Goal: Task Accomplishment & Management: Manage account settings

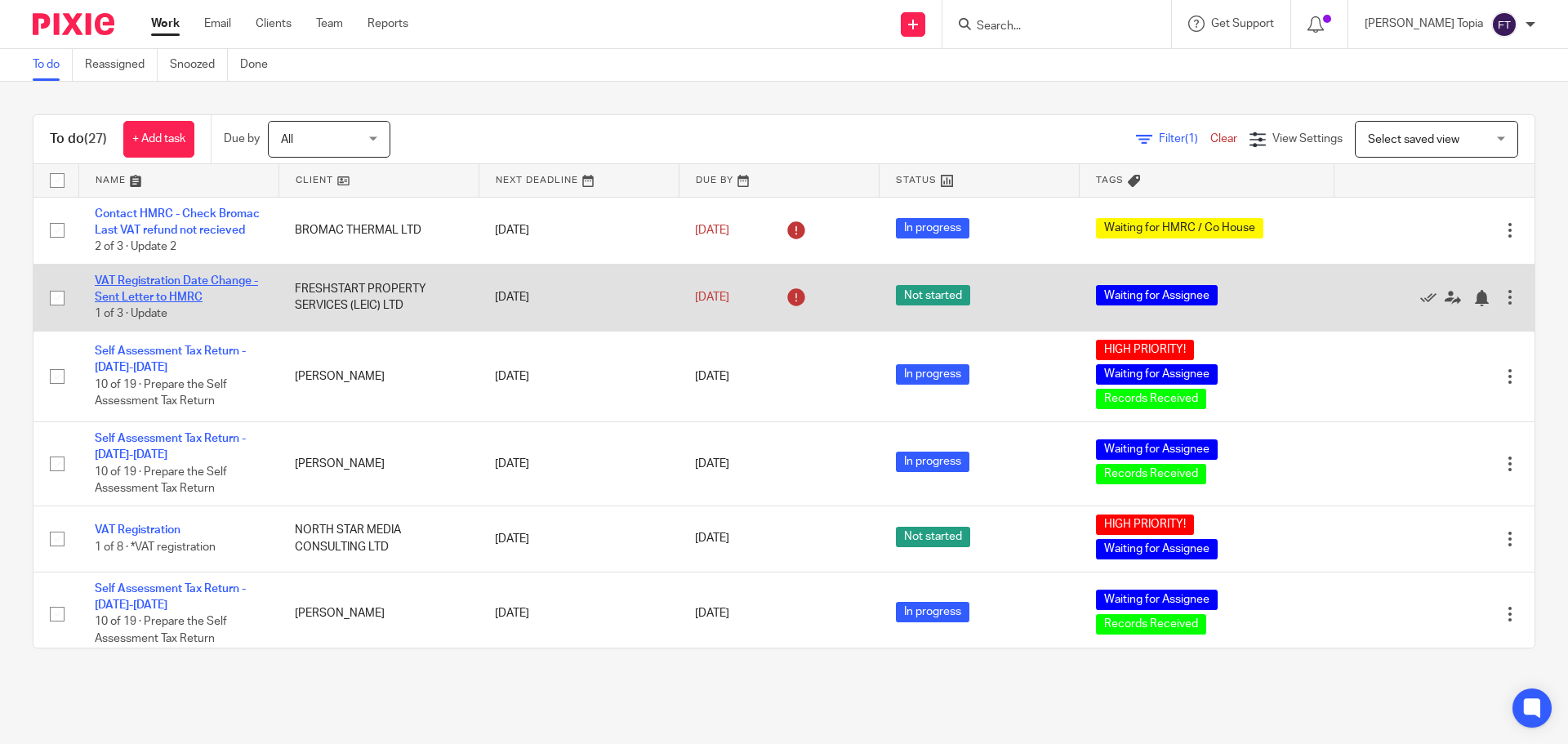
click at [147, 299] on link "VAT Registration Date Change - Sent Letter to HMRC" at bounding box center [176, 289] width 164 height 28
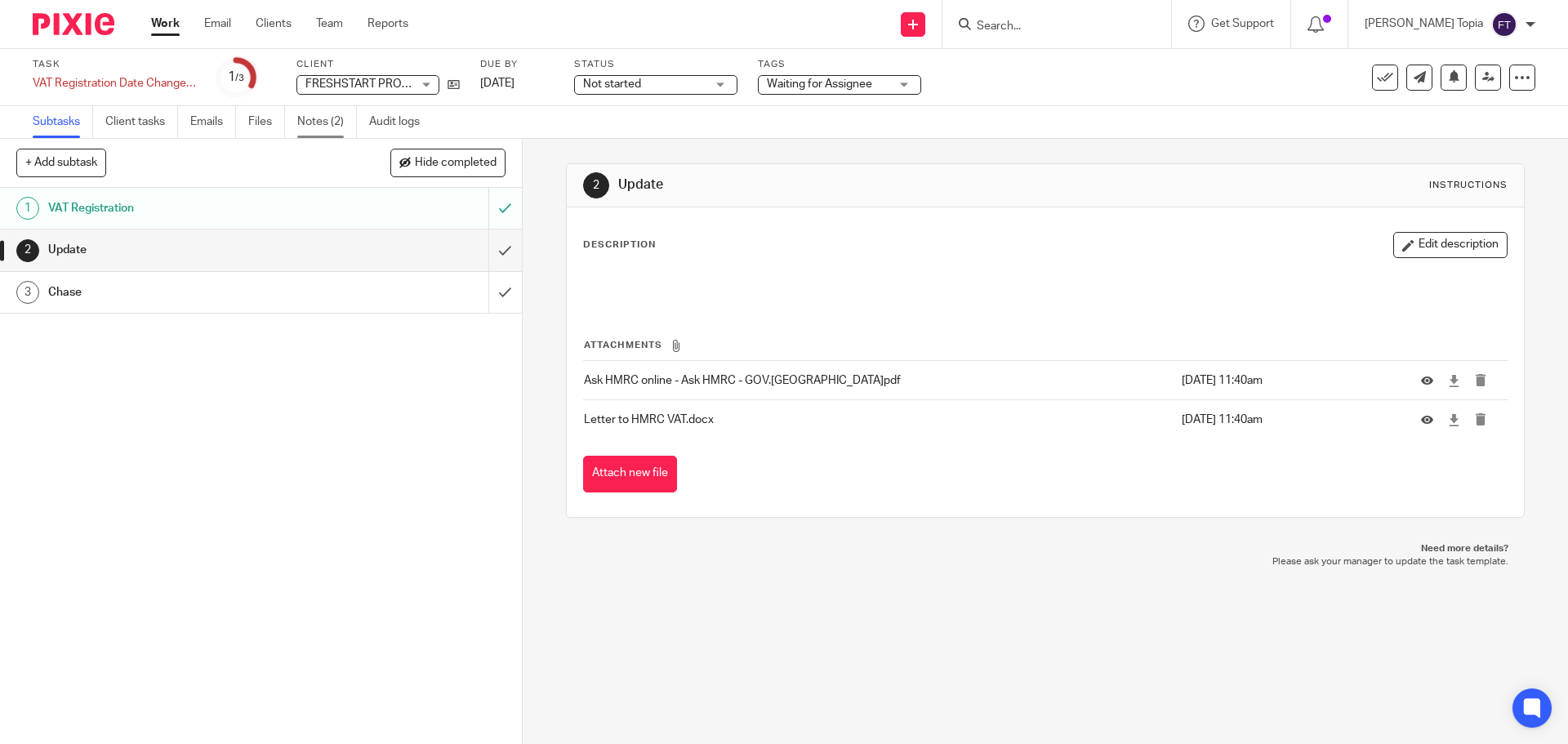
click at [325, 126] on link "Notes (2)" at bounding box center [327, 122] width 60 height 32
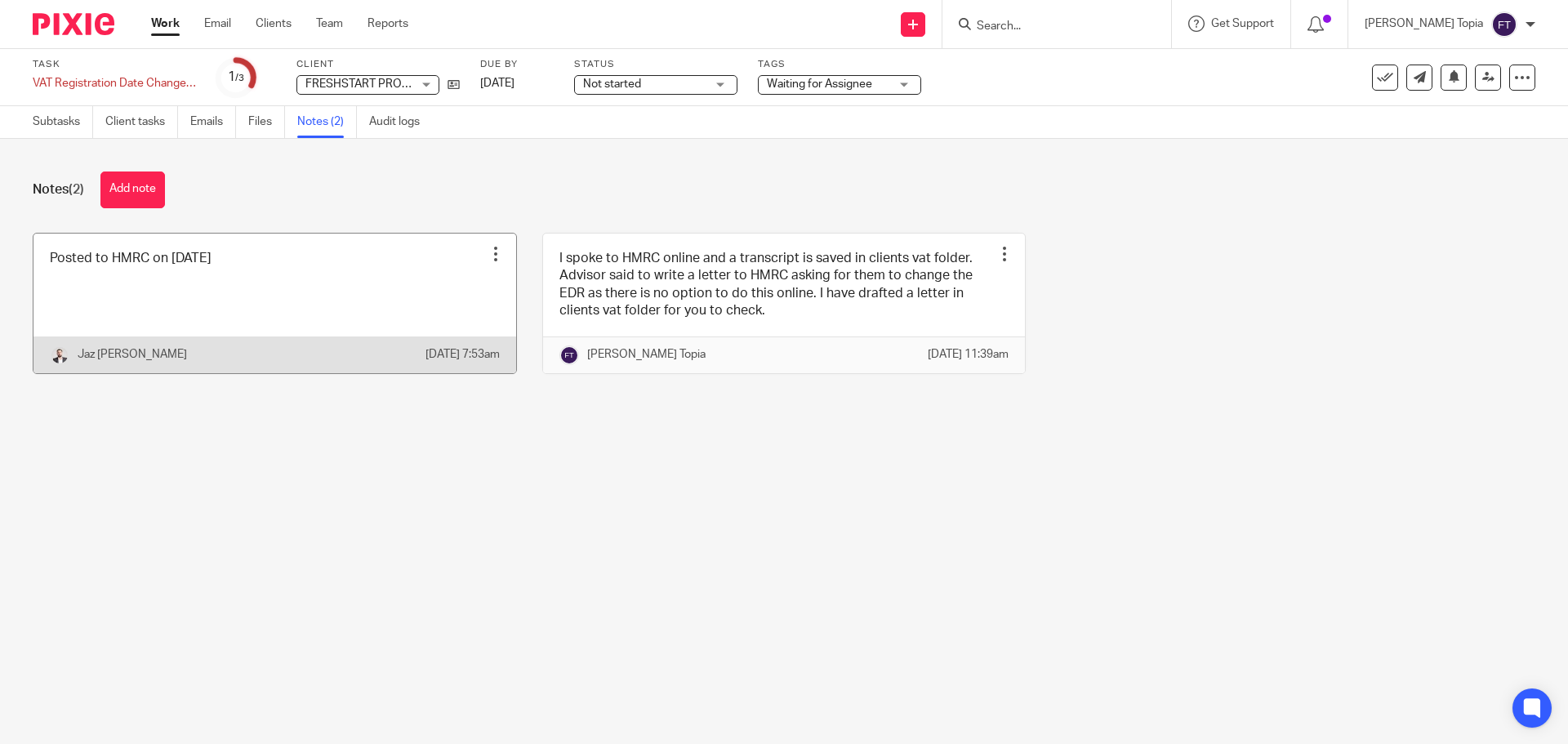
click at [290, 298] on link at bounding box center [275, 303] width 483 height 139
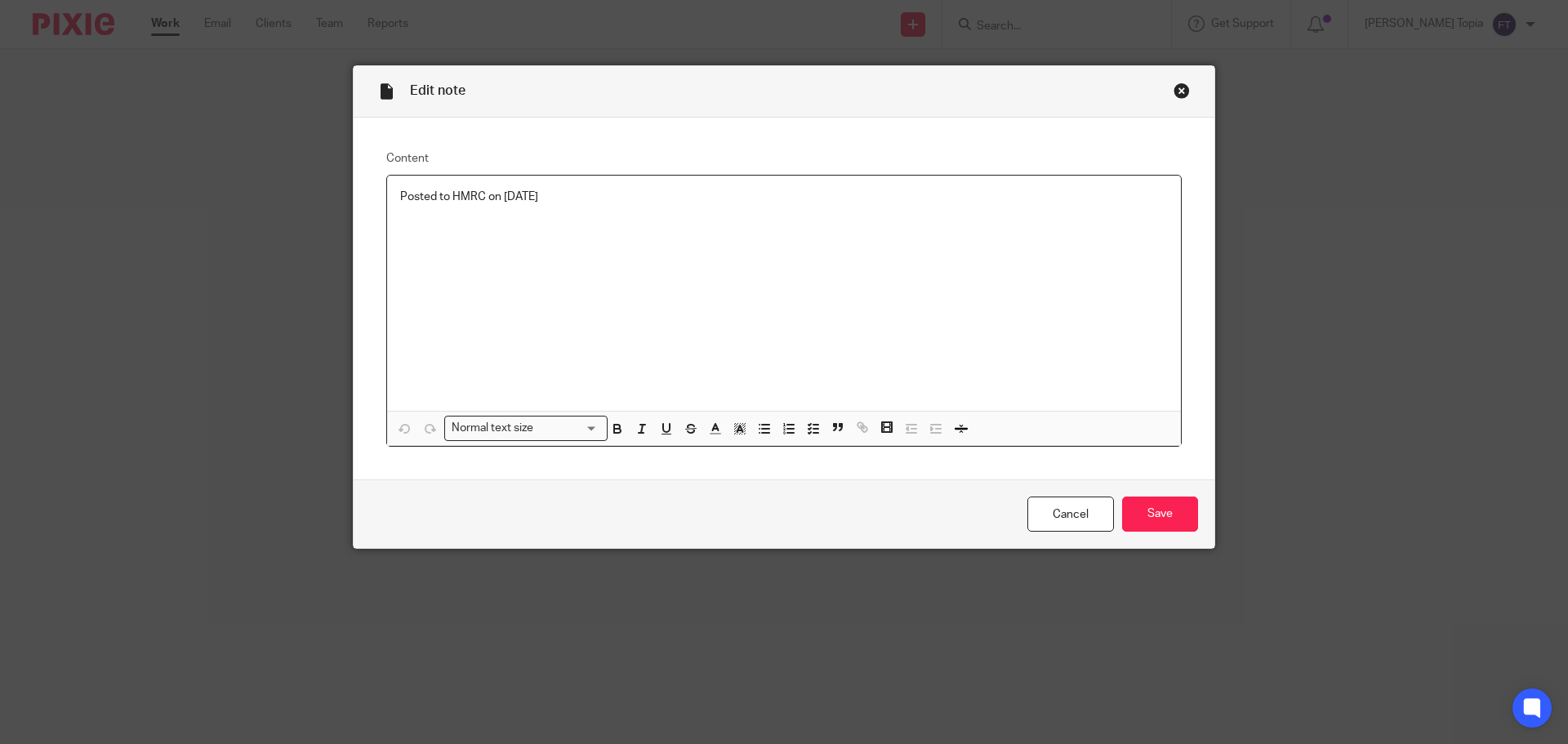
click at [1173, 90] on div "Close this dialog window" at bounding box center [1181, 90] width 16 height 16
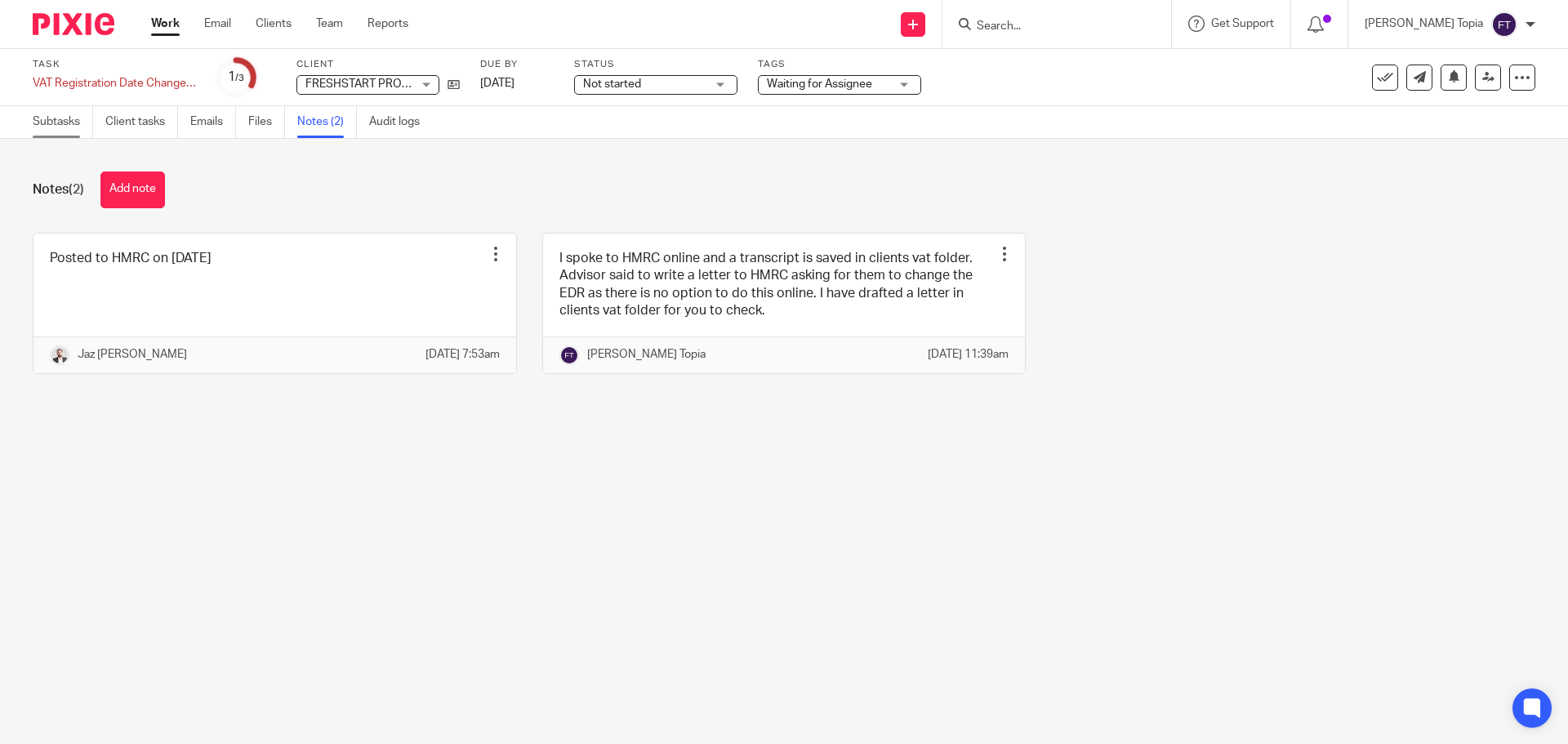
click at [67, 124] on link "Subtasks" at bounding box center [63, 122] width 61 height 32
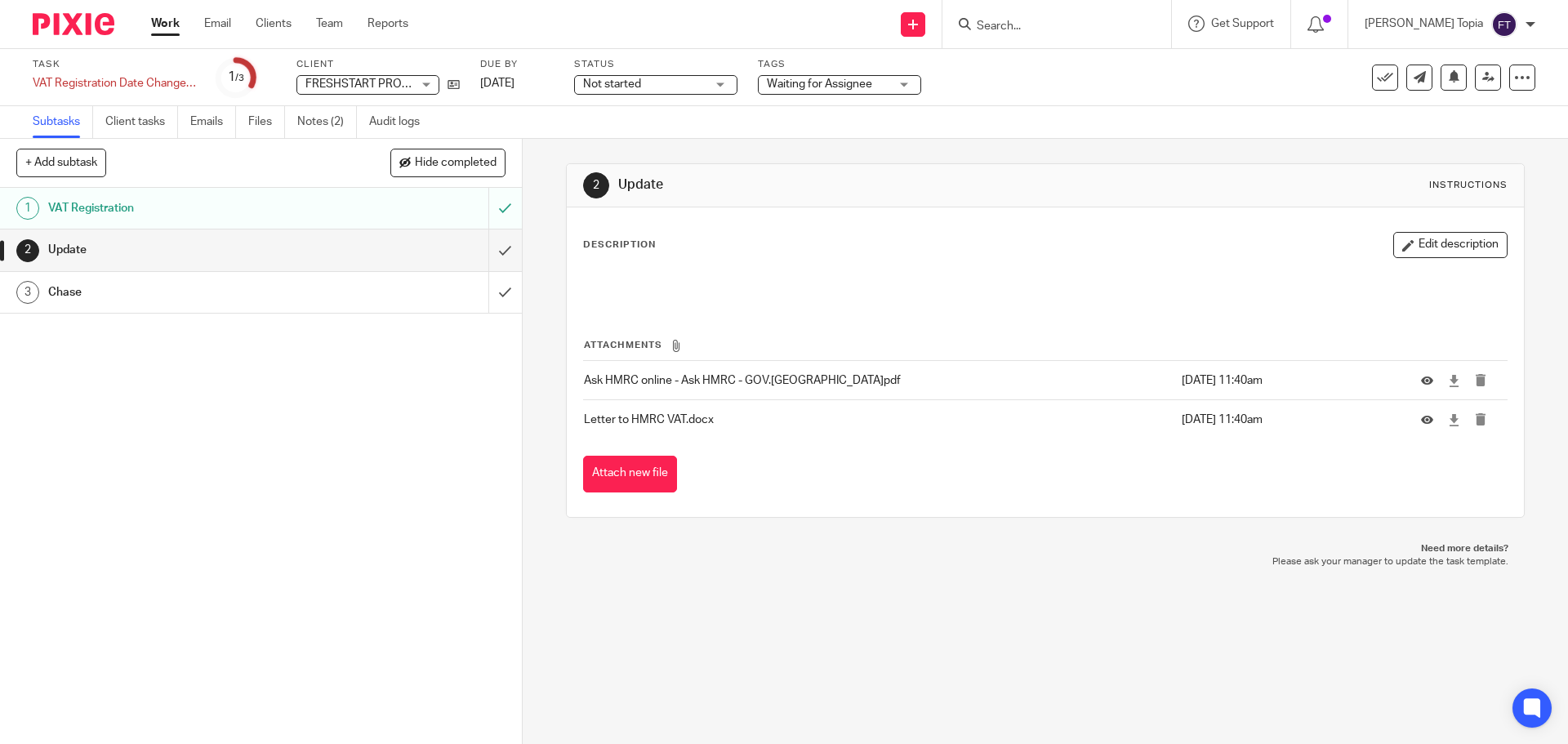
click at [72, 253] on h1 "Update" at bounding box center [190, 250] width 283 height 24
click at [79, 299] on h1 "Chase" at bounding box center [190, 292] width 283 height 24
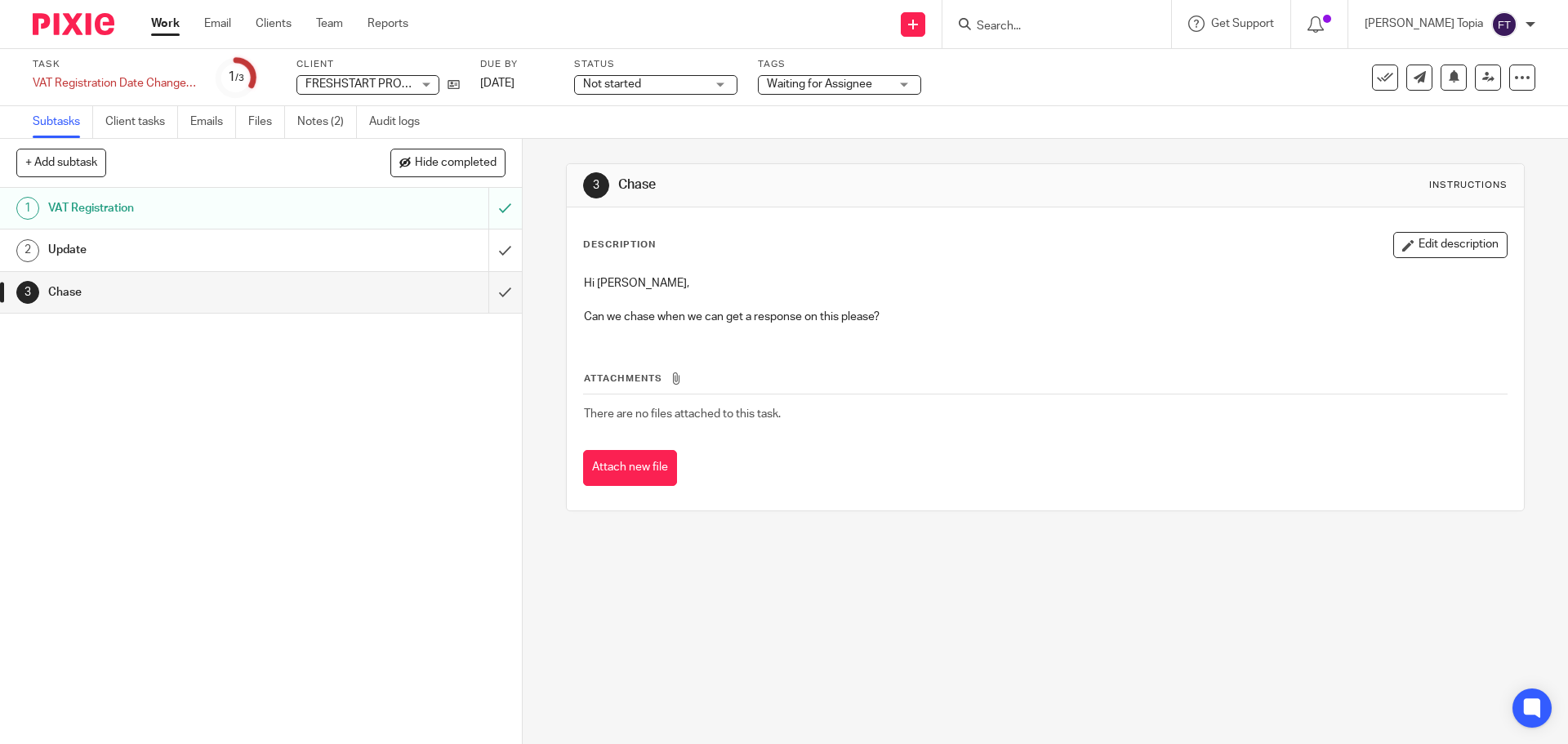
click at [156, 23] on link "Work" at bounding box center [166, 23] width 29 height 16
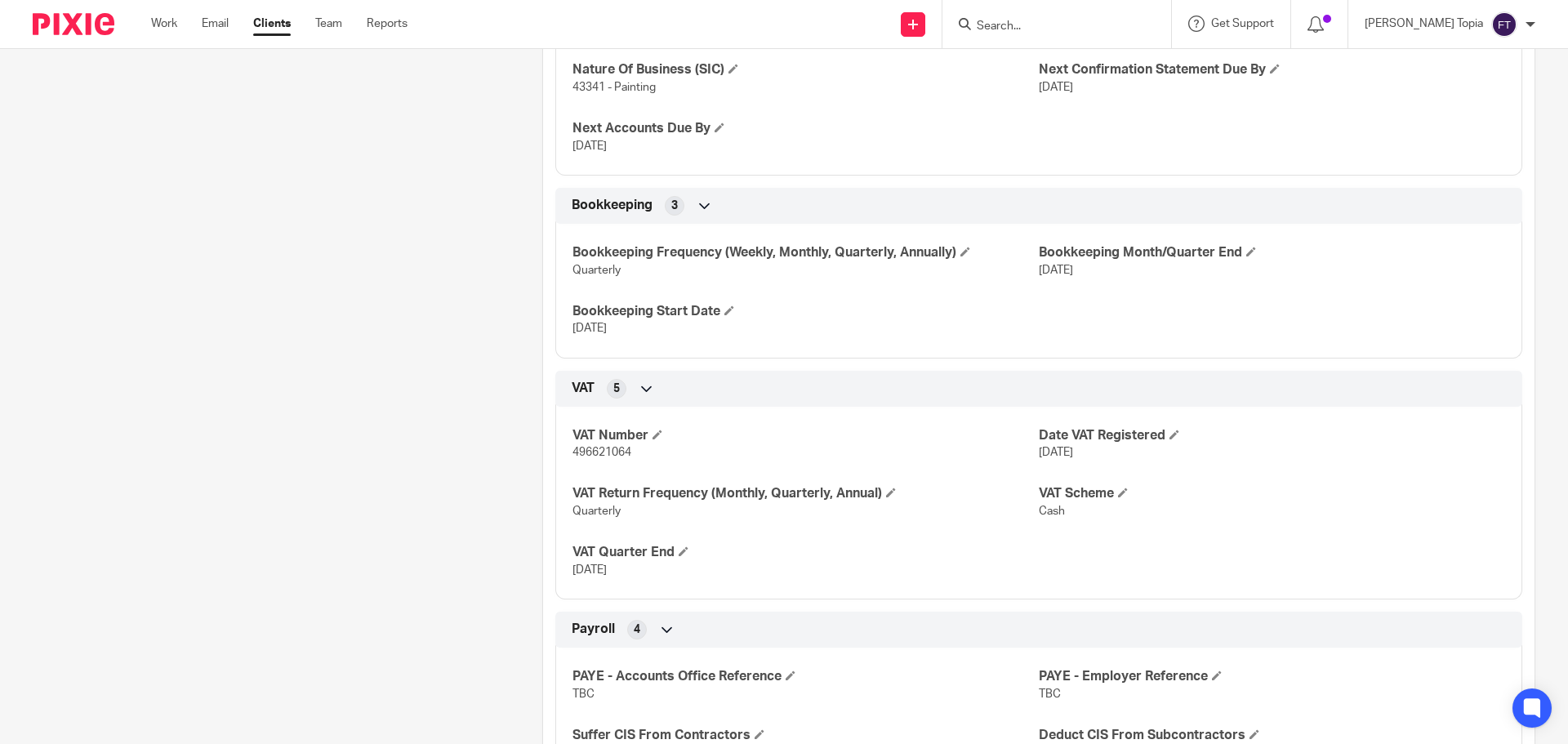
scroll to position [1062, 0]
click at [600, 451] on span "496621064" at bounding box center [602, 451] width 59 height 11
copy span "496621064"
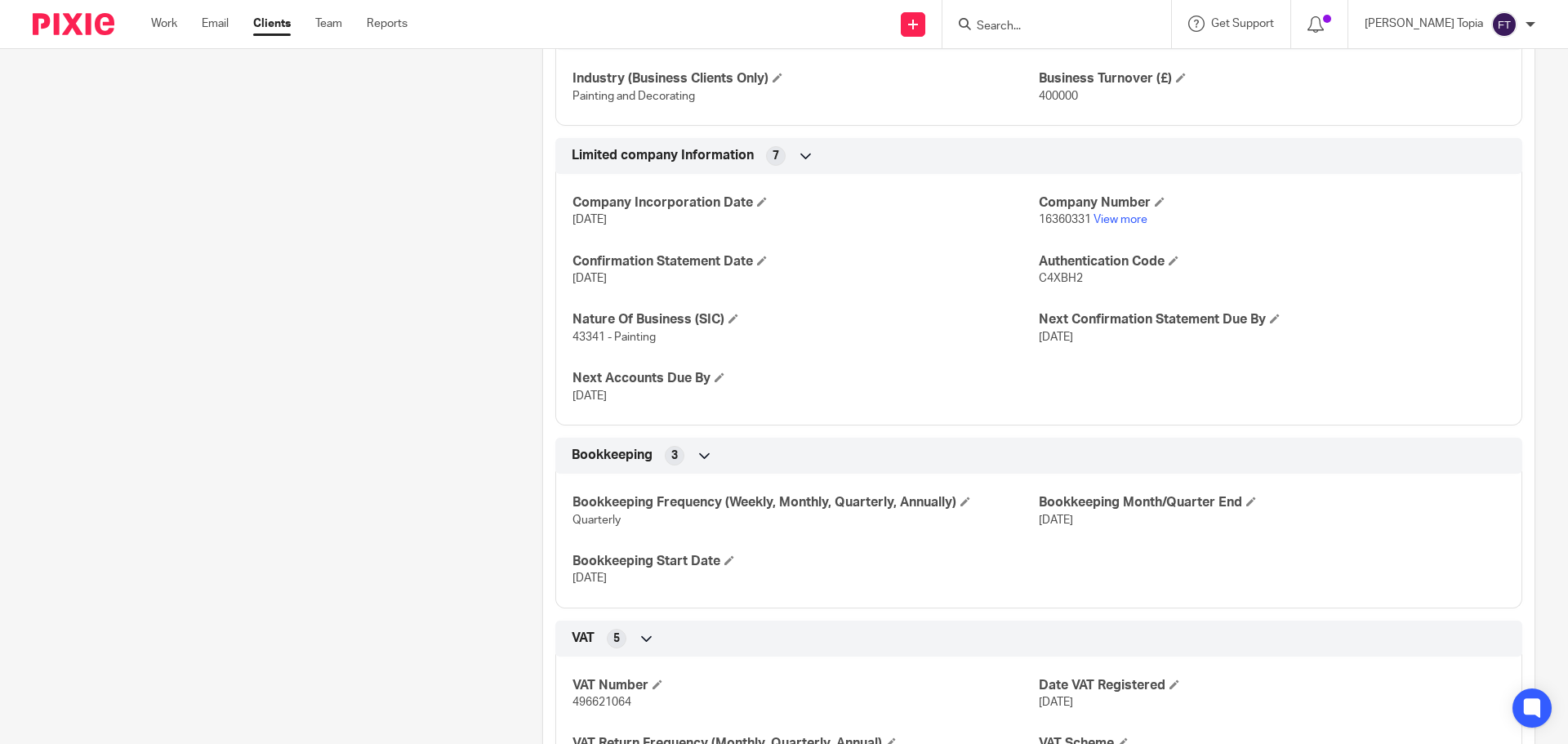
scroll to position [703, 0]
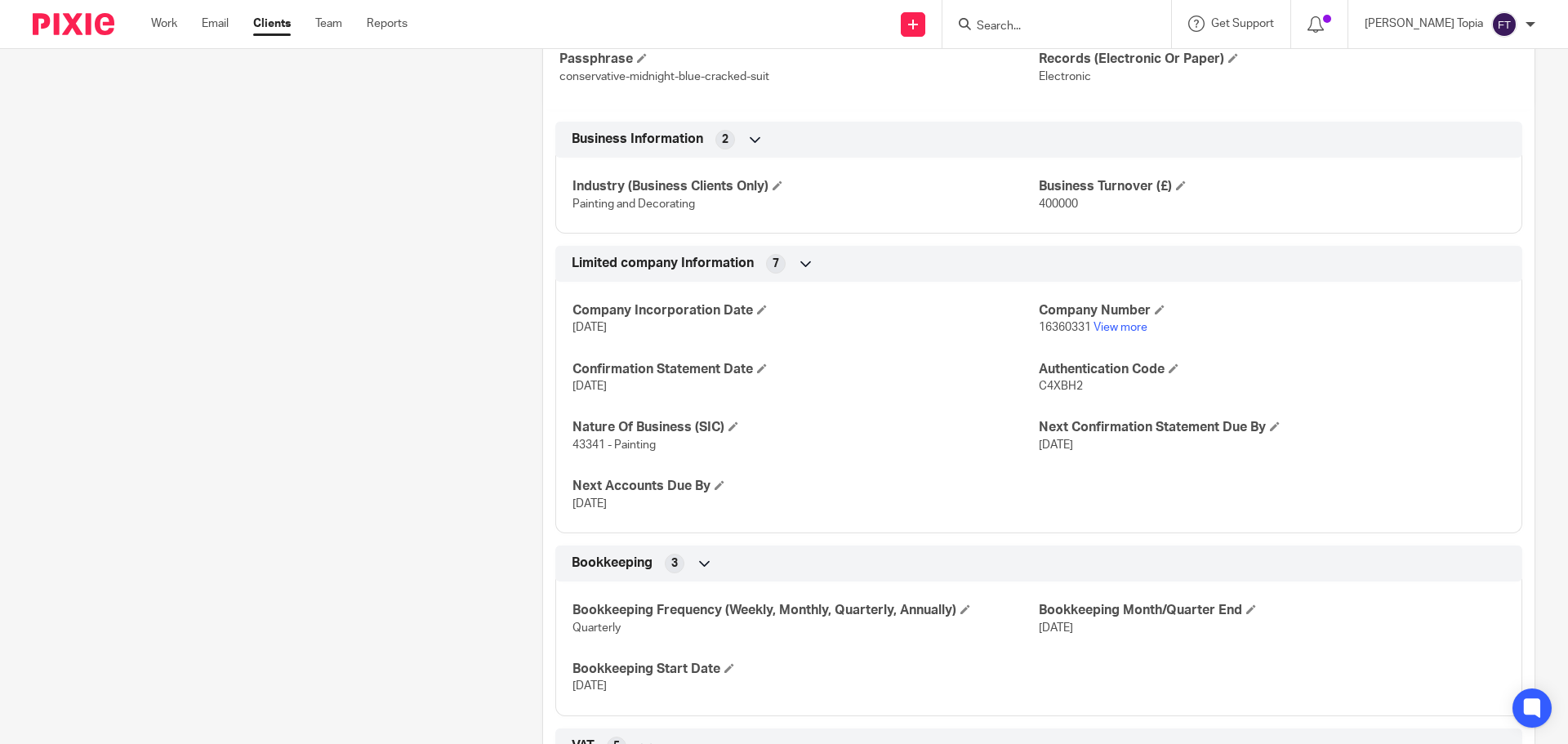
click at [345, 483] on div "Client contacts [PERSON_NAME] (Director) 07949704863 [EMAIL_ADDRESS][DOMAIN_NAM…" at bounding box center [262, 336] width 510 height 1730
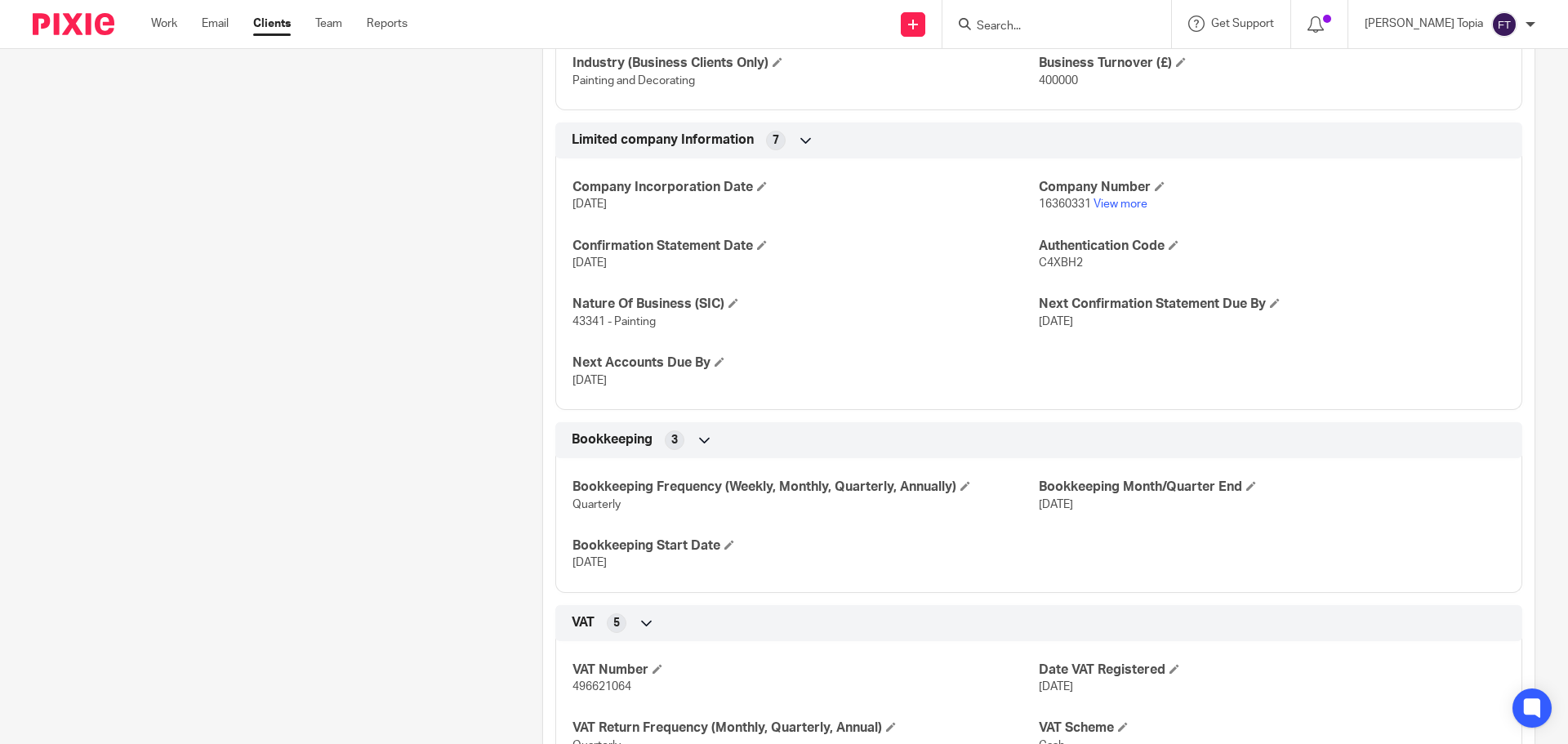
scroll to position [866, 0]
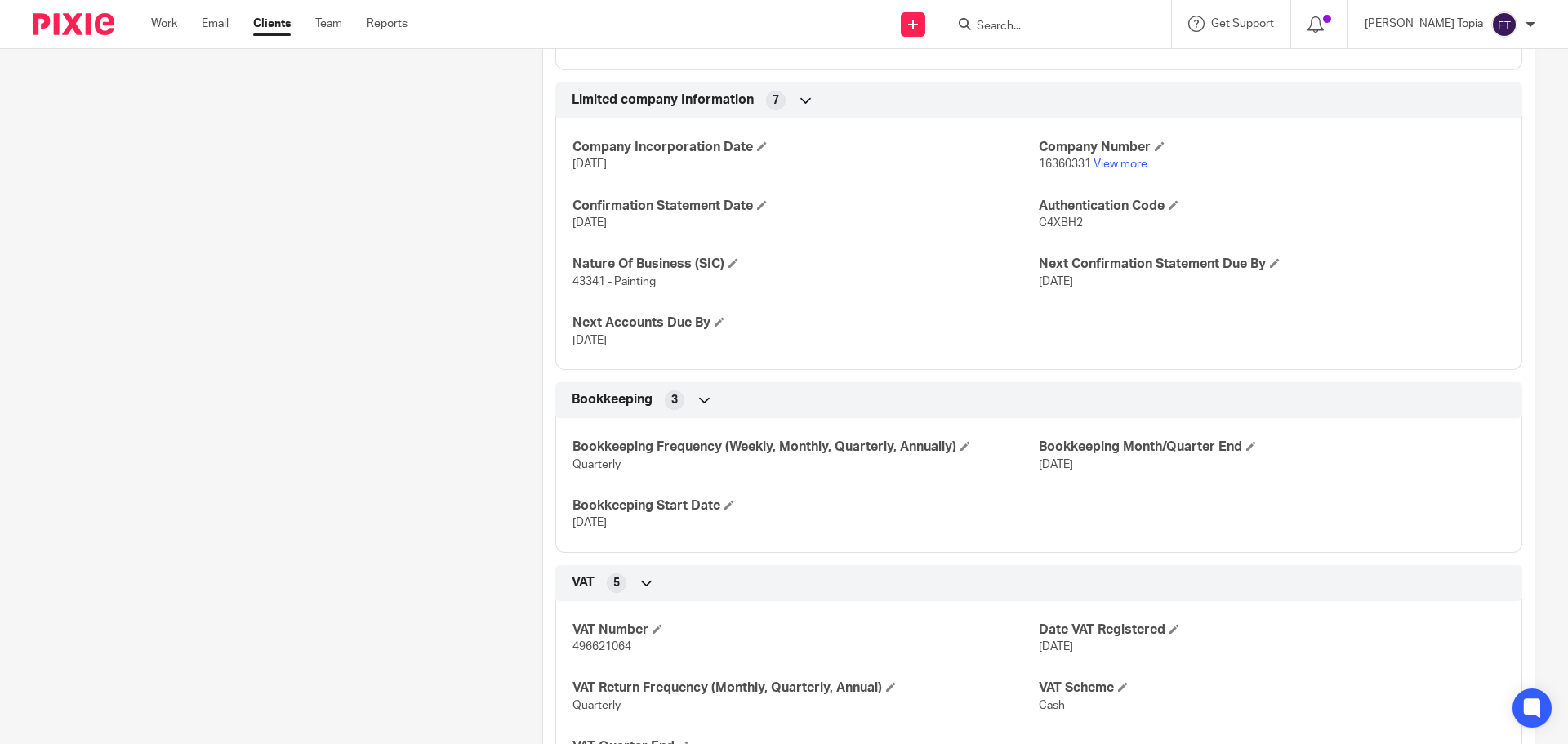
click at [593, 649] on span "496621064" at bounding box center [602, 647] width 59 height 11
copy span "496621064"
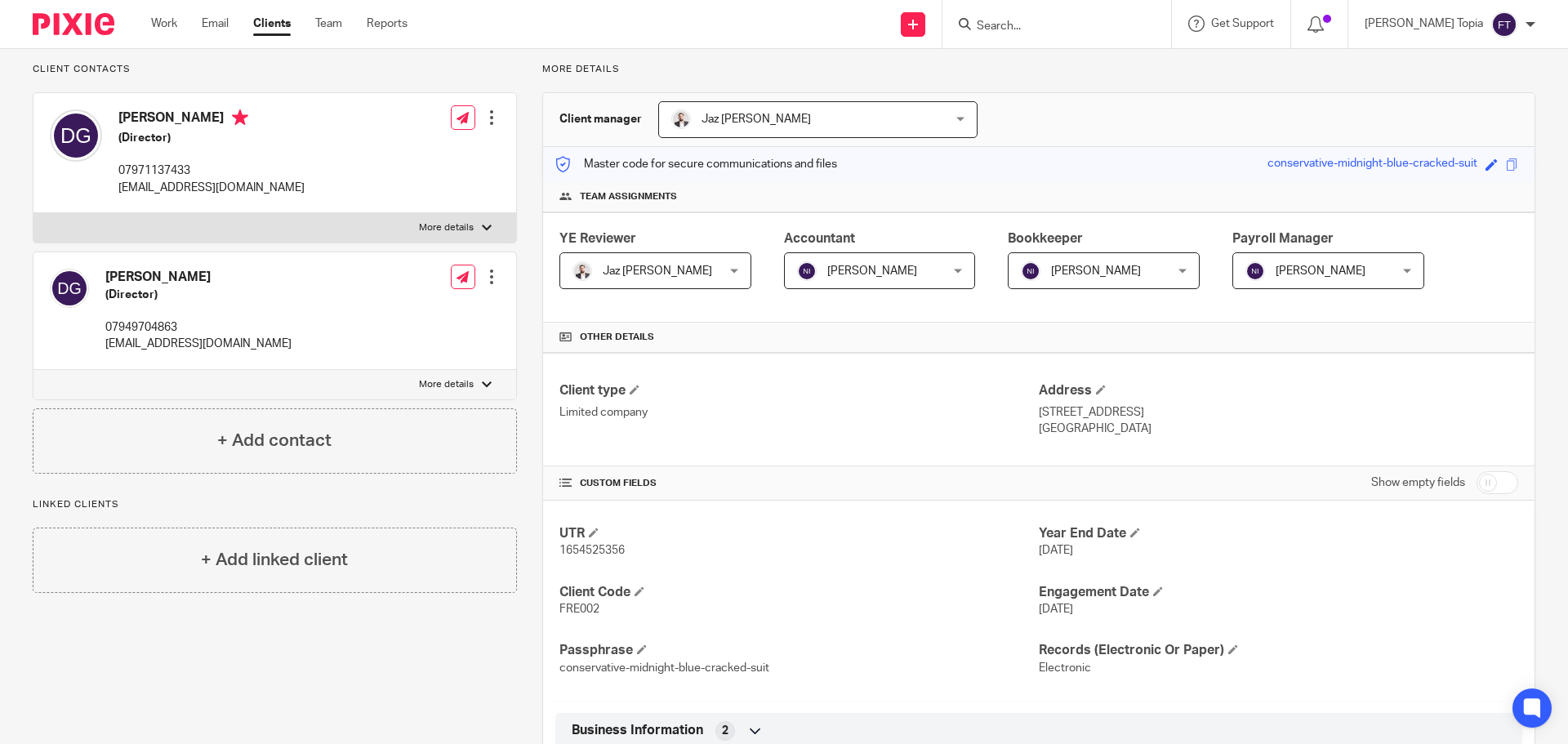
scroll to position [0, 0]
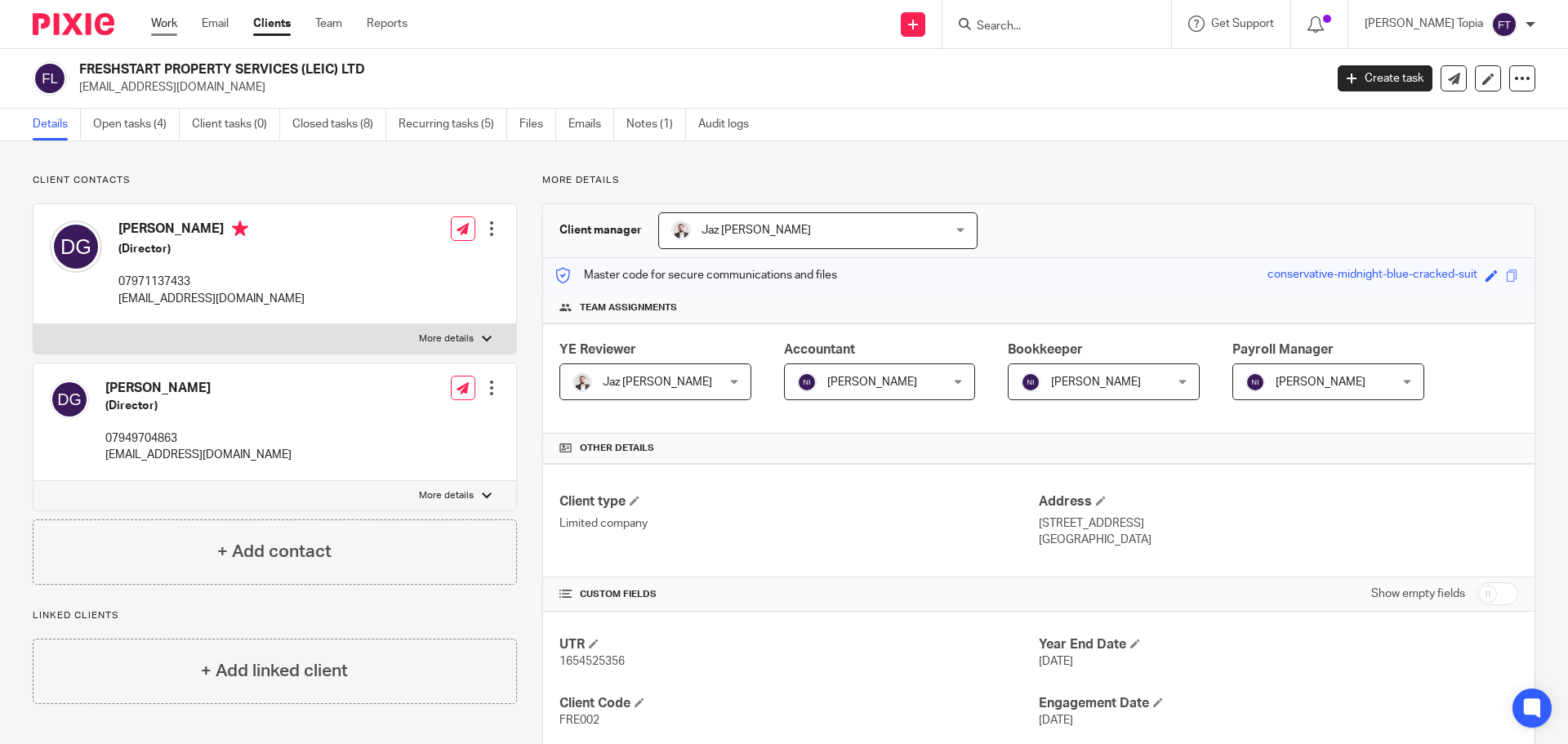
click at [166, 25] on link "Work" at bounding box center [165, 23] width 26 height 16
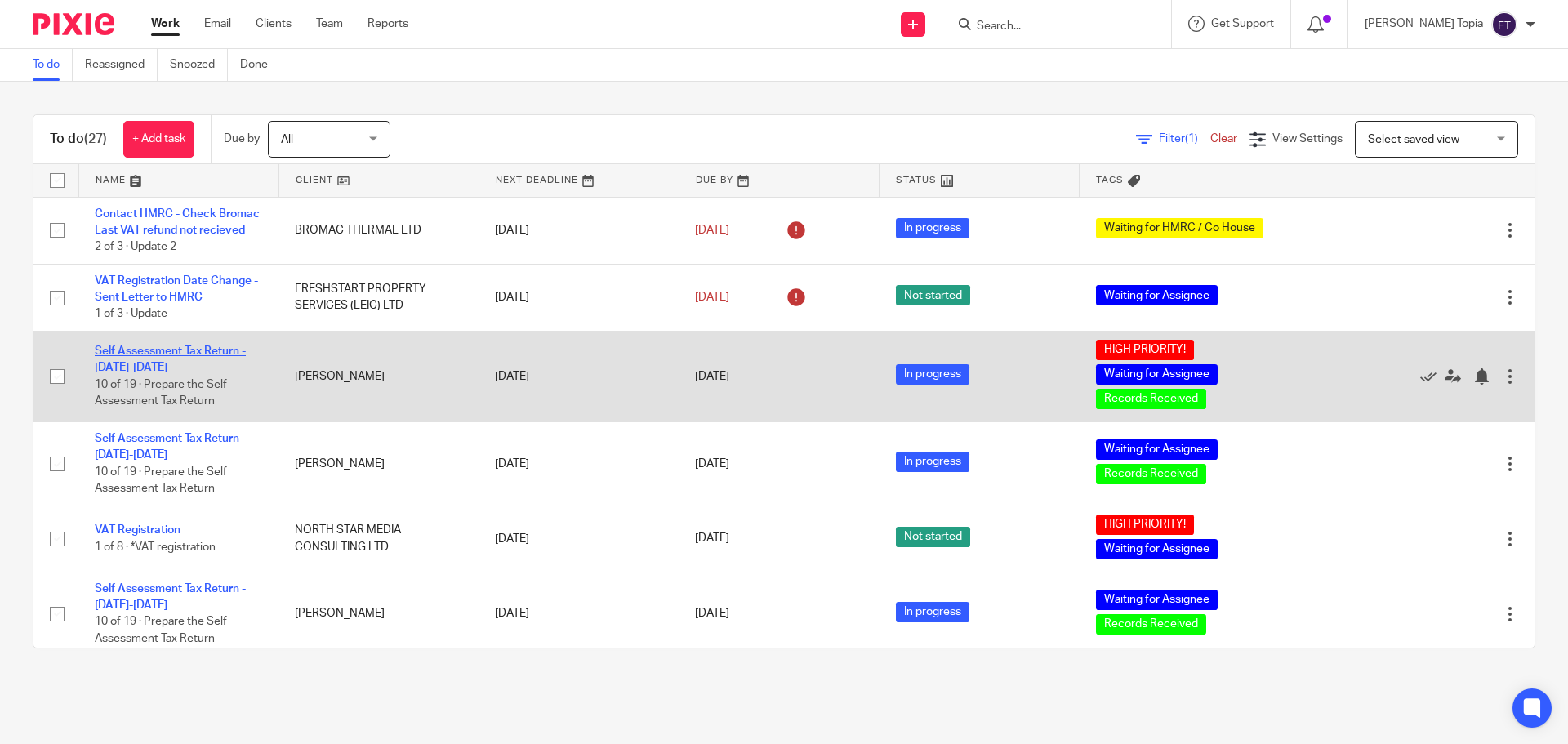
click at [153, 367] on link "Self Assessment Tax Return - 2024-2025" at bounding box center [170, 359] width 152 height 28
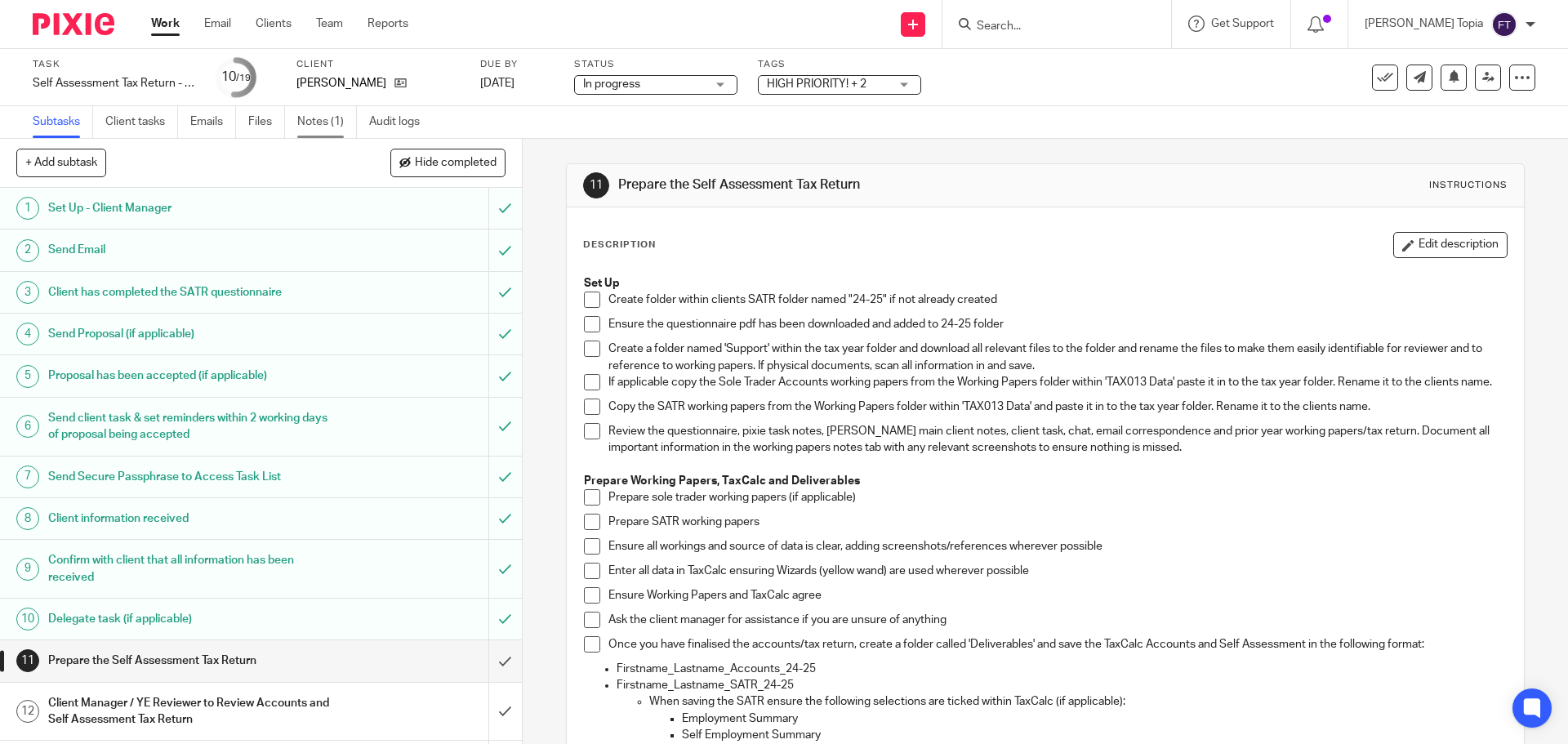
click at [309, 124] on link "Notes (1)" at bounding box center [327, 122] width 60 height 32
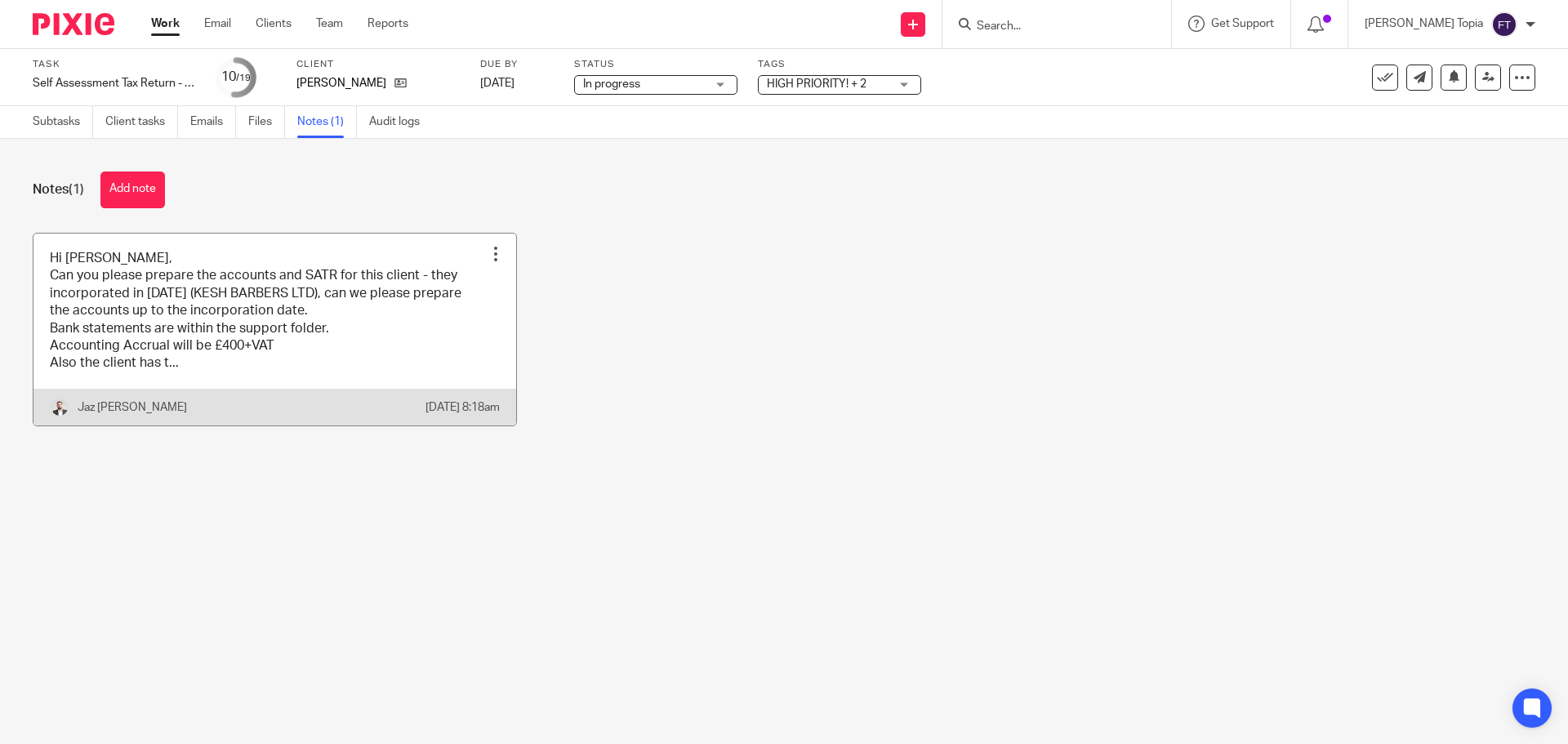
click at [274, 344] on link at bounding box center [275, 329] width 483 height 192
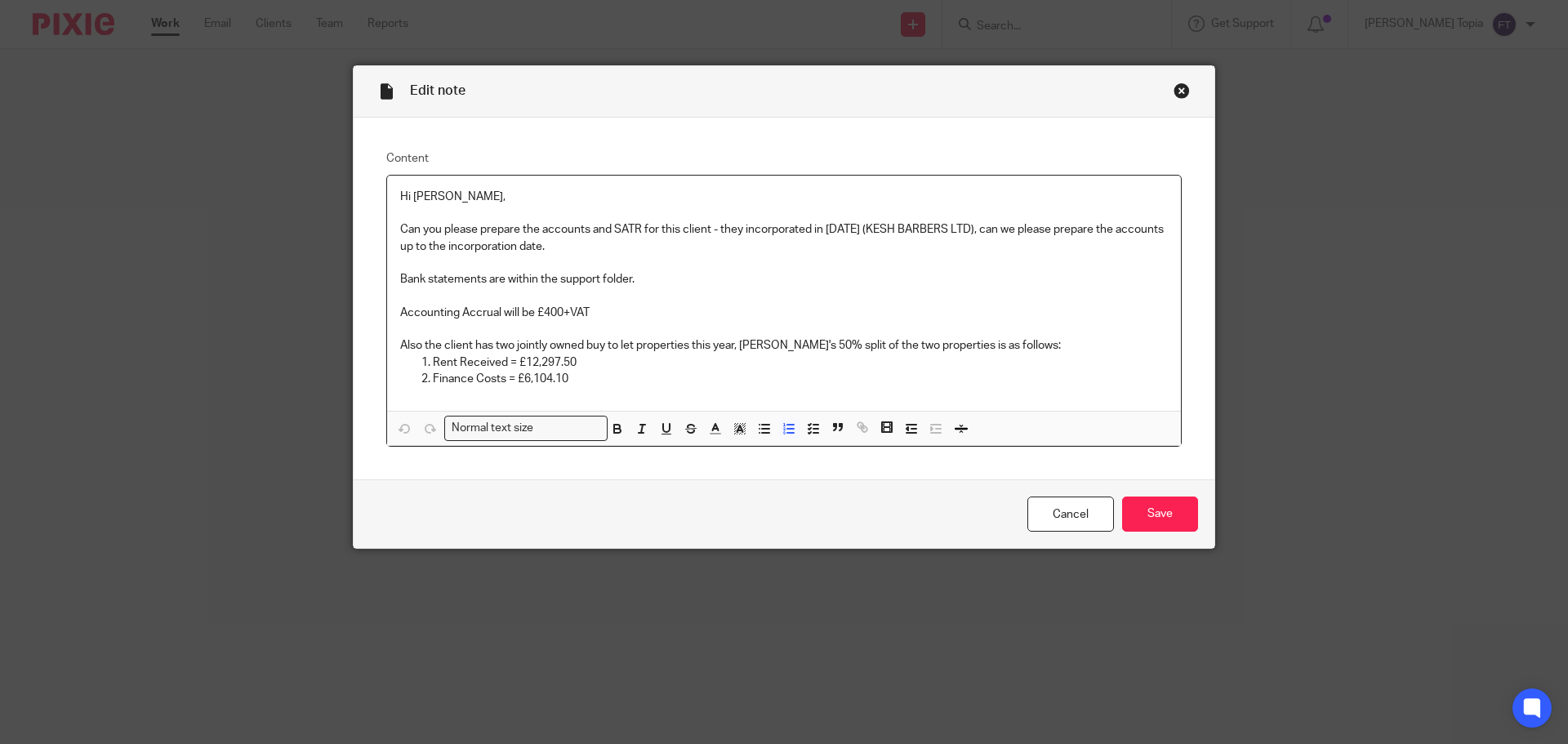
click at [634, 369] on p "Rent Received = £12,297.50" at bounding box center [801, 362] width 735 height 16
click at [640, 365] on p "Rent Received = £12,297.50" at bounding box center [801, 362] width 735 height 16
click at [1177, 91] on div "Close this dialog window" at bounding box center [1181, 90] width 16 height 16
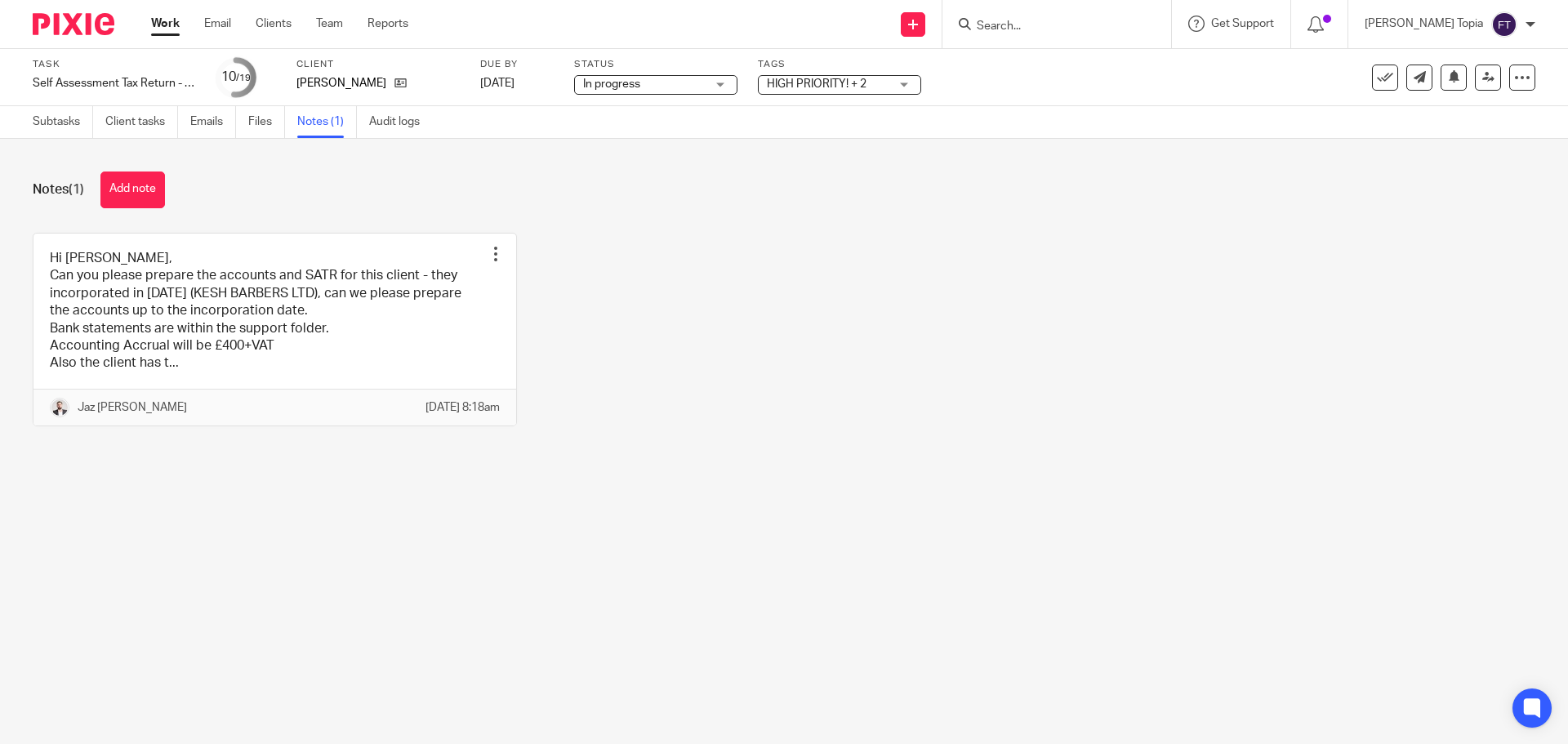
click at [1043, 24] on input "Search" at bounding box center [1048, 27] width 147 height 15
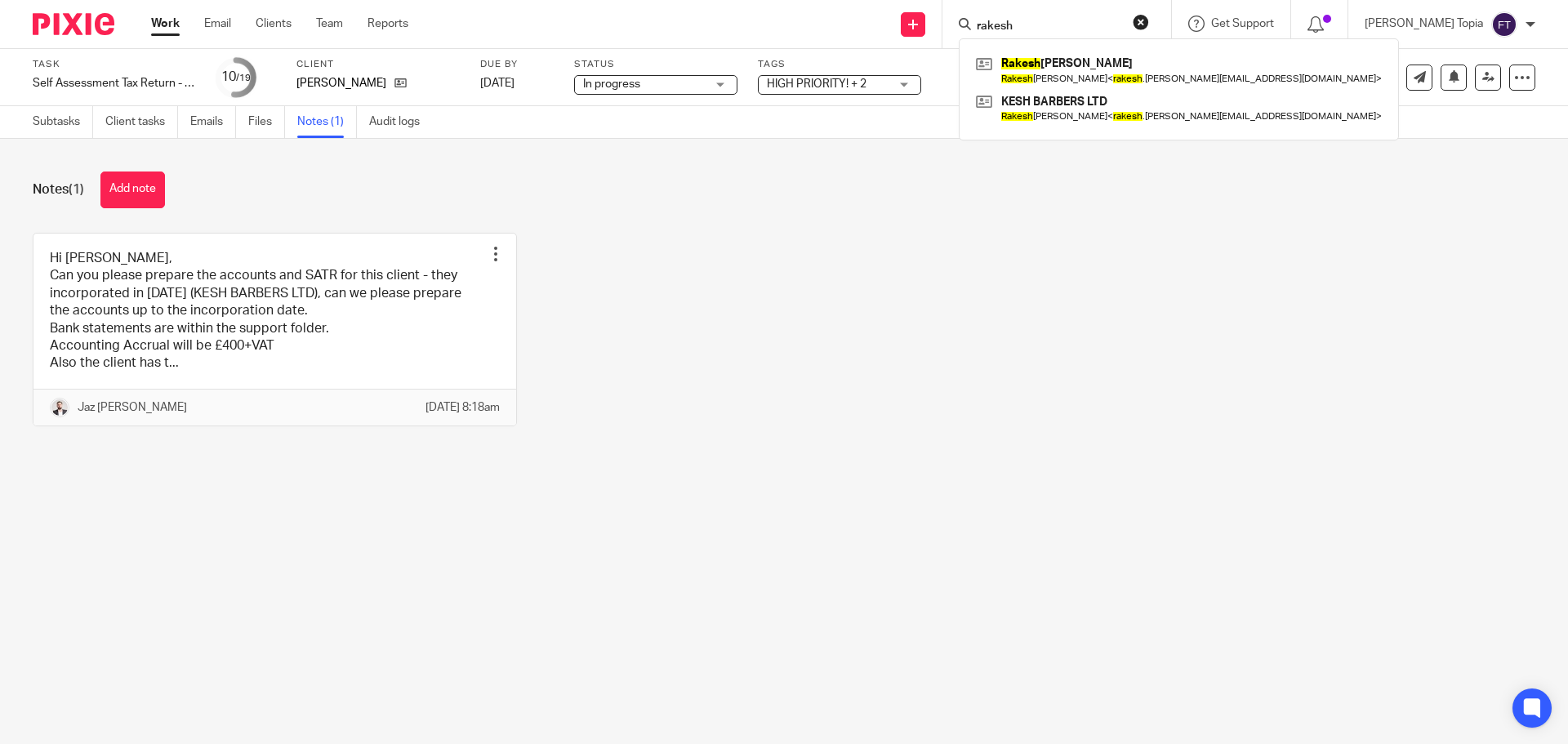
type input "rakesh"
click at [856, 331] on div "Hi [PERSON_NAME], Can you please prepare the accounts and SATR for this client …" at bounding box center [771, 342] width 1528 height 218
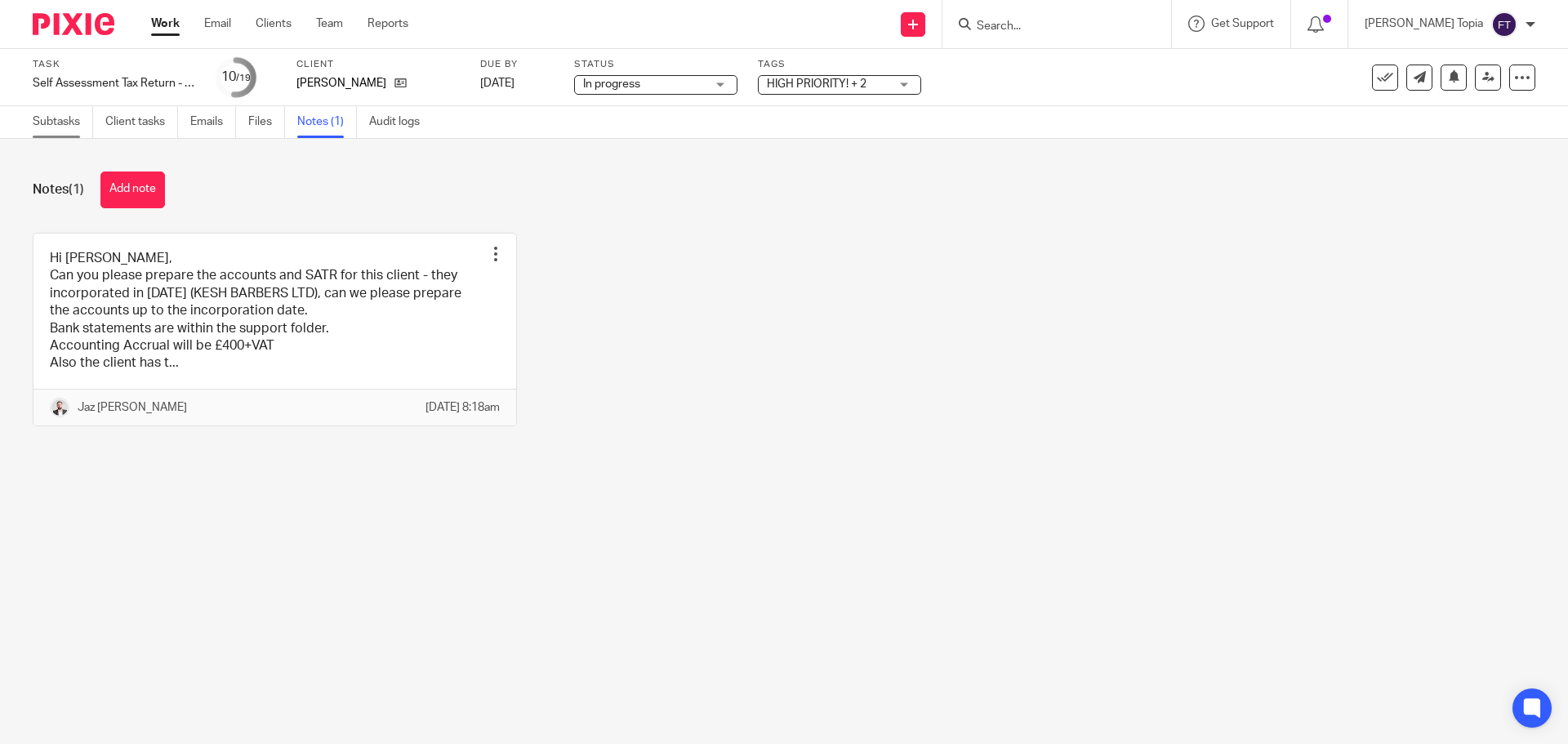
click at [69, 122] on link "Subtasks" at bounding box center [63, 122] width 61 height 32
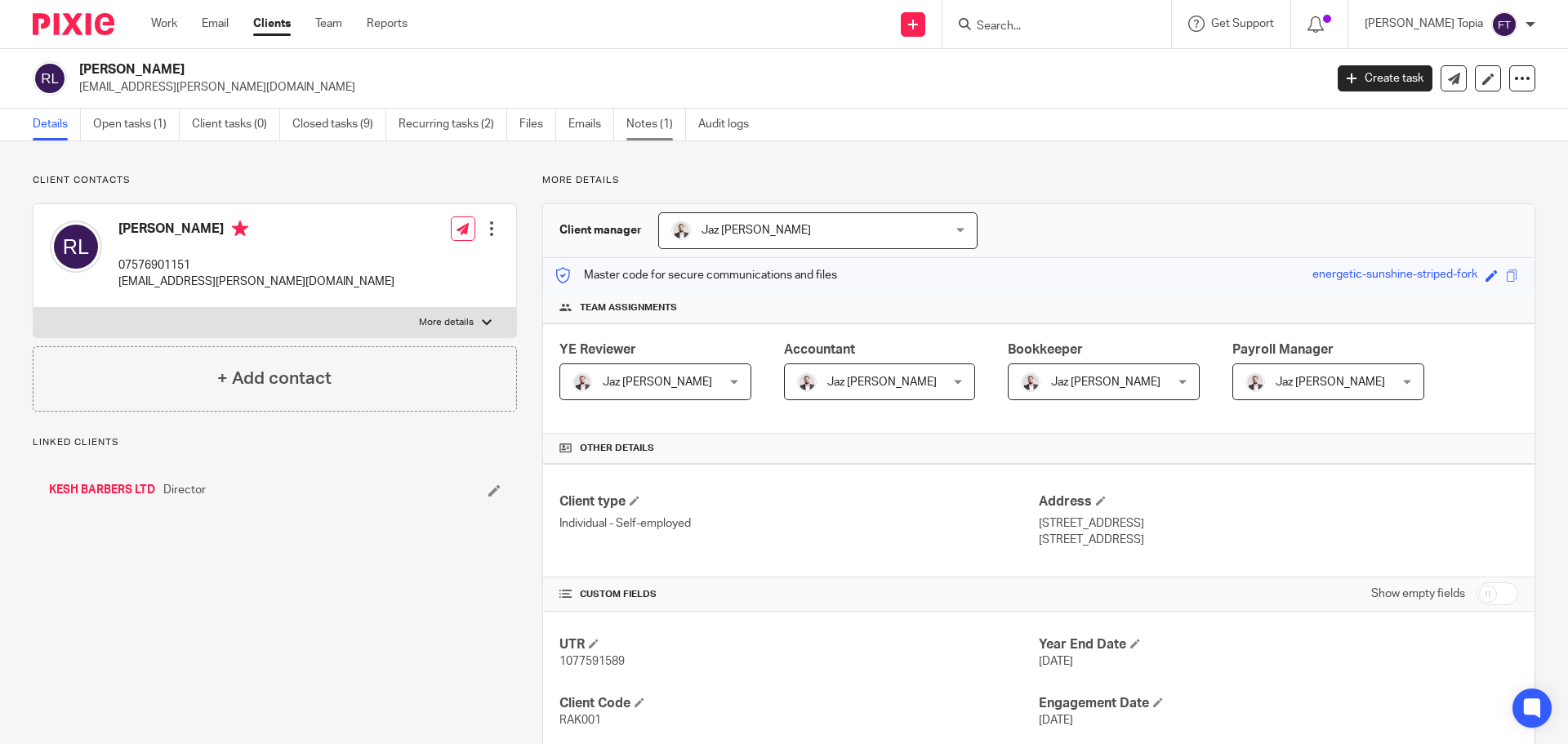
click at [642, 124] on link "Notes (1)" at bounding box center [657, 124] width 60 height 32
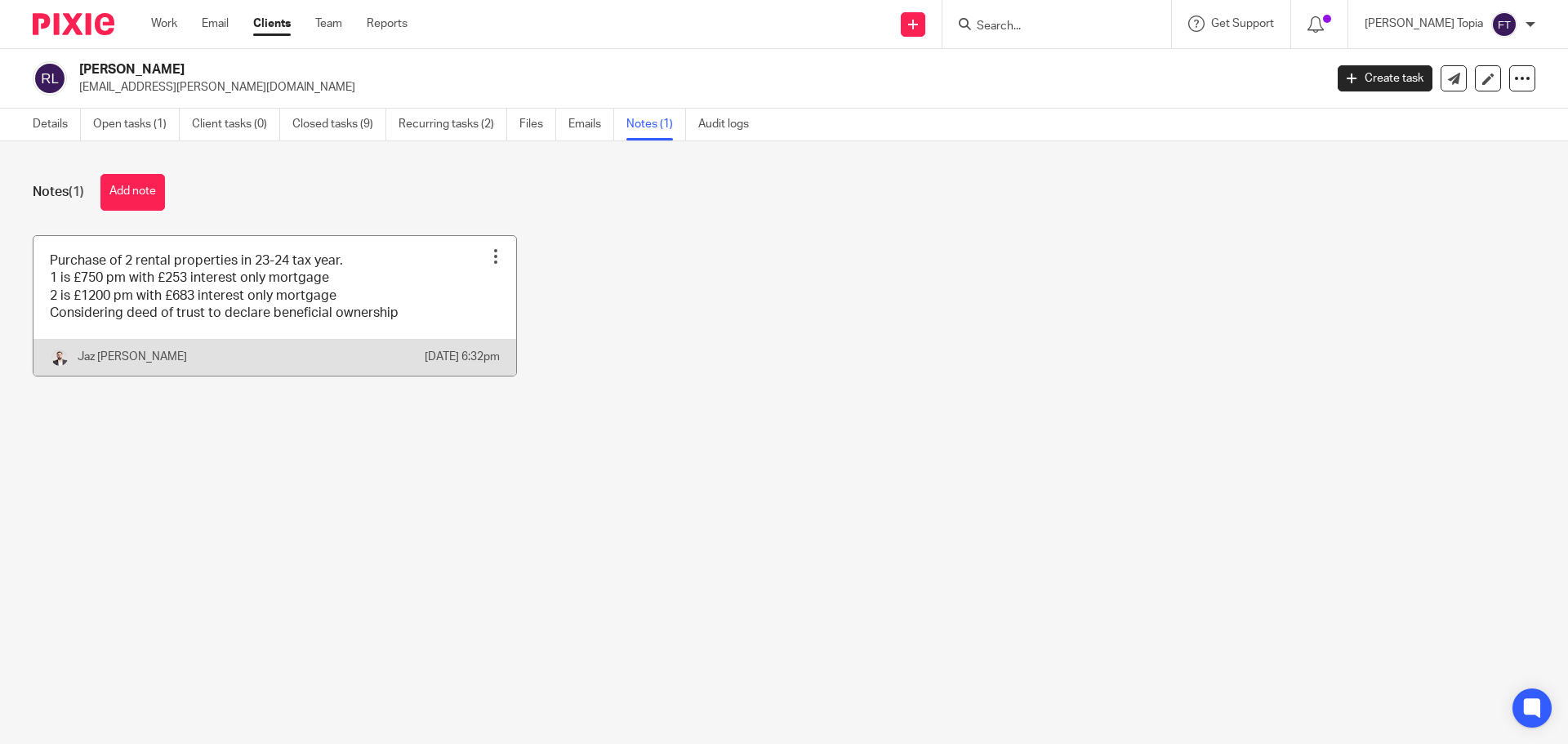
click at [369, 273] on link at bounding box center [275, 305] width 483 height 139
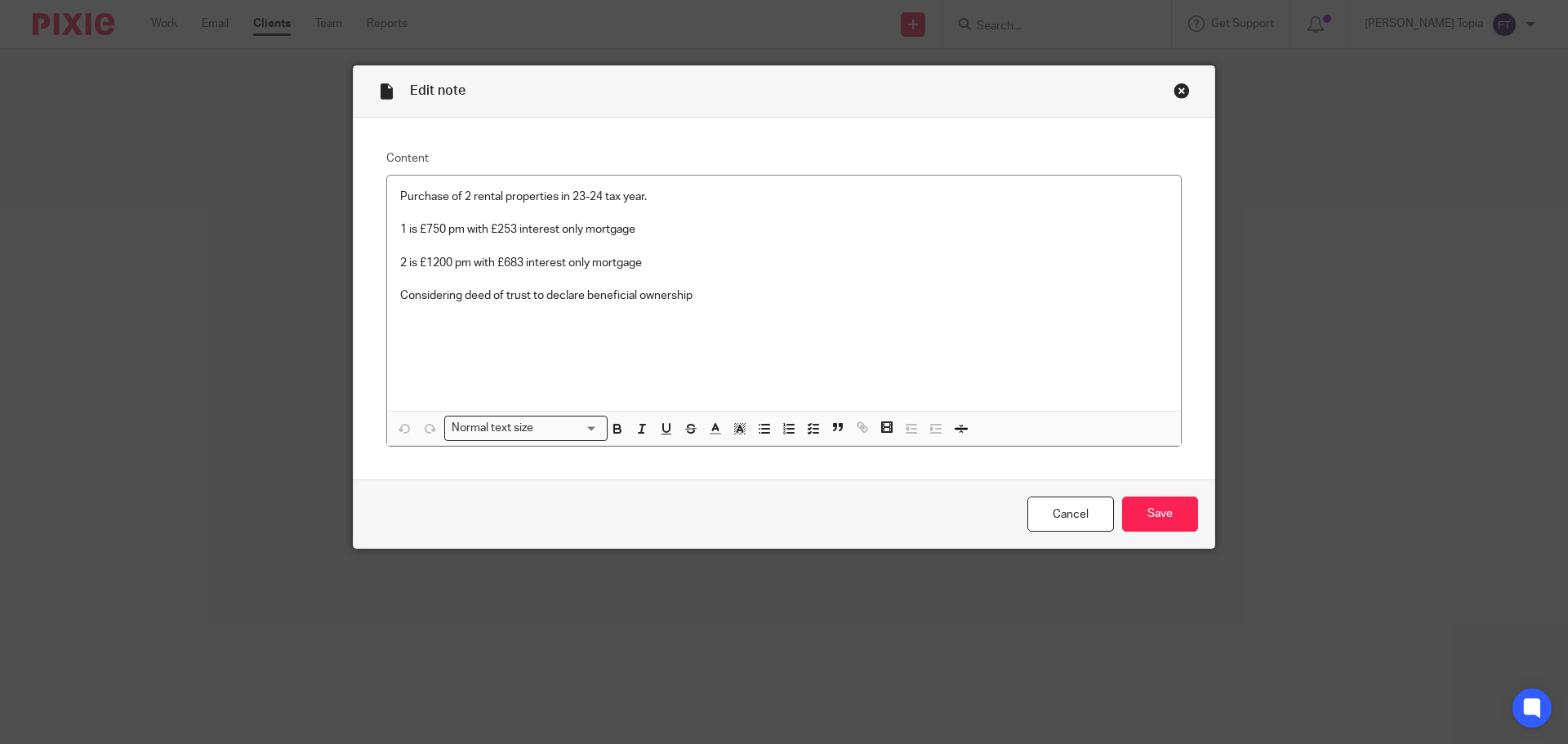
click at [1173, 90] on div "Close this dialog window" at bounding box center [1181, 90] width 16 height 16
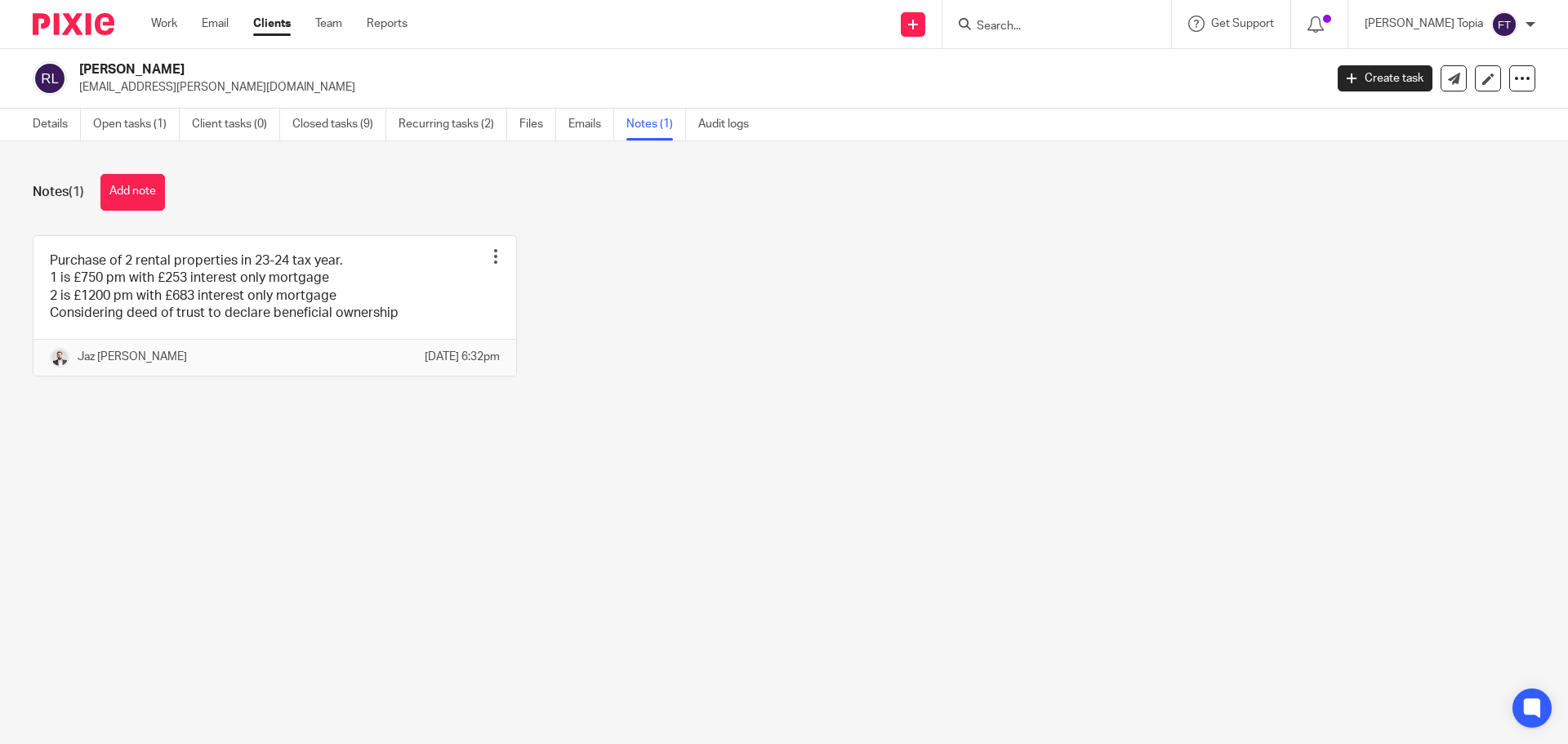
click at [1021, 385] on div "Purchase of 2 rental properties in 23-24 tax year. 1 is £750 pm with £253 inter…" at bounding box center [771, 317] width 1528 height 166
drag, startPoint x: 1108, startPoint y: 503, endPoint x: 893, endPoint y: 347, distance: 265.6
click at [1108, 503] on main "Rakeshkumar Limbachia rakesh.limbachia@hotmail.com Create task Update from Comp…" at bounding box center [784, 372] width 1568 height 744
click at [49, 125] on link "Details" at bounding box center [57, 124] width 49 height 32
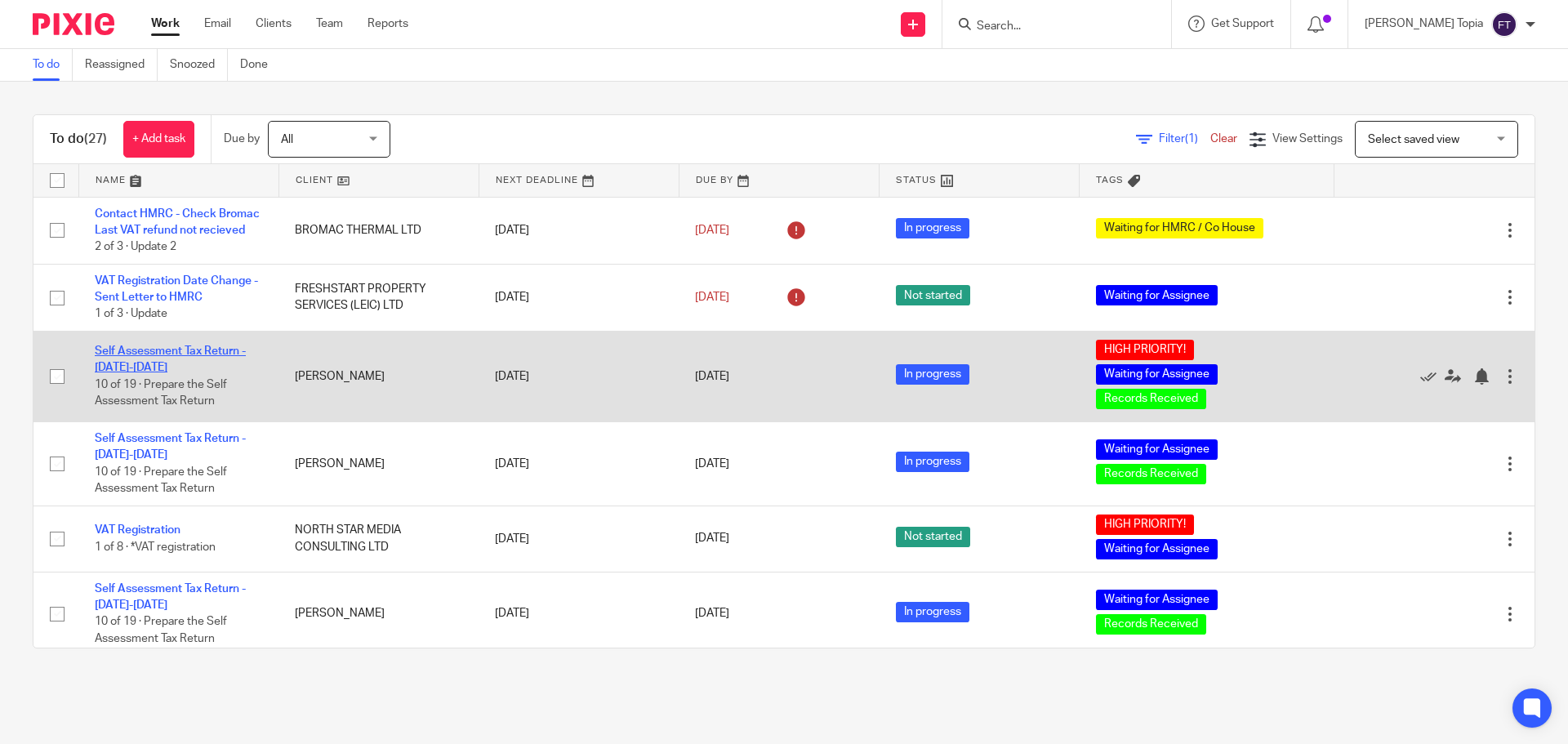
click at [159, 365] on link "Self Assessment Tax Return - [DATE]-[DATE]" at bounding box center [170, 359] width 152 height 28
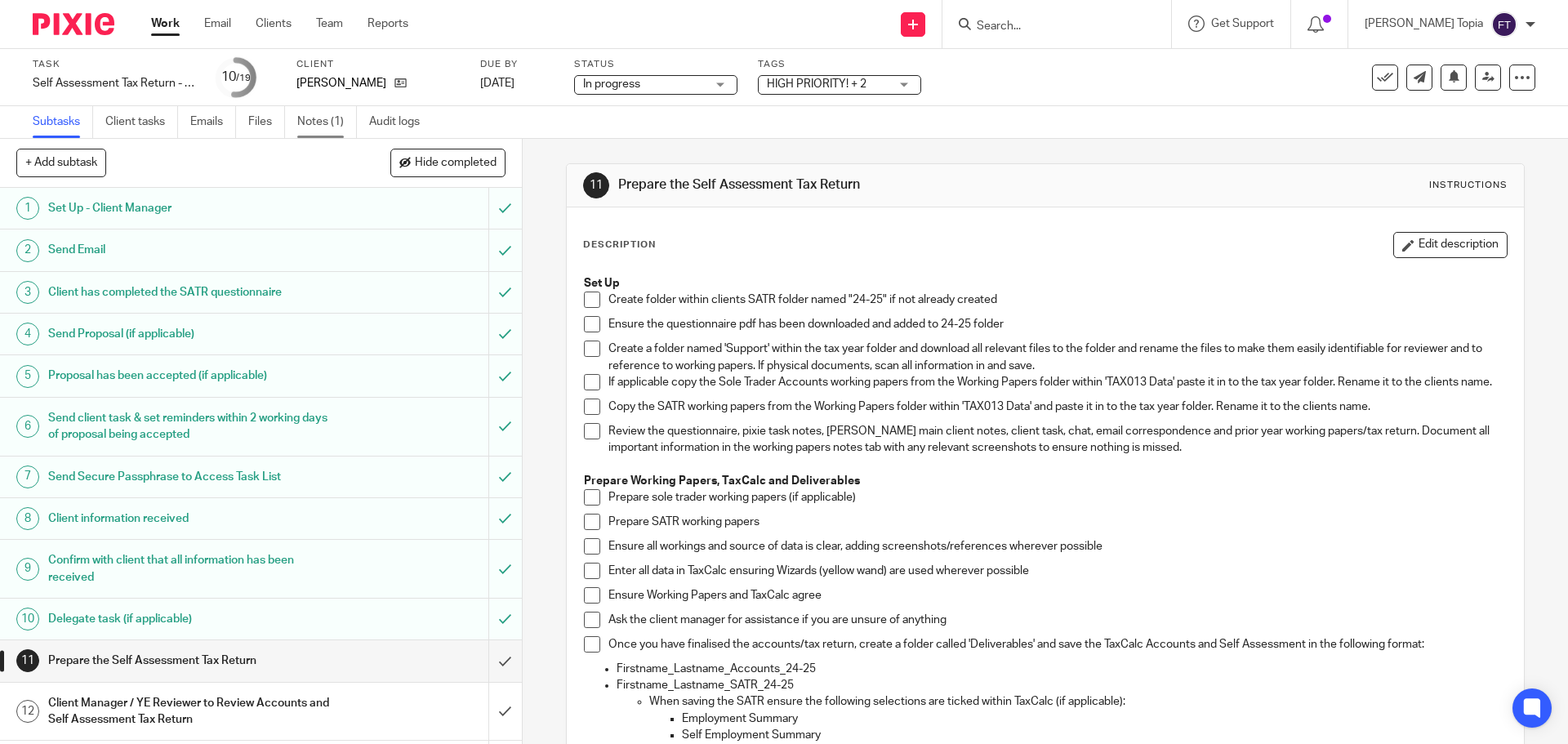
click at [336, 120] on link "Notes (1)" at bounding box center [327, 122] width 60 height 32
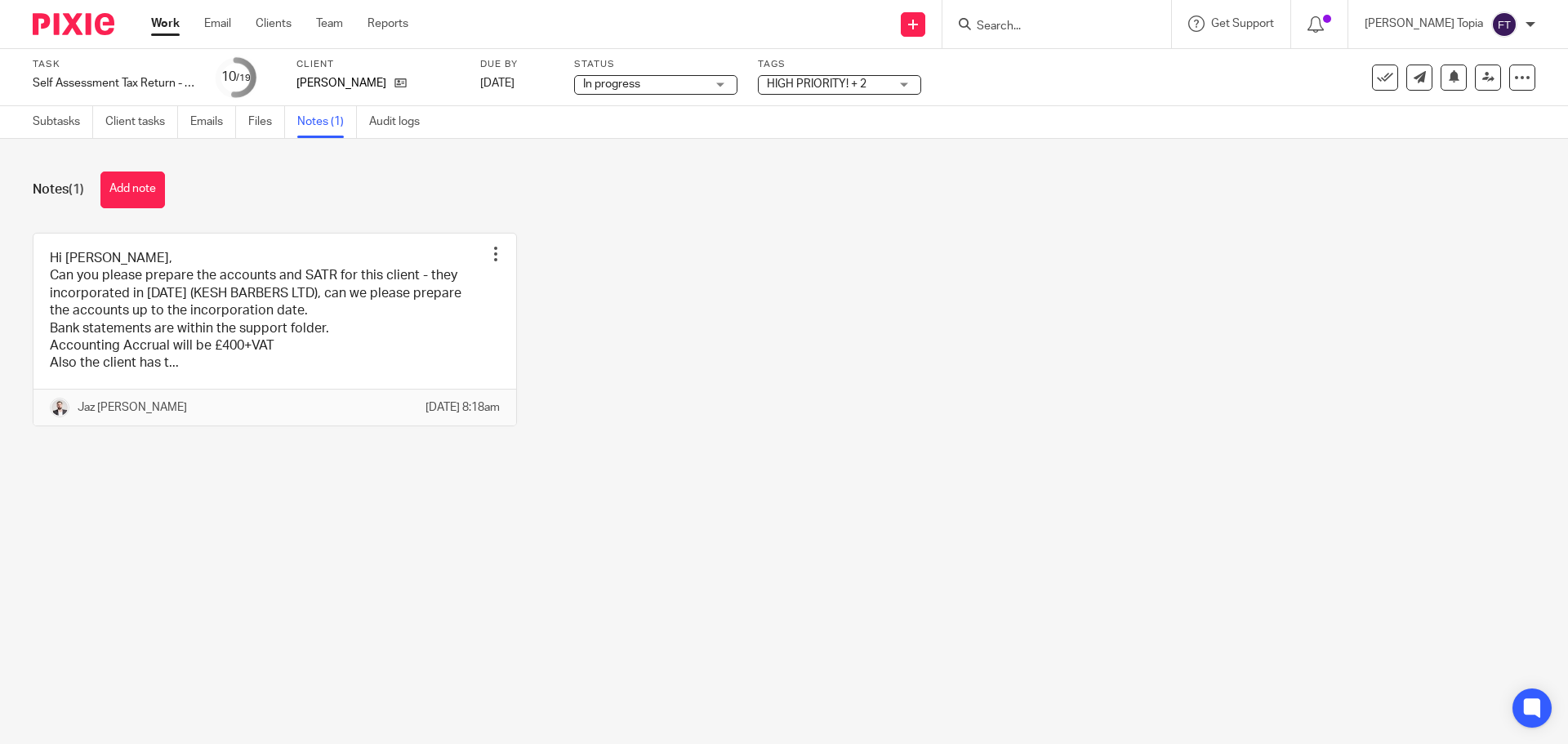
click at [169, 18] on link "Work" at bounding box center [166, 23] width 29 height 16
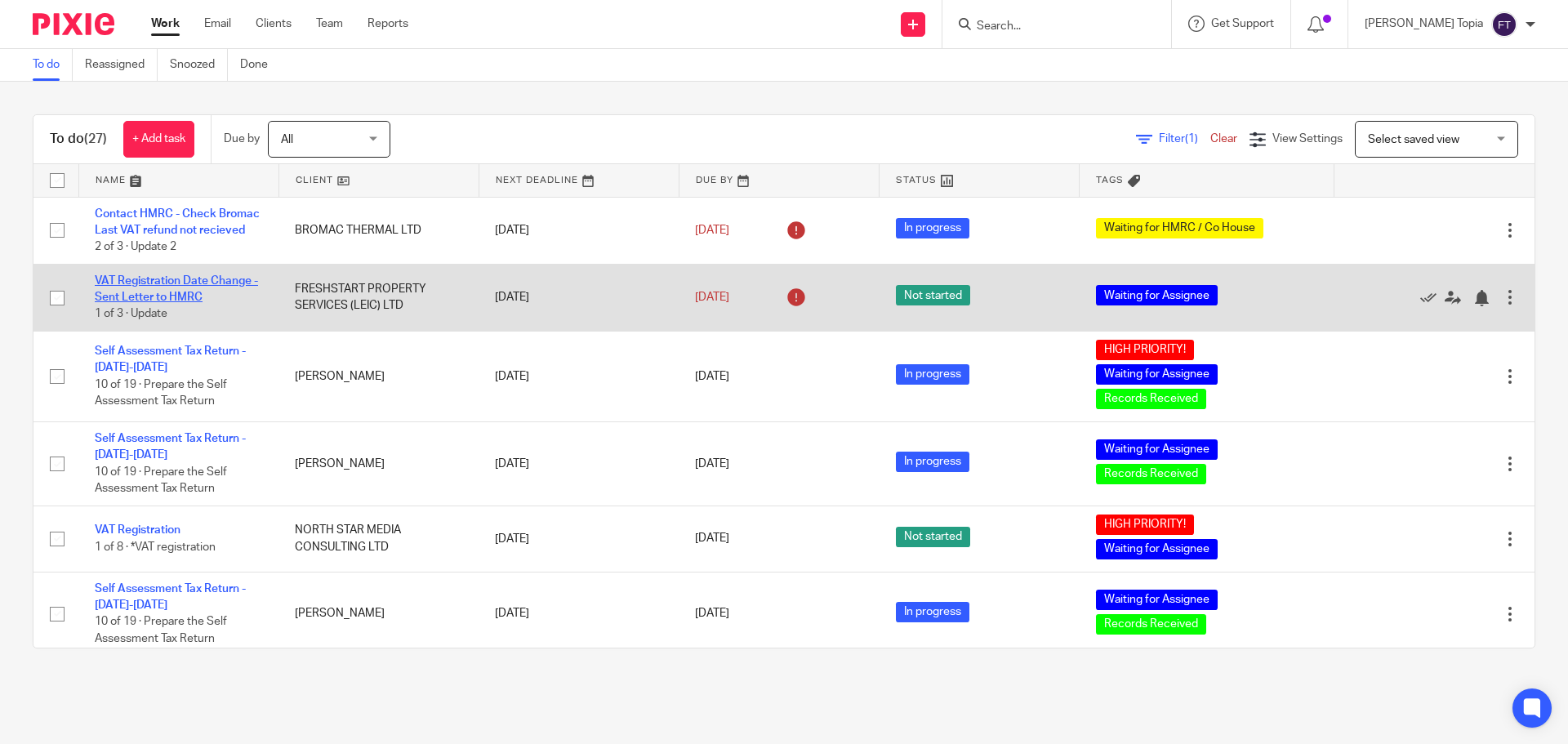
click at [145, 297] on link "VAT Registration Date Change - Sent Letter to HMRC" at bounding box center [176, 289] width 164 height 28
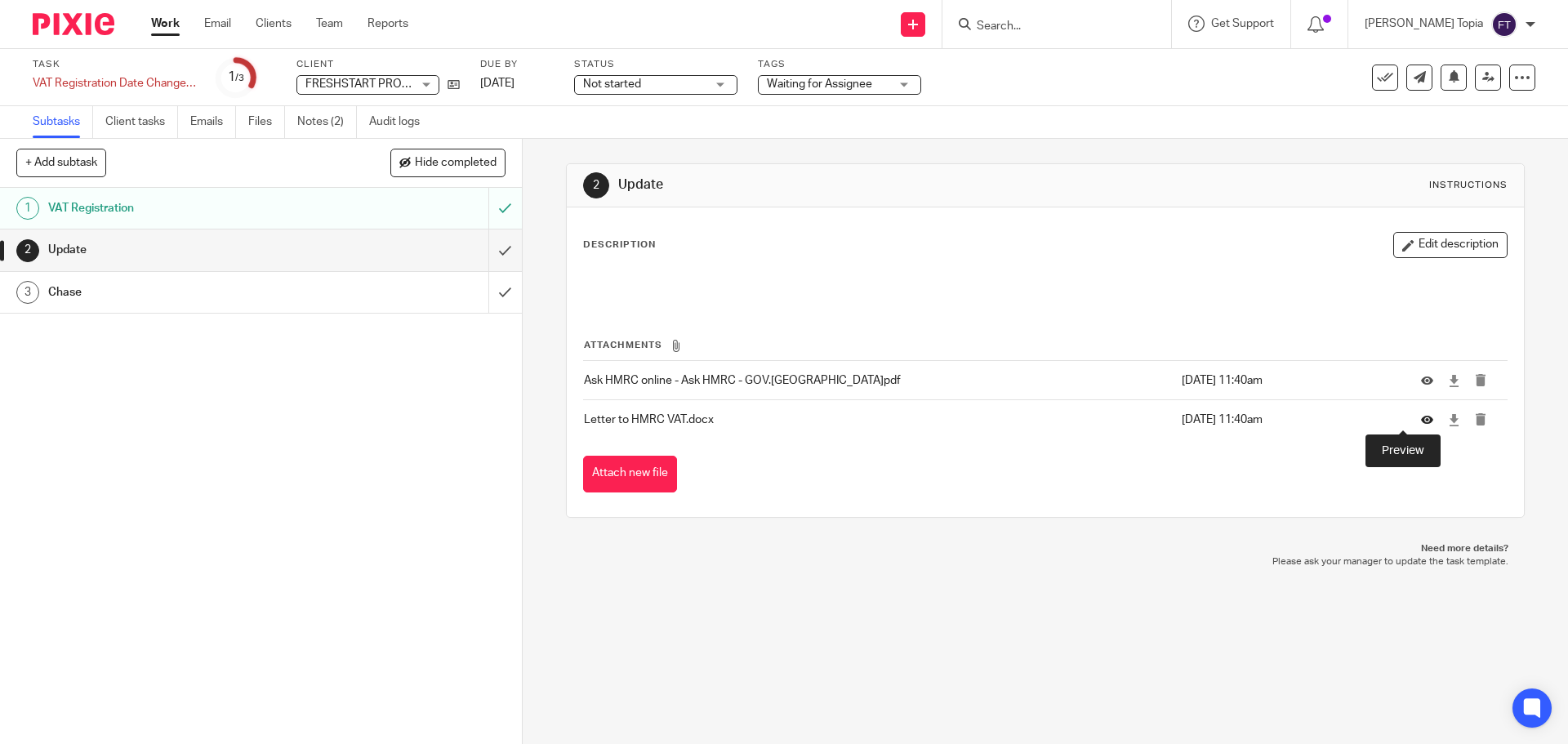
click at [1421, 421] on icon at bounding box center [1427, 420] width 12 height 12
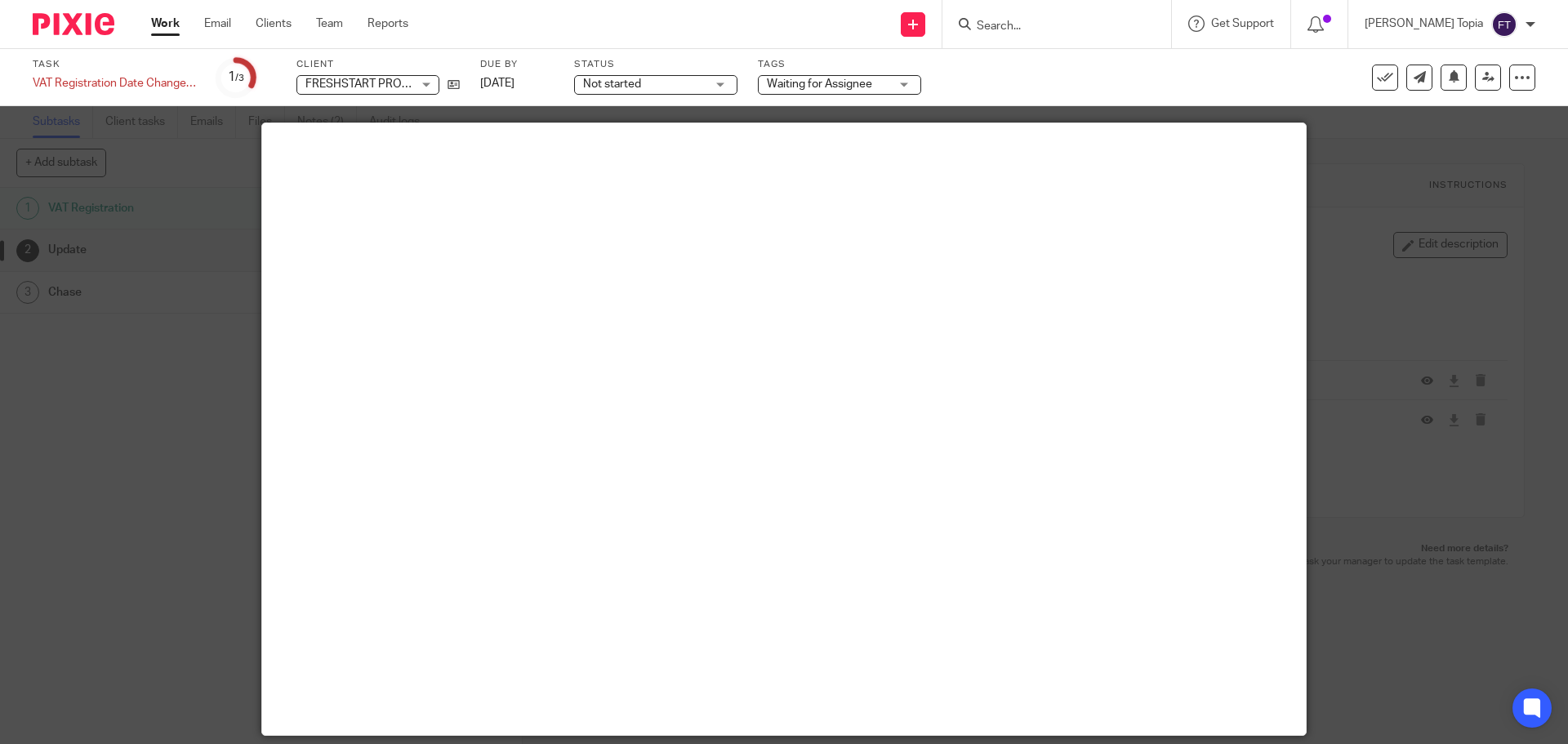
click at [145, 222] on div at bounding box center [784, 372] width 1568 height 744
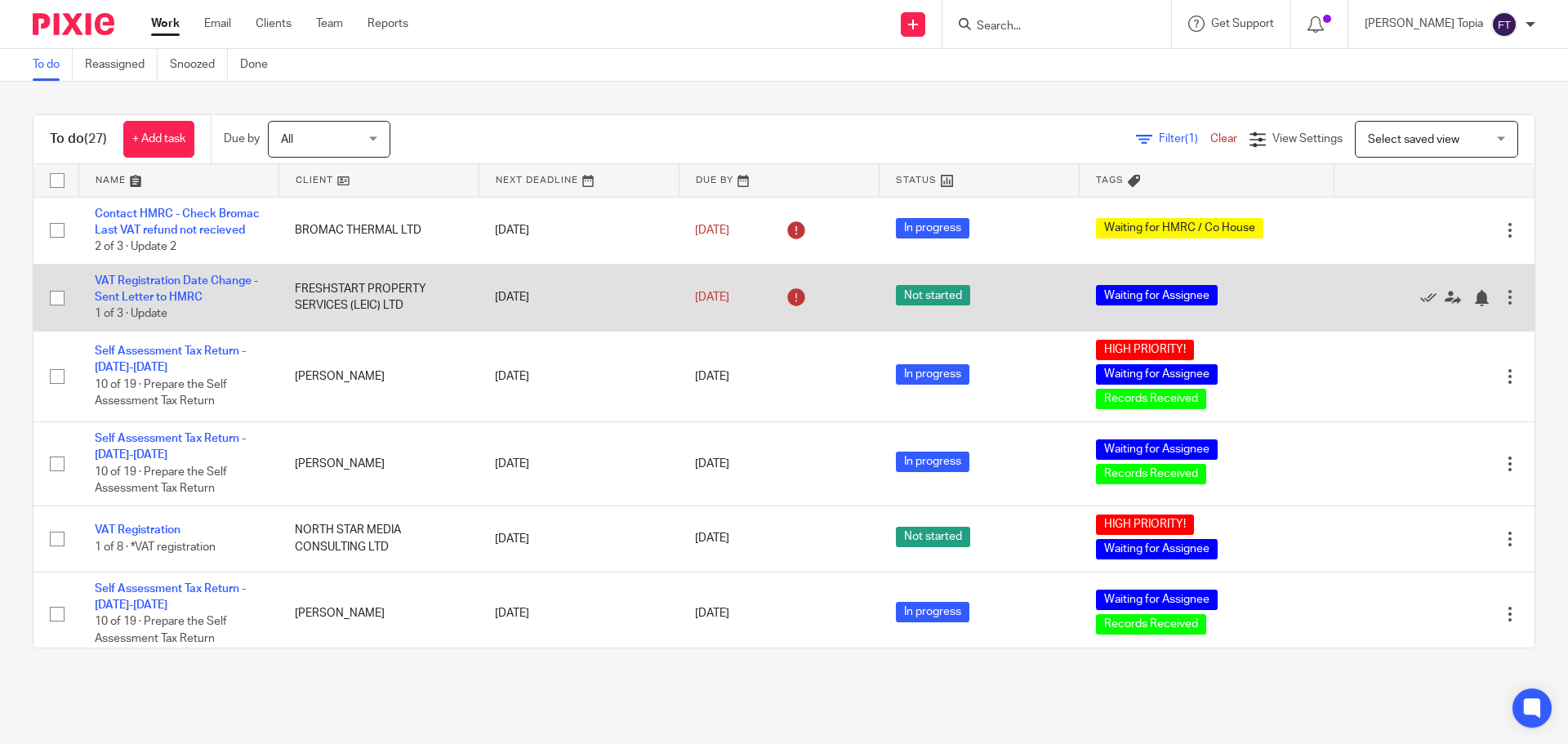
click at [172, 291] on td "VAT Registration Date Change - Sent Letter to HMRC 1 of 3 · Update" at bounding box center [179, 298] width 200 height 67
click at [171, 296] on link "VAT Registration Date Change - Sent Letter to HMRC" at bounding box center [176, 289] width 164 height 28
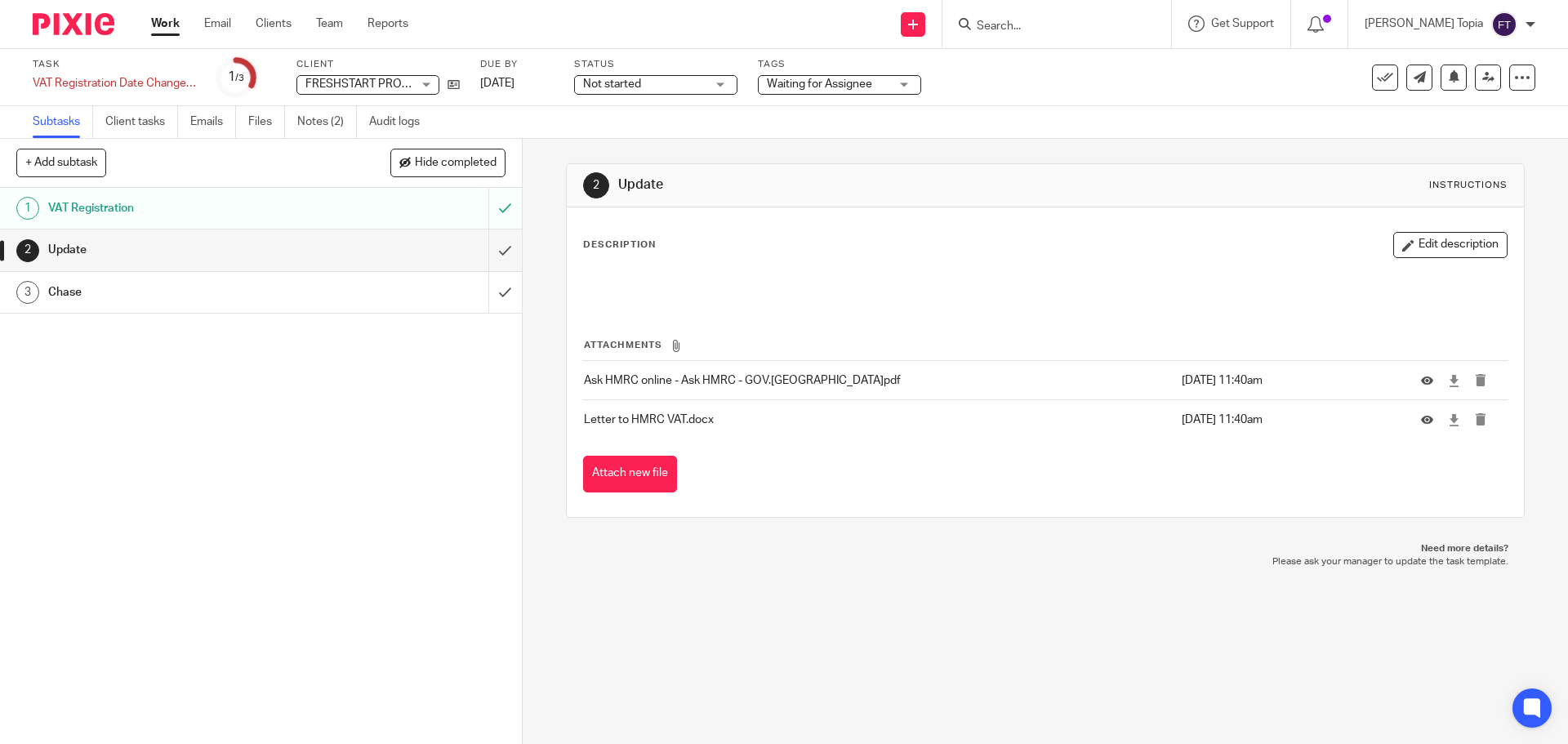
click at [74, 290] on h1 "Chase" at bounding box center [190, 292] width 283 height 24
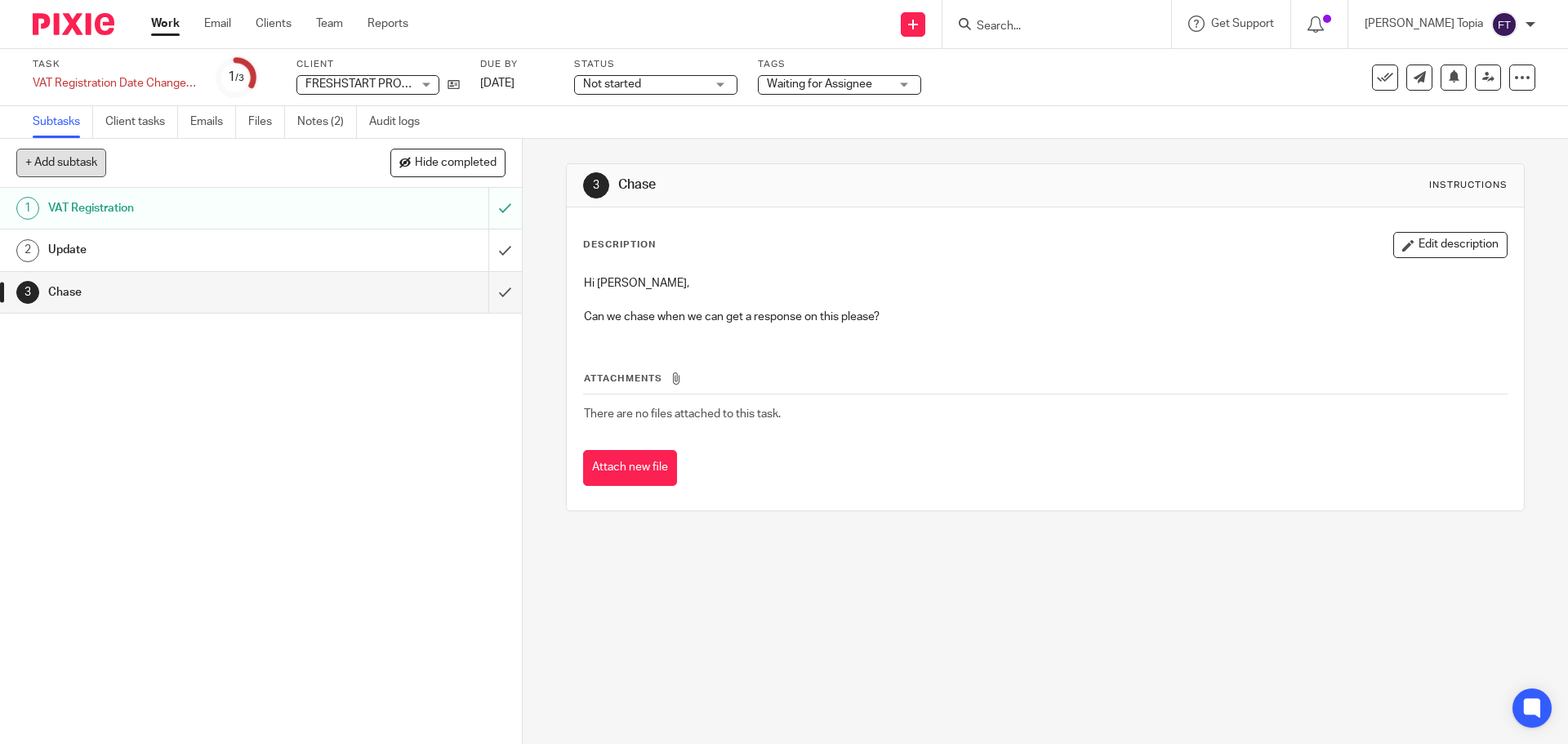
click at [55, 160] on button "+ Add subtask" at bounding box center [61, 163] width 90 height 28
click at [61, 161] on input "text" at bounding box center [201, 164] width 371 height 28
type input "Update"
click at [476, 162] on p "+ Add" at bounding box center [482, 164] width 48 height 28
click at [92, 328] on h1 "Update" at bounding box center [190, 334] width 283 height 24
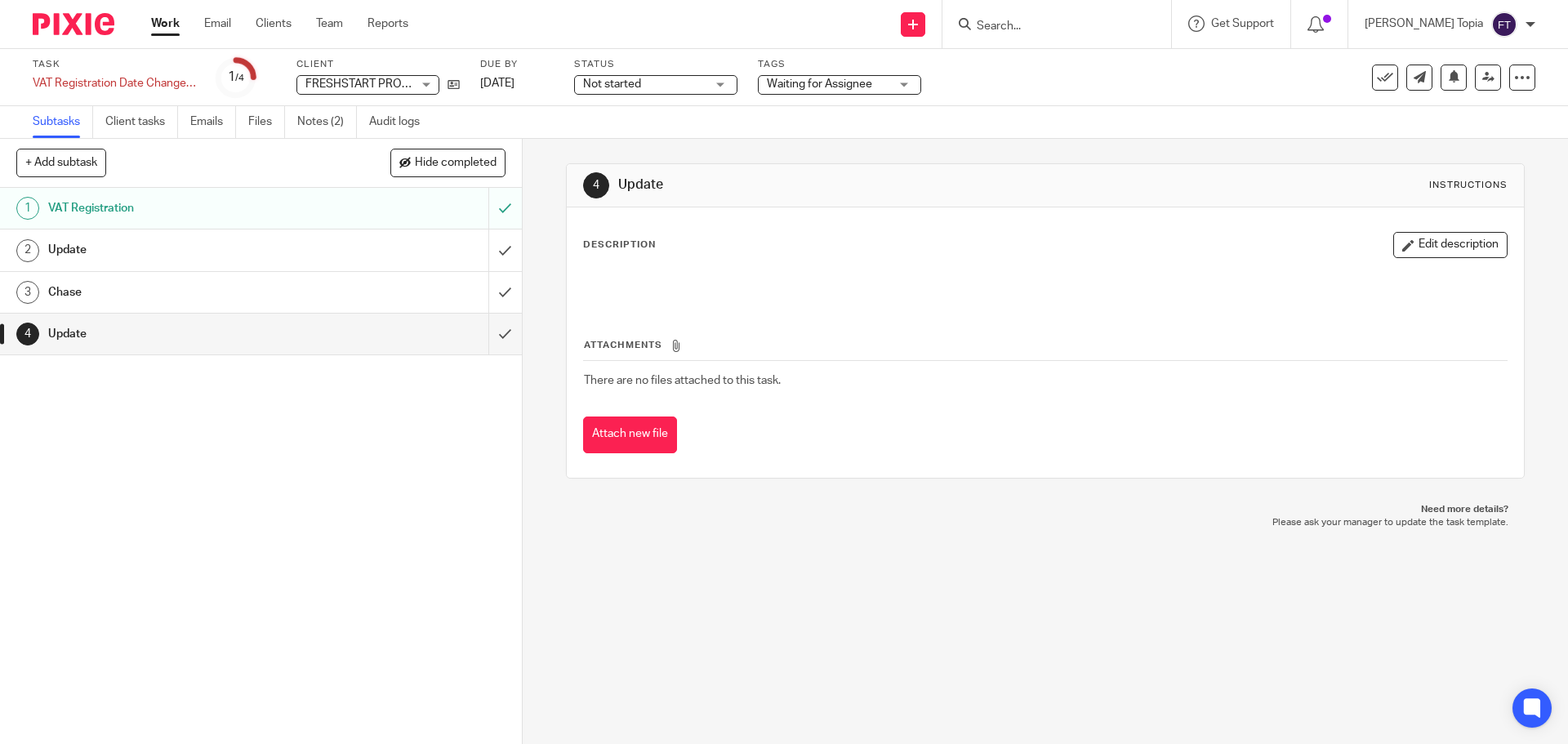
click at [672, 255] on div "Description Edit description" at bounding box center [1044, 245] width 923 height 26
click at [596, 255] on div "Description Edit description" at bounding box center [1044, 245] width 923 height 26
click at [1413, 248] on button "Edit description" at bounding box center [1450, 245] width 114 height 26
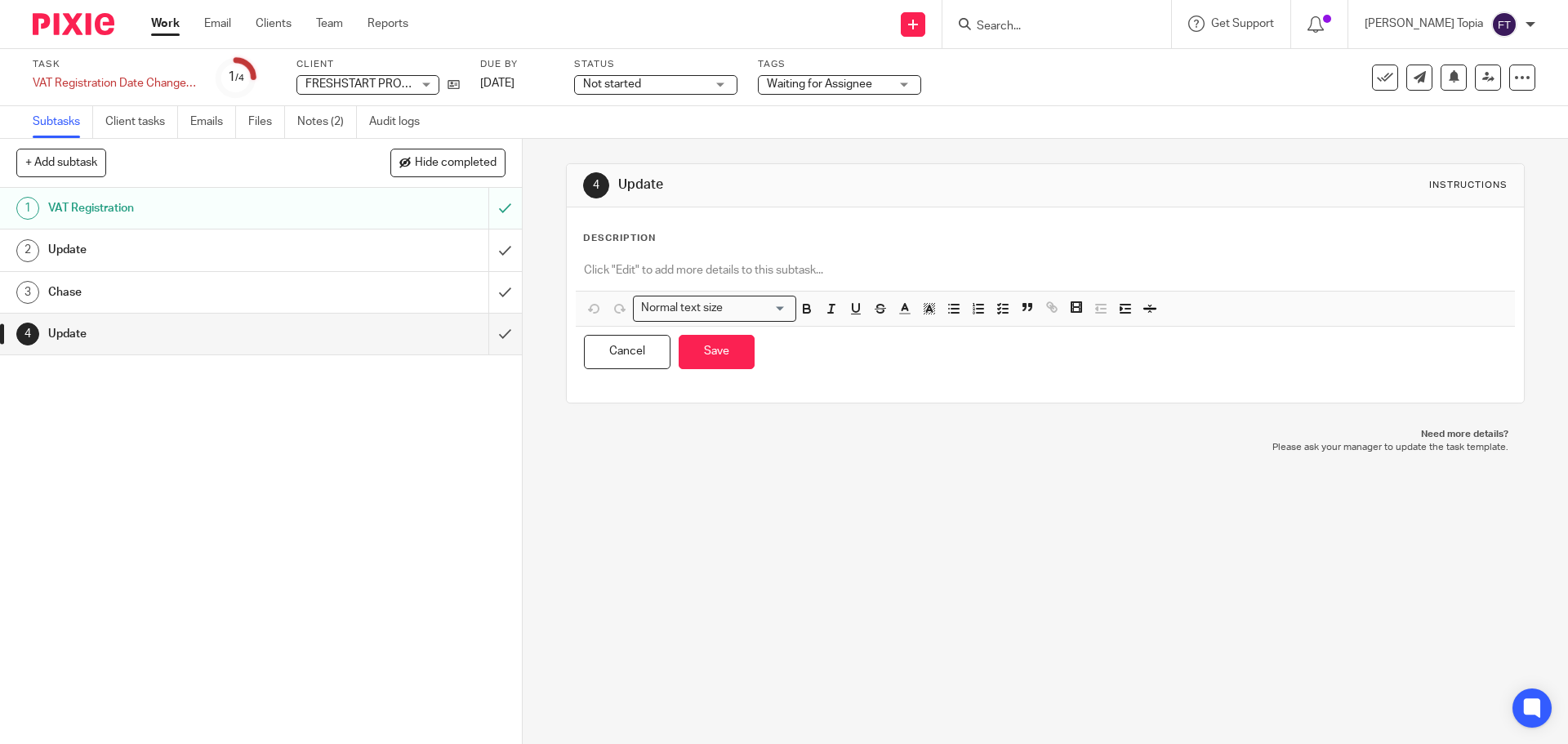
click at [584, 268] on p at bounding box center [1045, 270] width 922 height 16
click at [748, 529] on div "4 Update Instructions Description Normal text size Loading... Remove Edit Inser…" at bounding box center [1045, 441] width 1045 height 605
click at [874, 518] on div "4 Update Instructions Description Normal text size Loading... Remove Edit Inser…" at bounding box center [1045, 441] width 1045 height 605
click at [920, 550] on div "4 Update Instructions Description Normal text size Loading... Remove Edit Inser…" at bounding box center [1045, 441] width 1045 height 605
click at [331, 255] on div "Update" at bounding box center [260, 250] width 424 height 24
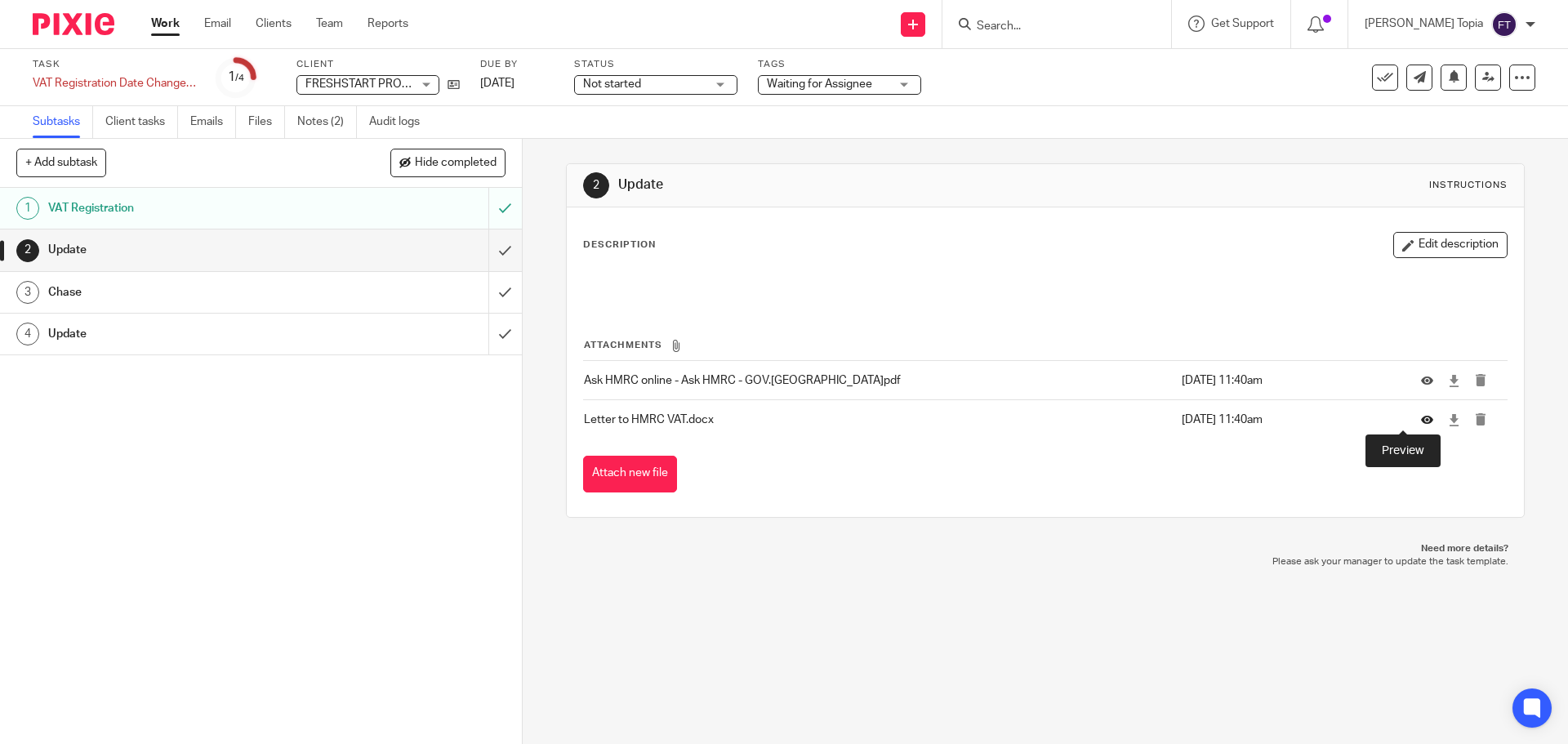
click at [1421, 422] on icon at bounding box center [1427, 420] width 12 height 12
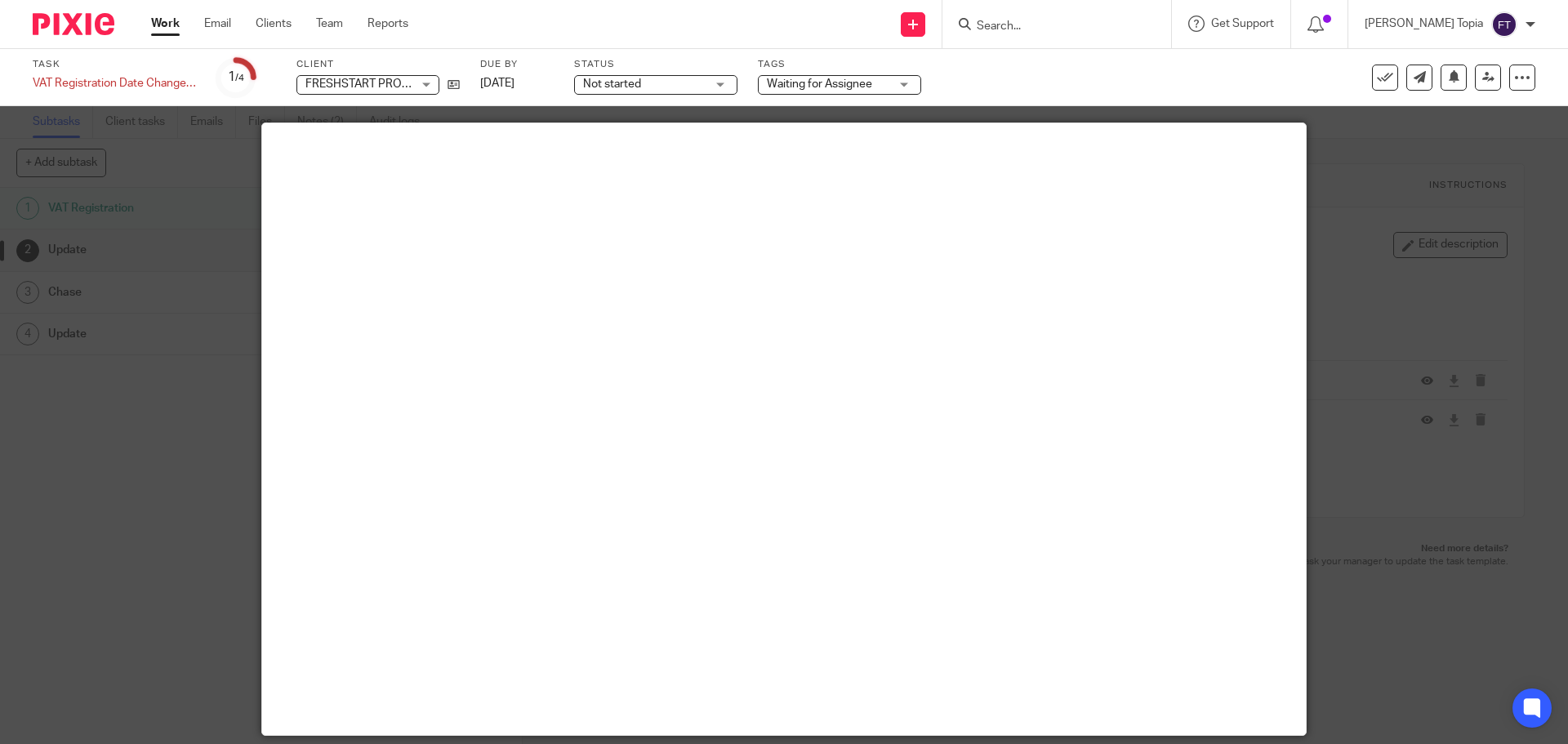
click at [86, 490] on div at bounding box center [784, 372] width 1568 height 744
click at [87, 490] on div at bounding box center [784, 372] width 1568 height 744
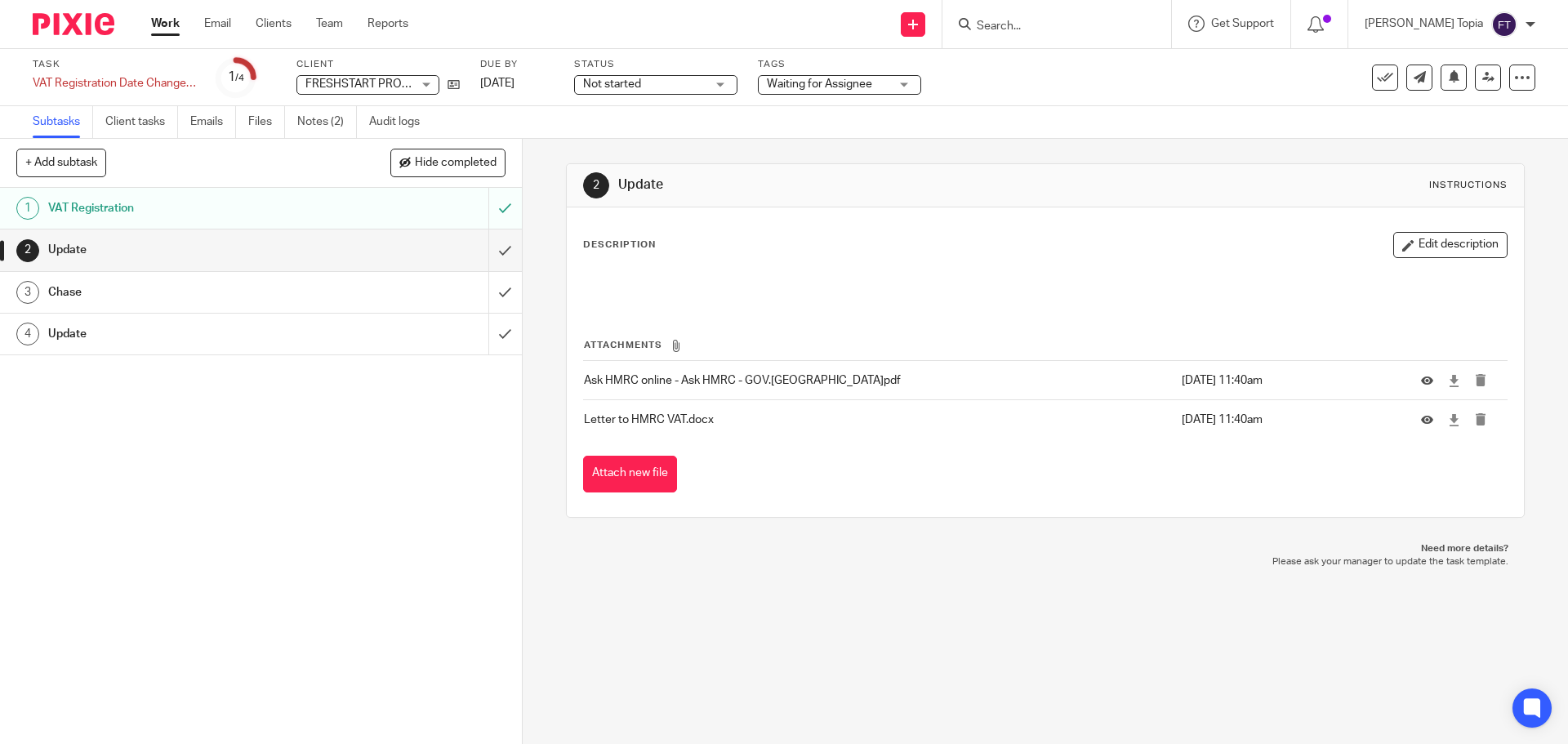
click at [80, 332] on h1 "Update" at bounding box center [190, 334] width 283 height 24
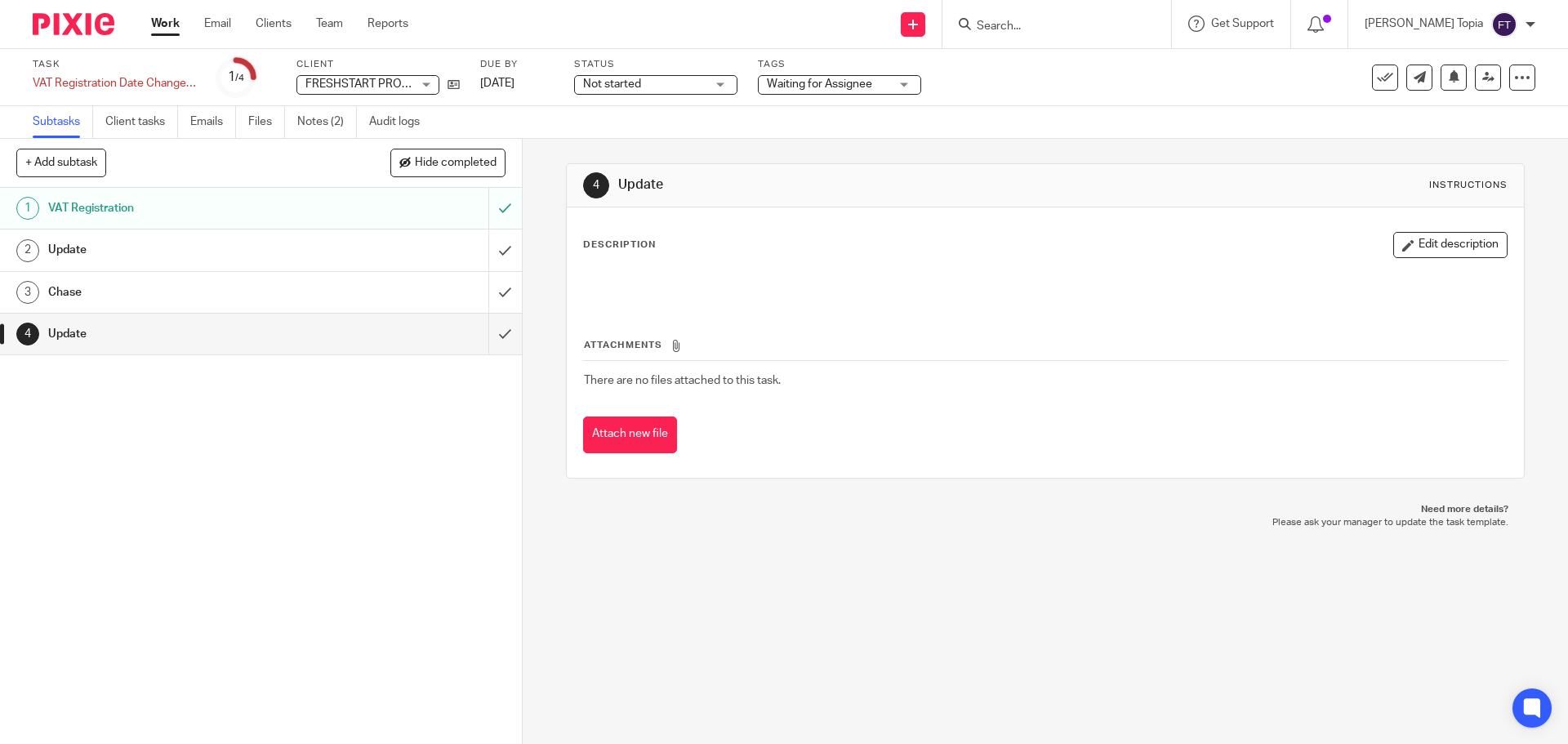
click at [682, 235] on div "Description Edit description" at bounding box center [1044, 245] width 923 height 26
click at [633, 242] on p "Description" at bounding box center [619, 245] width 73 height 13
click at [1431, 246] on button "Edit description" at bounding box center [1450, 245] width 114 height 26
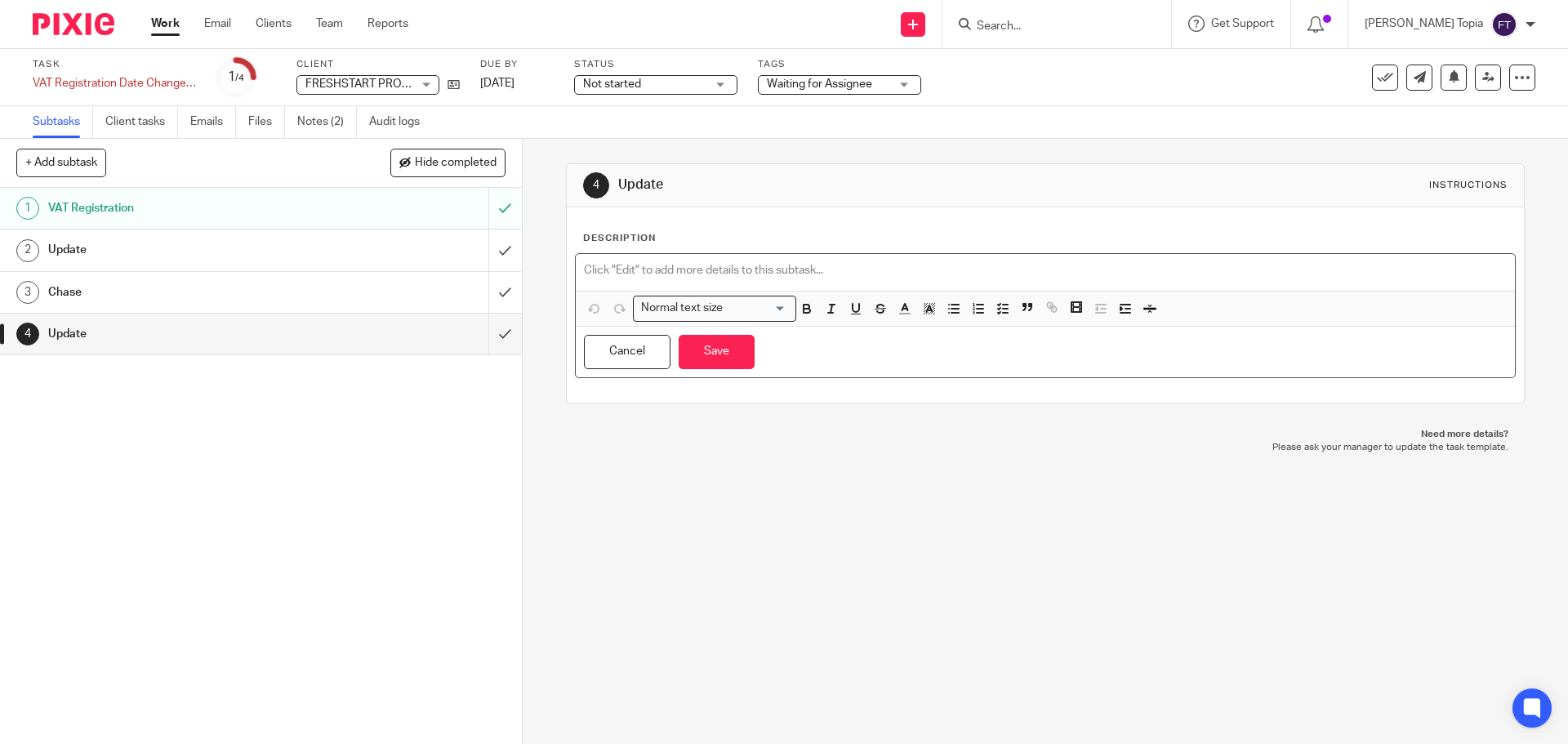
click at [620, 265] on p at bounding box center [1045, 270] width 922 height 16
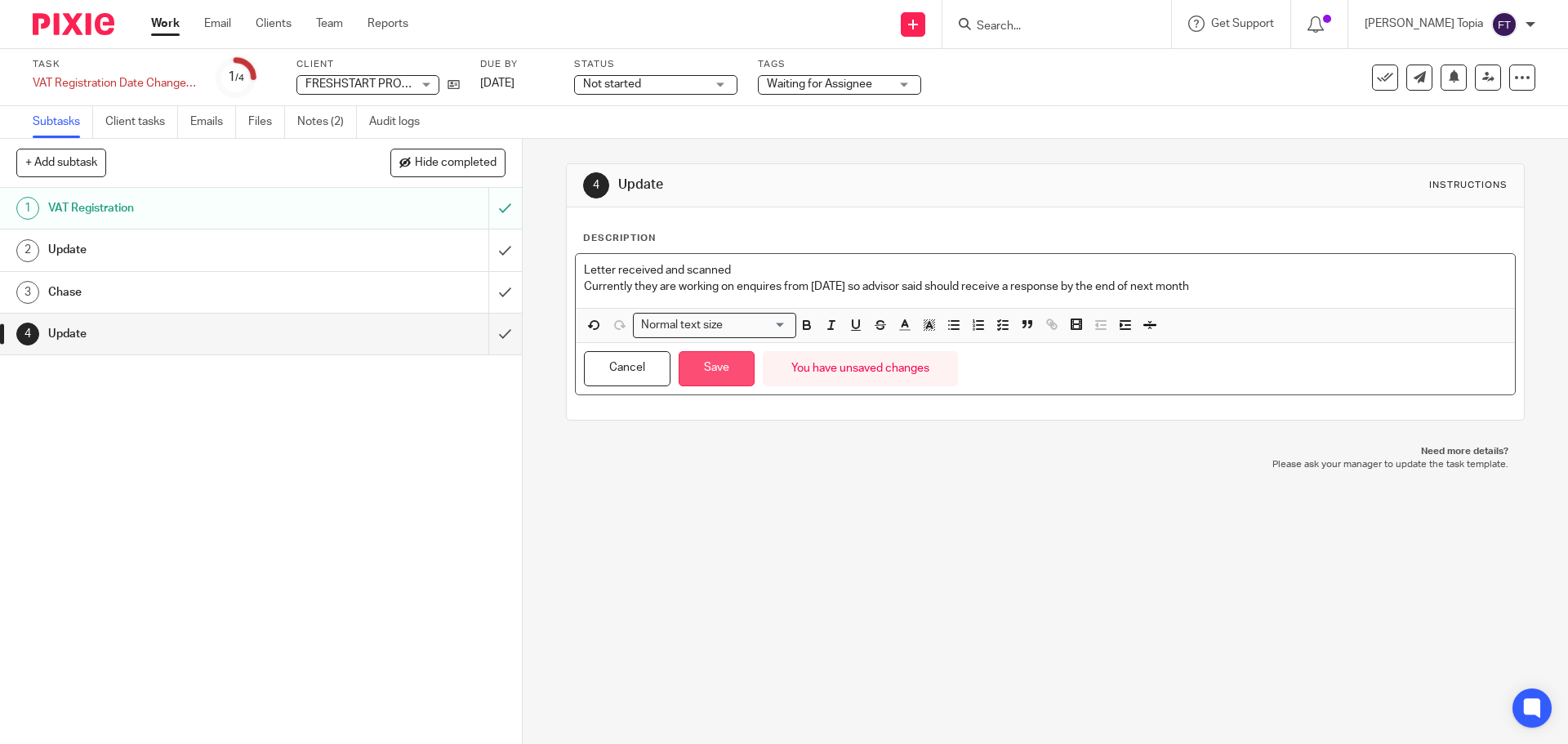
click at [711, 378] on button "Save" at bounding box center [716, 369] width 76 height 36
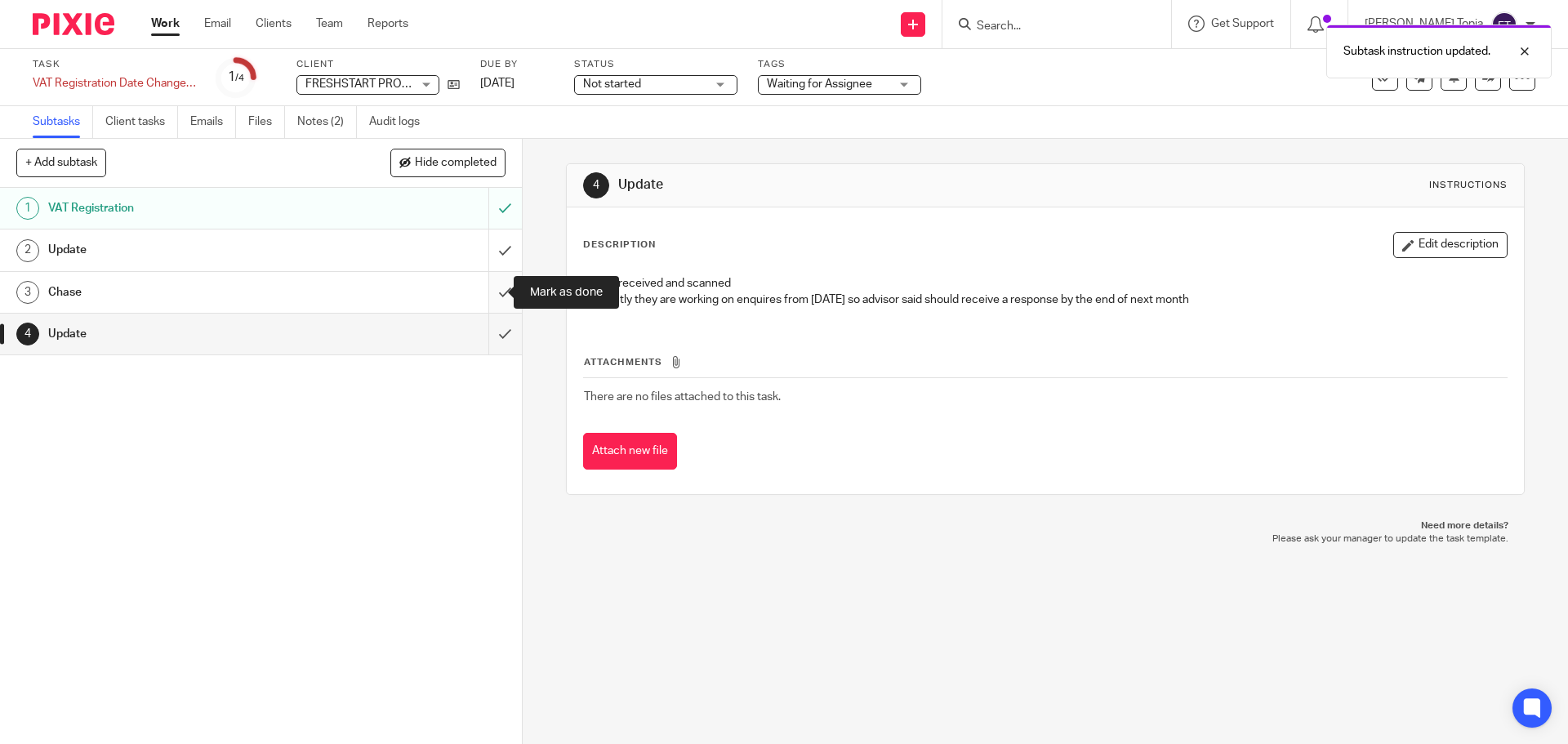
click at [489, 288] on input "submit" at bounding box center [261, 293] width 522 height 41
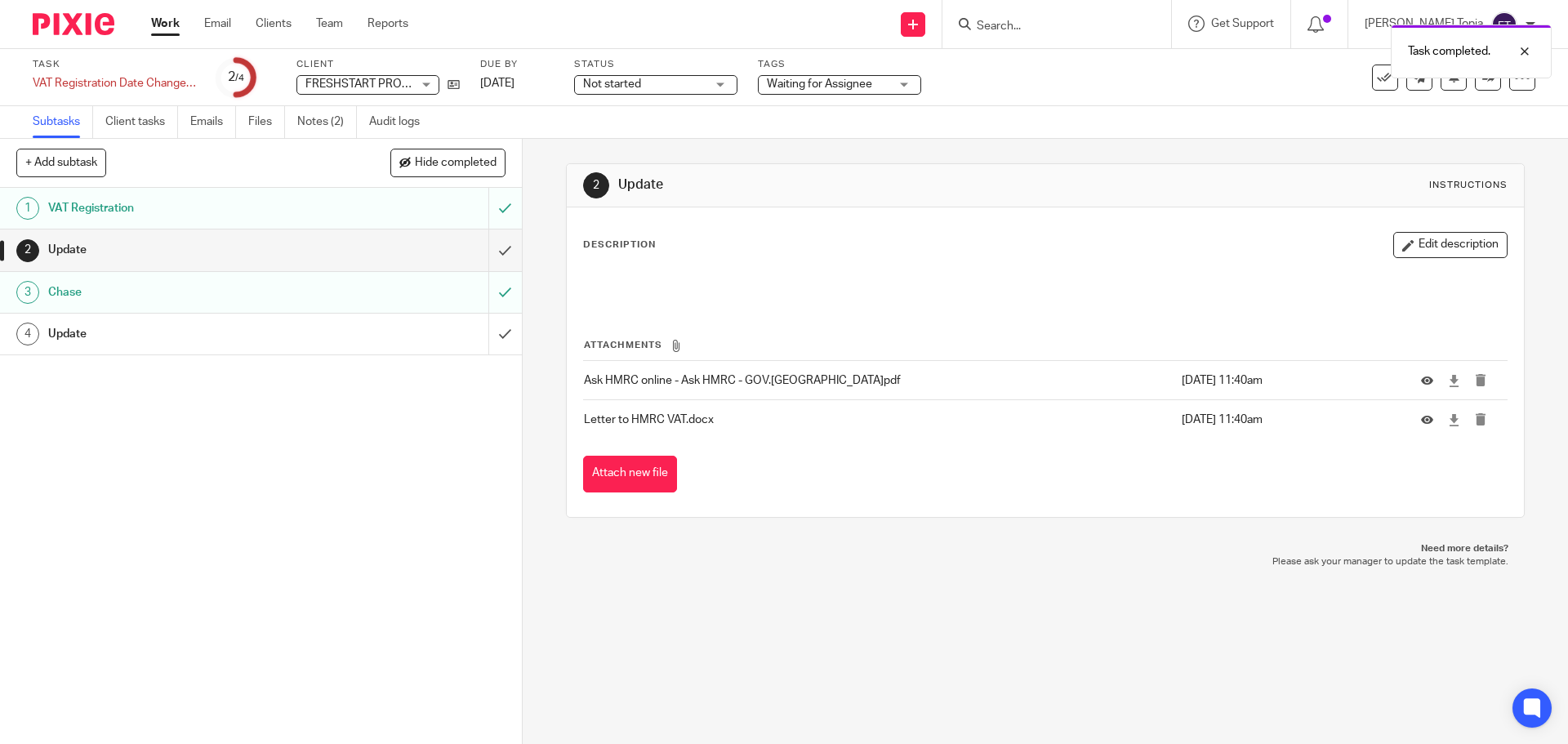
click at [908, 87] on div "Waiting for Assignee" at bounding box center [839, 84] width 164 height 20
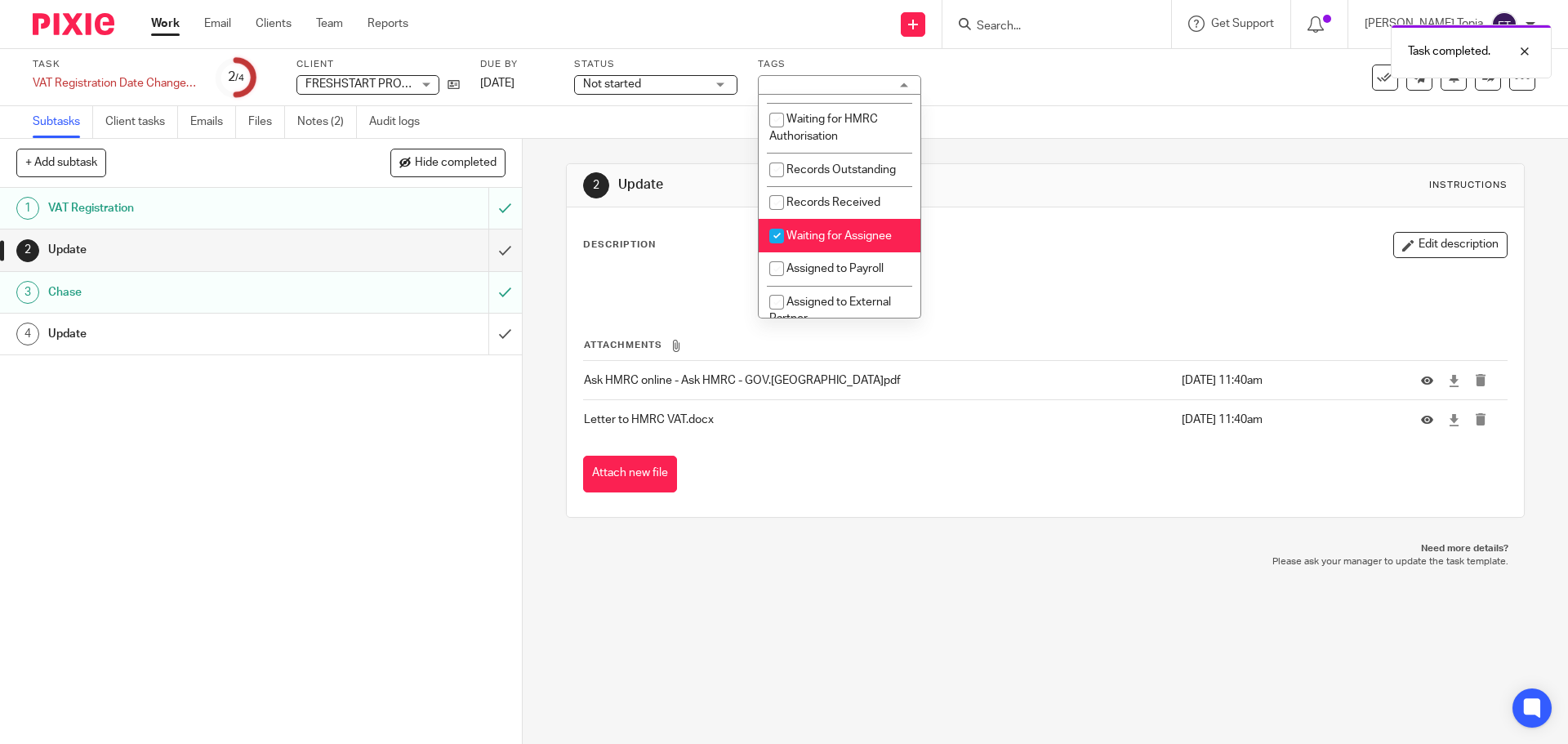
scroll to position [283, 0]
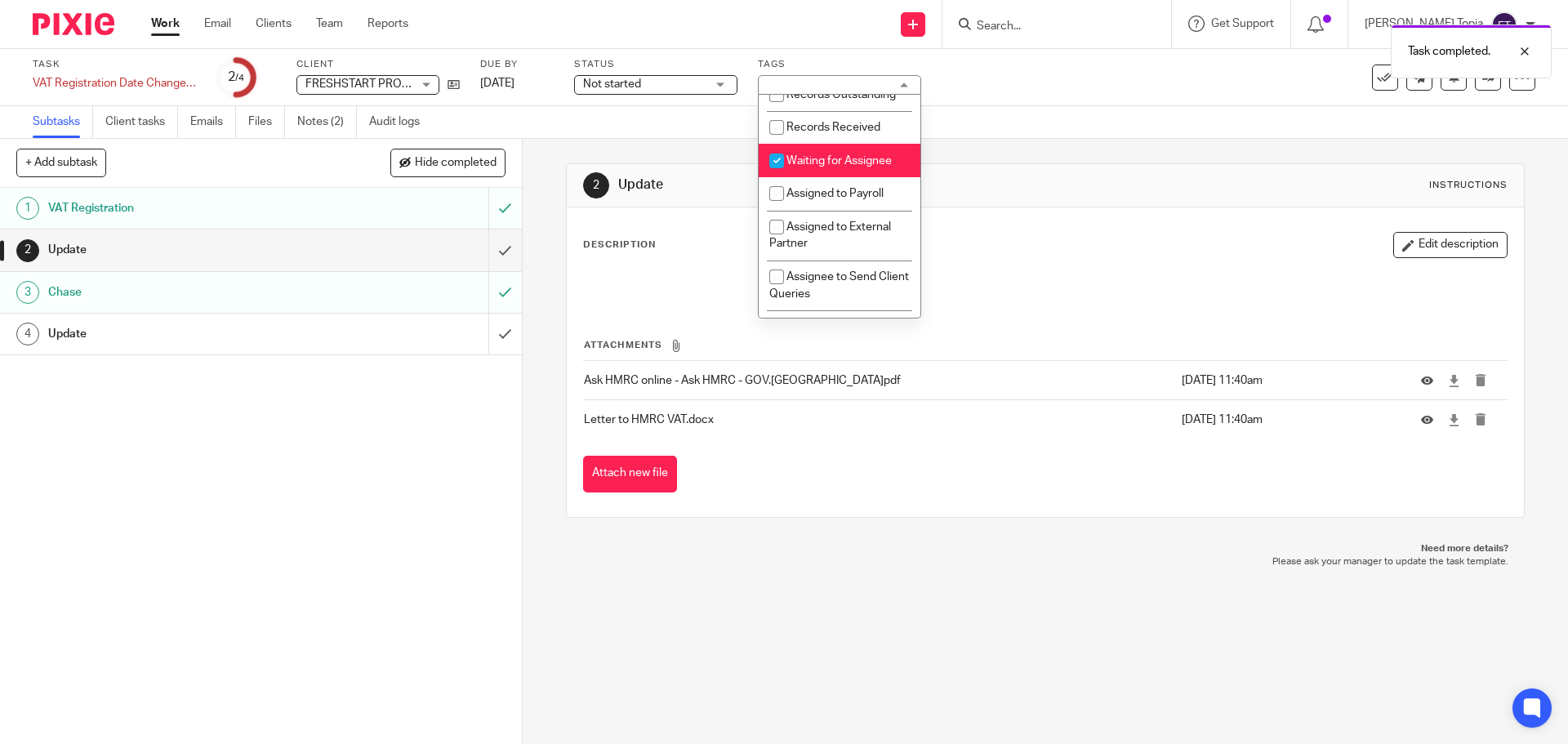
click at [779, 177] on input "checkbox" at bounding box center [777, 160] width 31 height 31
checkbox input "false"
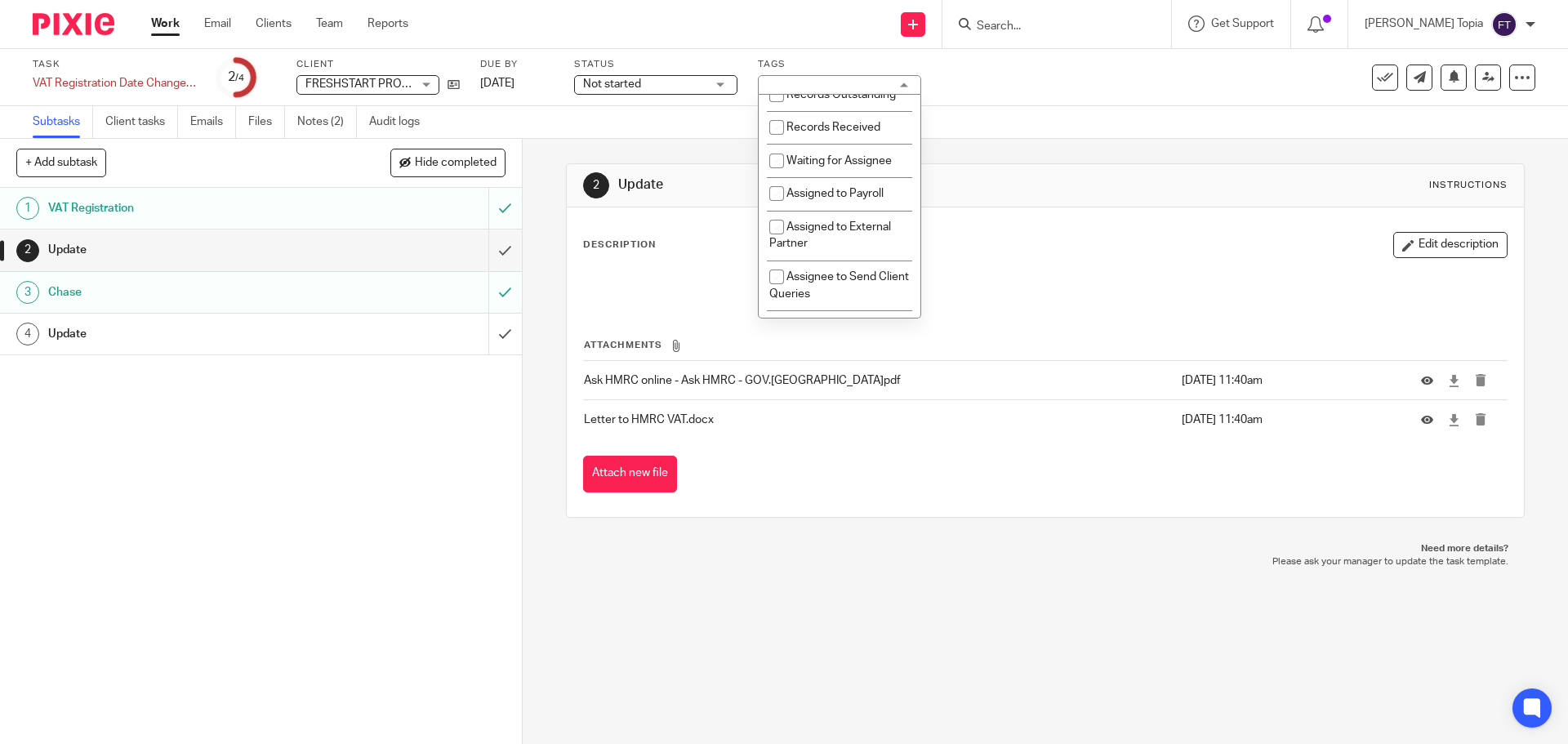
scroll to position [467, 0]
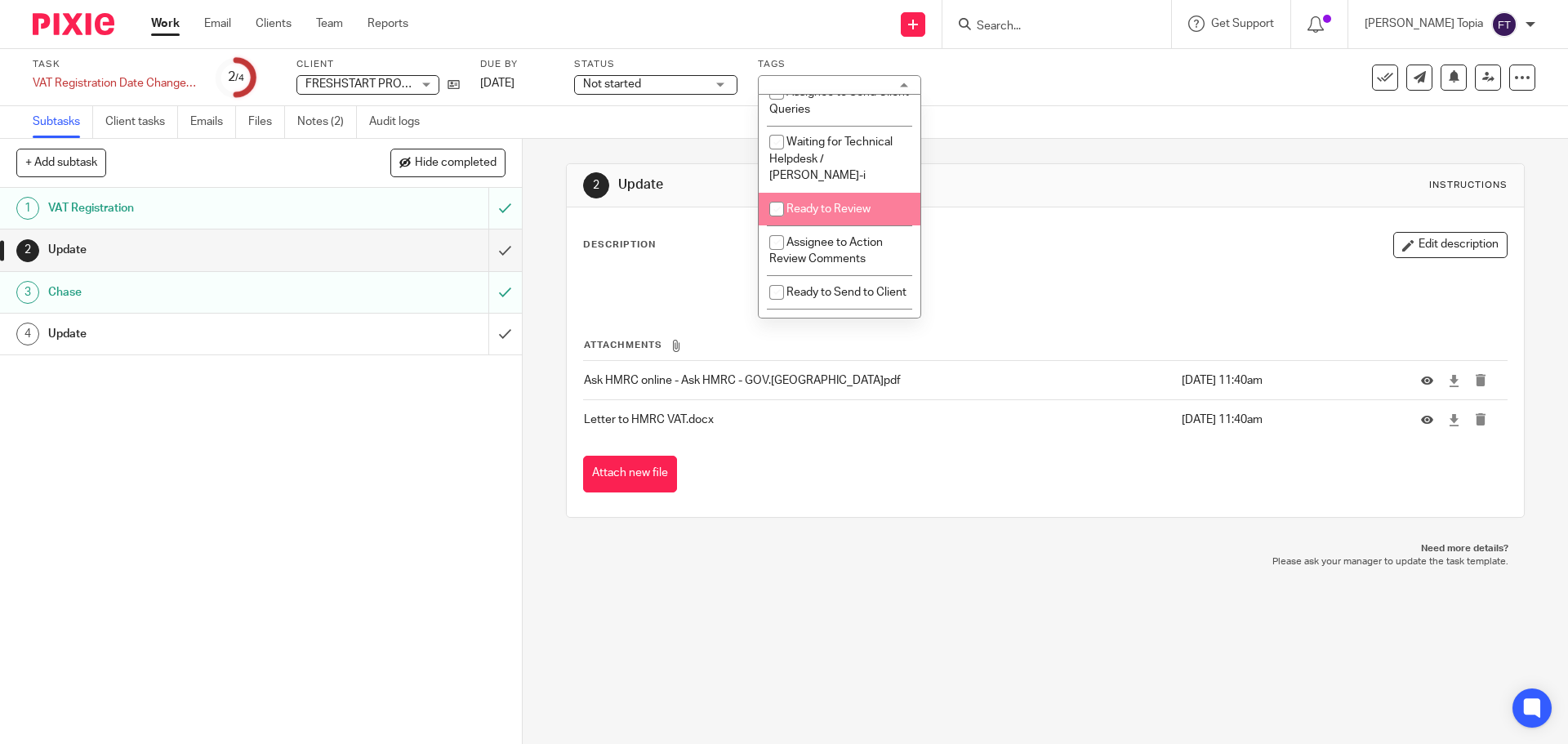
click at [777, 210] on input "checkbox" at bounding box center [777, 209] width 31 height 31
checkbox input "true"
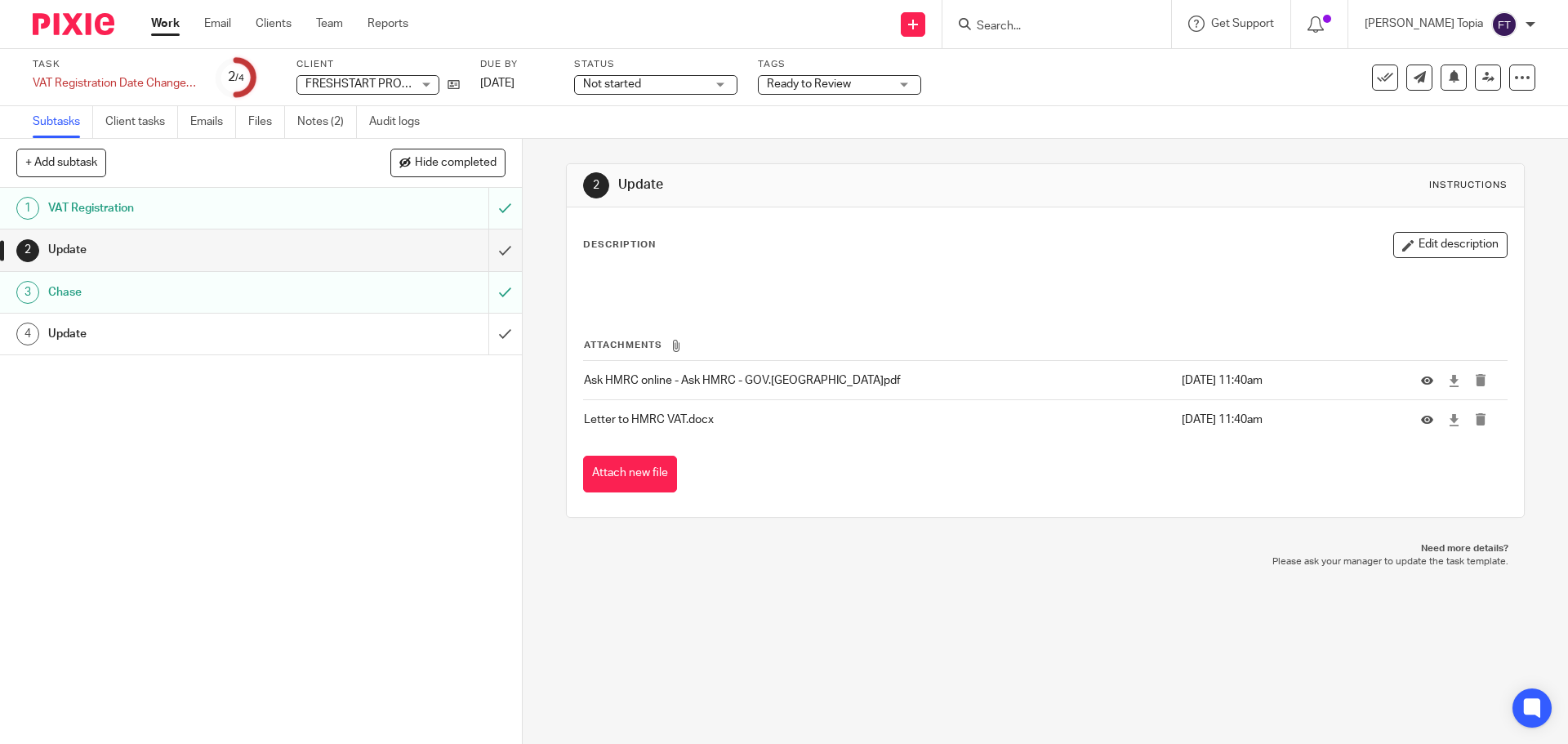
click at [681, 547] on p "Need more details?" at bounding box center [1044, 549] width 925 height 13
click at [1475, 68] on link at bounding box center [1488, 78] width 26 height 26
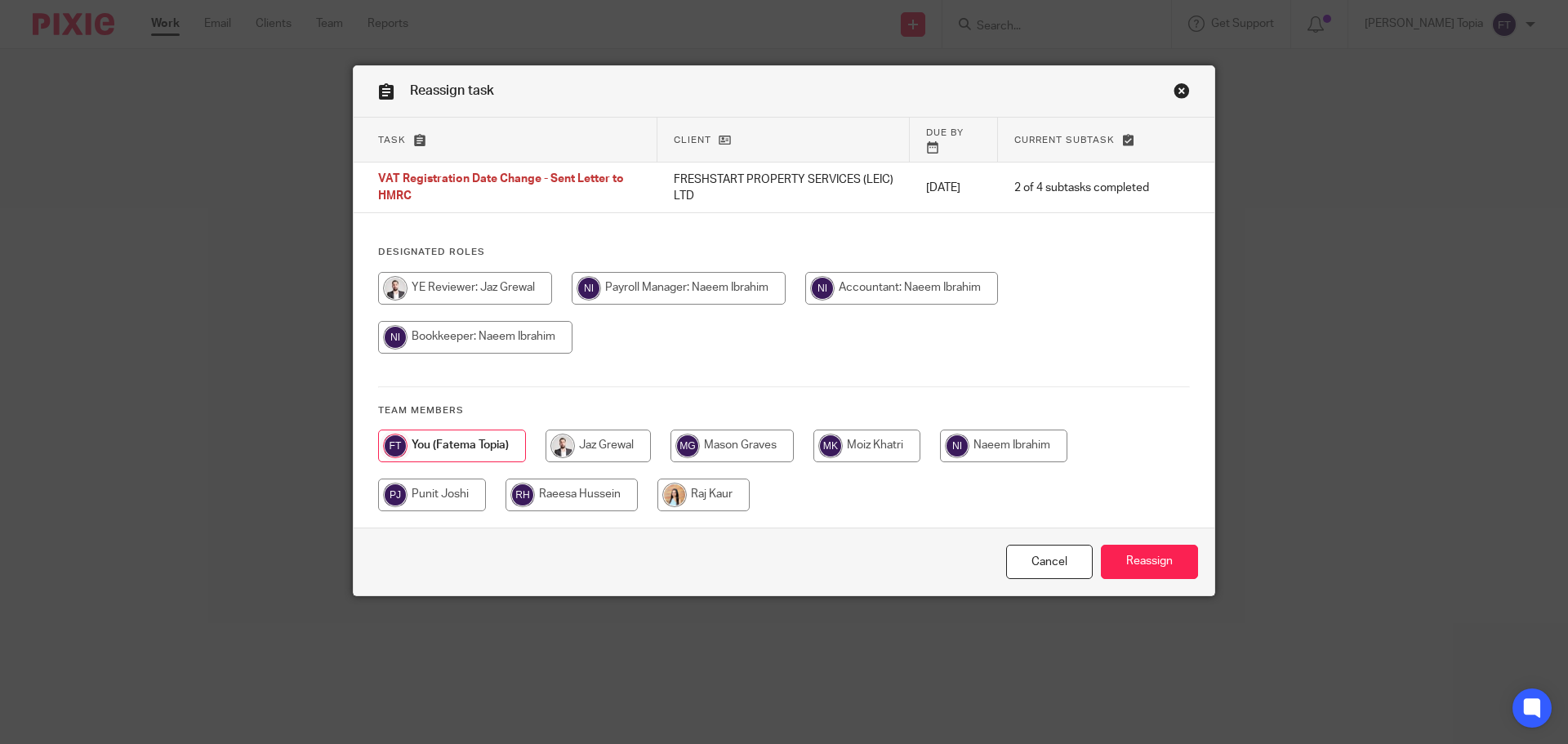
drag, startPoint x: 579, startPoint y: 434, endPoint x: 684, endPoint y: 458, distance: 107.7
click at [582, 434] on input "radio" at bounding box center [598, 445] width 106 height 33
radio input "true"
click at [1118, 551] on input "Reassign" at bounding box center [1150, 562] width 97 height 36
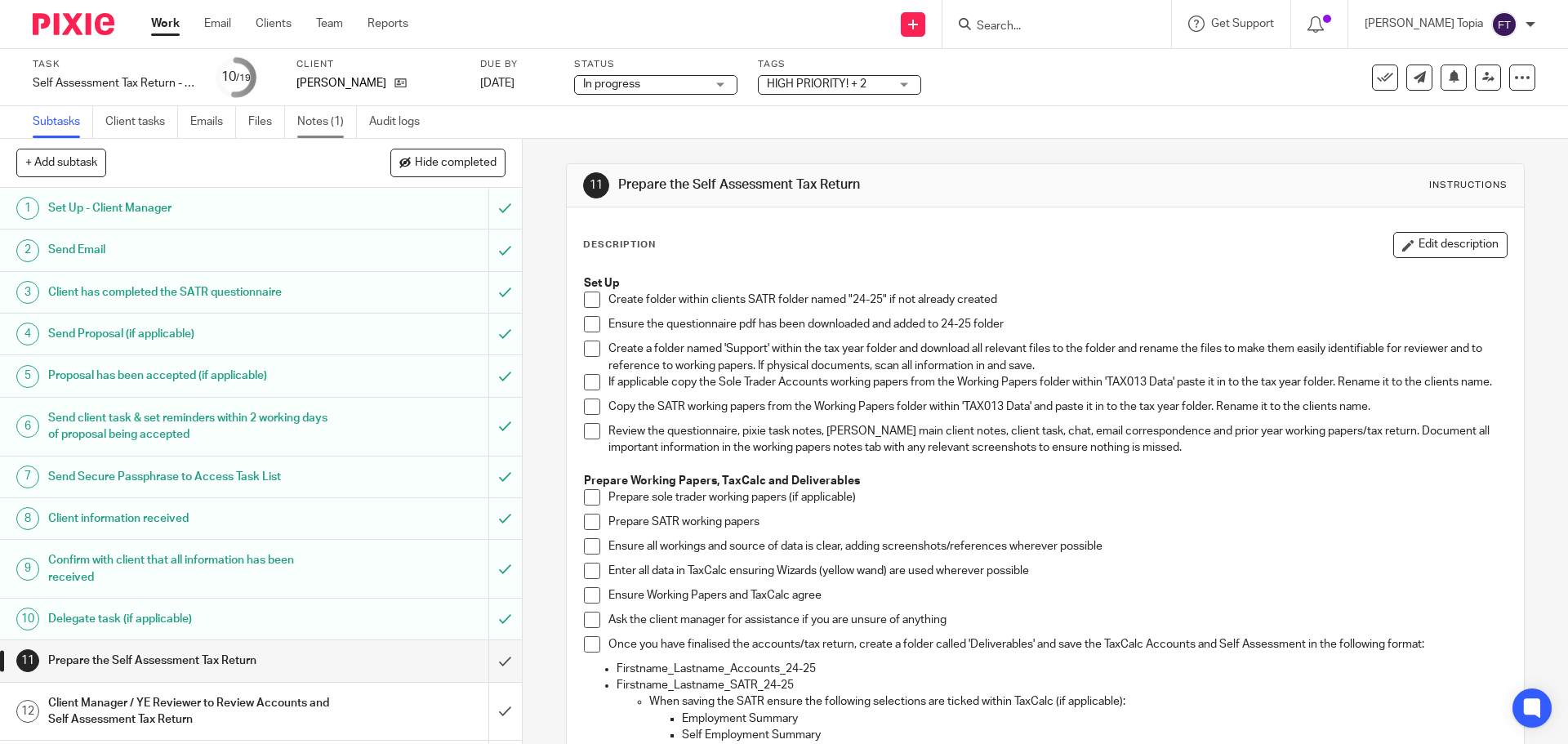
click at [336, 124] on link "Notes (1)" at bounding box center [327, 122] width 60 height 32
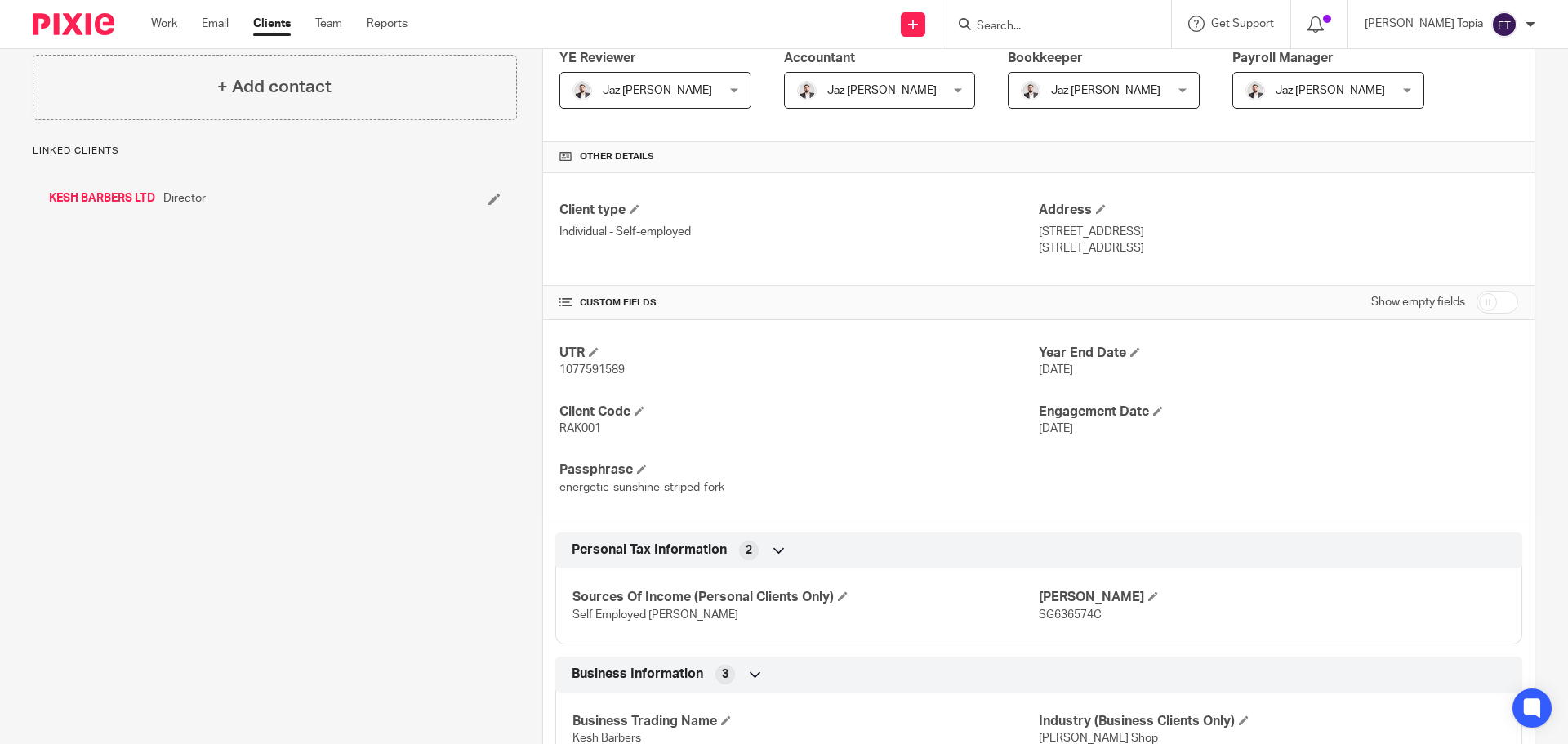
scroll to position [408, 0]
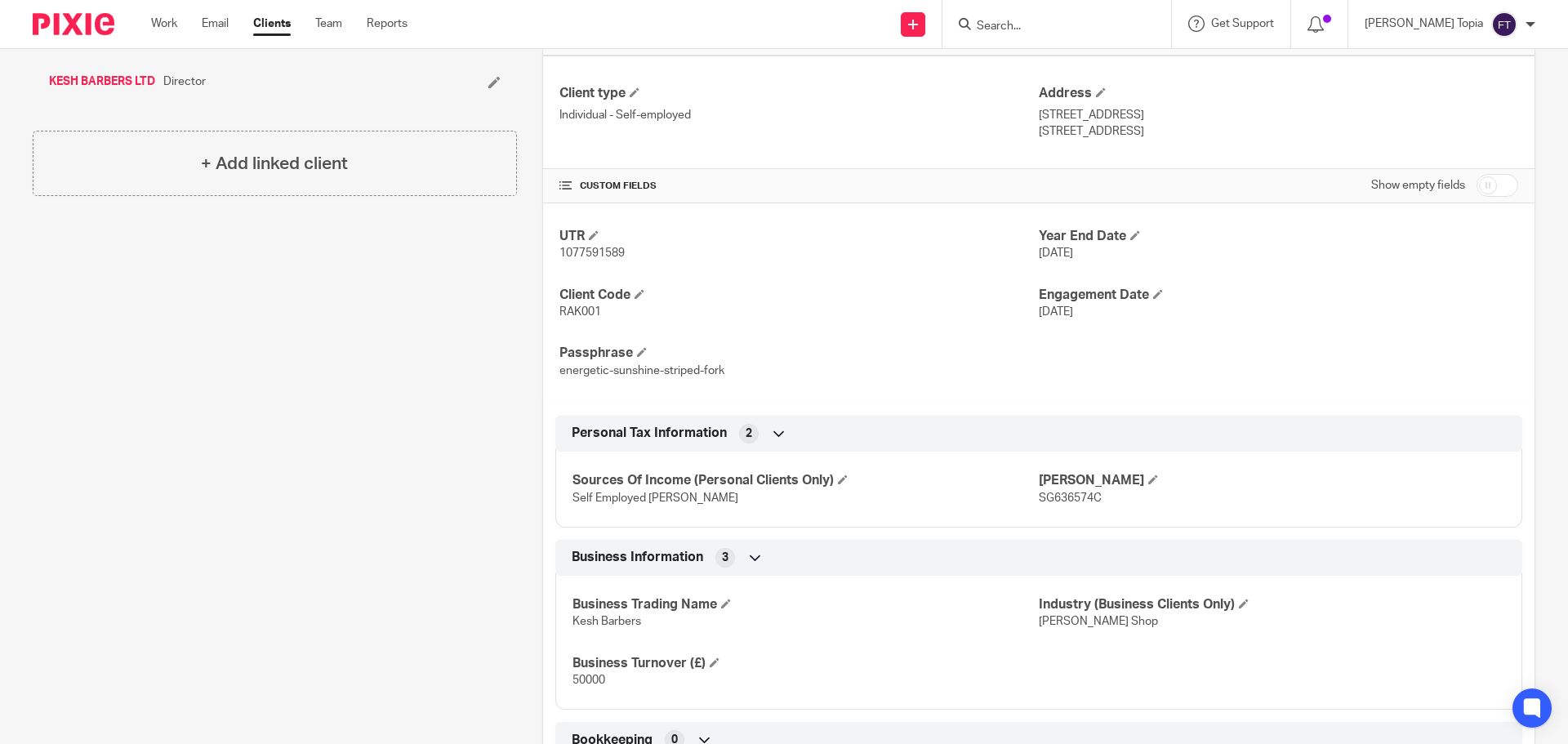
click at [1053, 499] on span "SG636574C" at bounding box center [1069, 498] width 63 height 11
copy span "SG636574C"
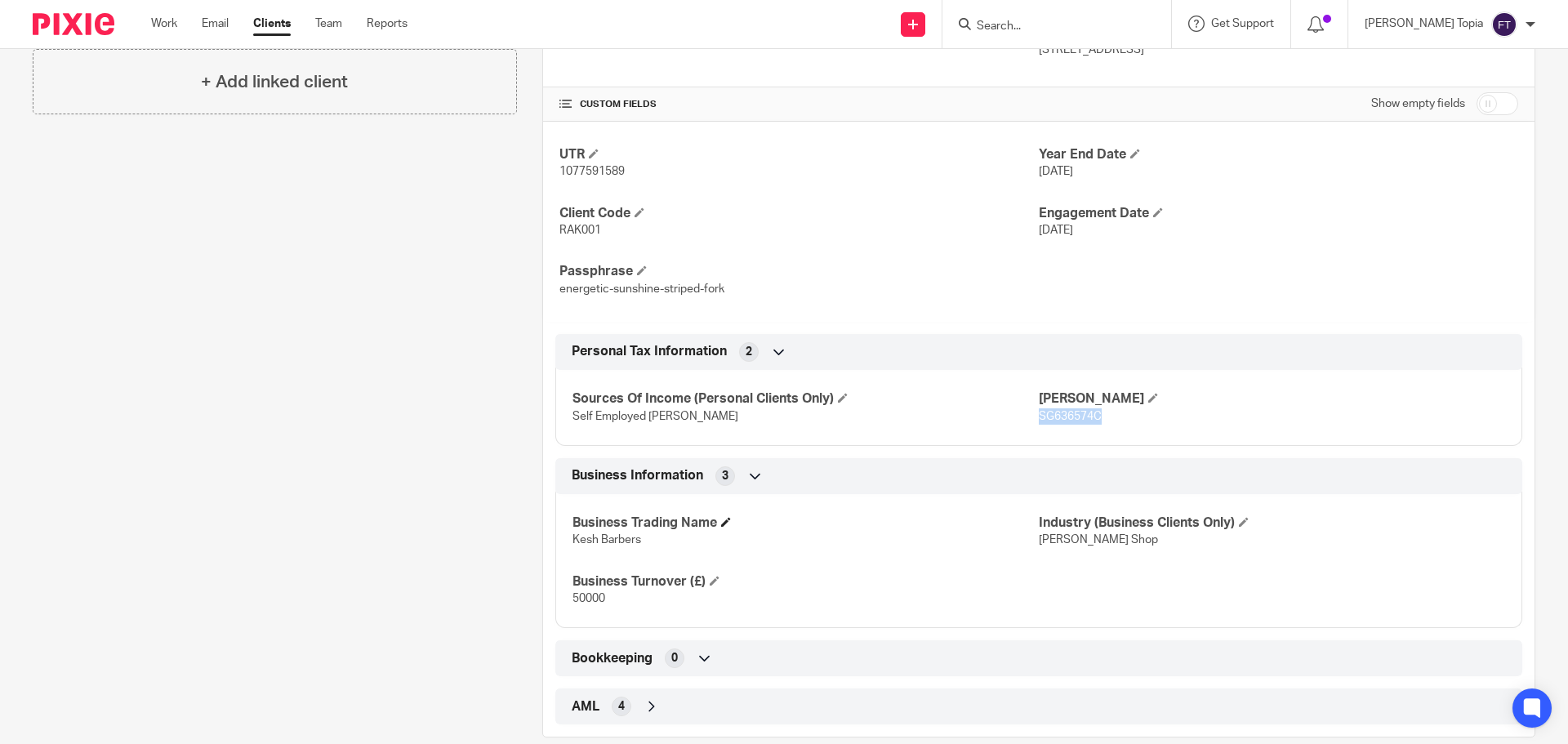
scroll to position [517, 0]
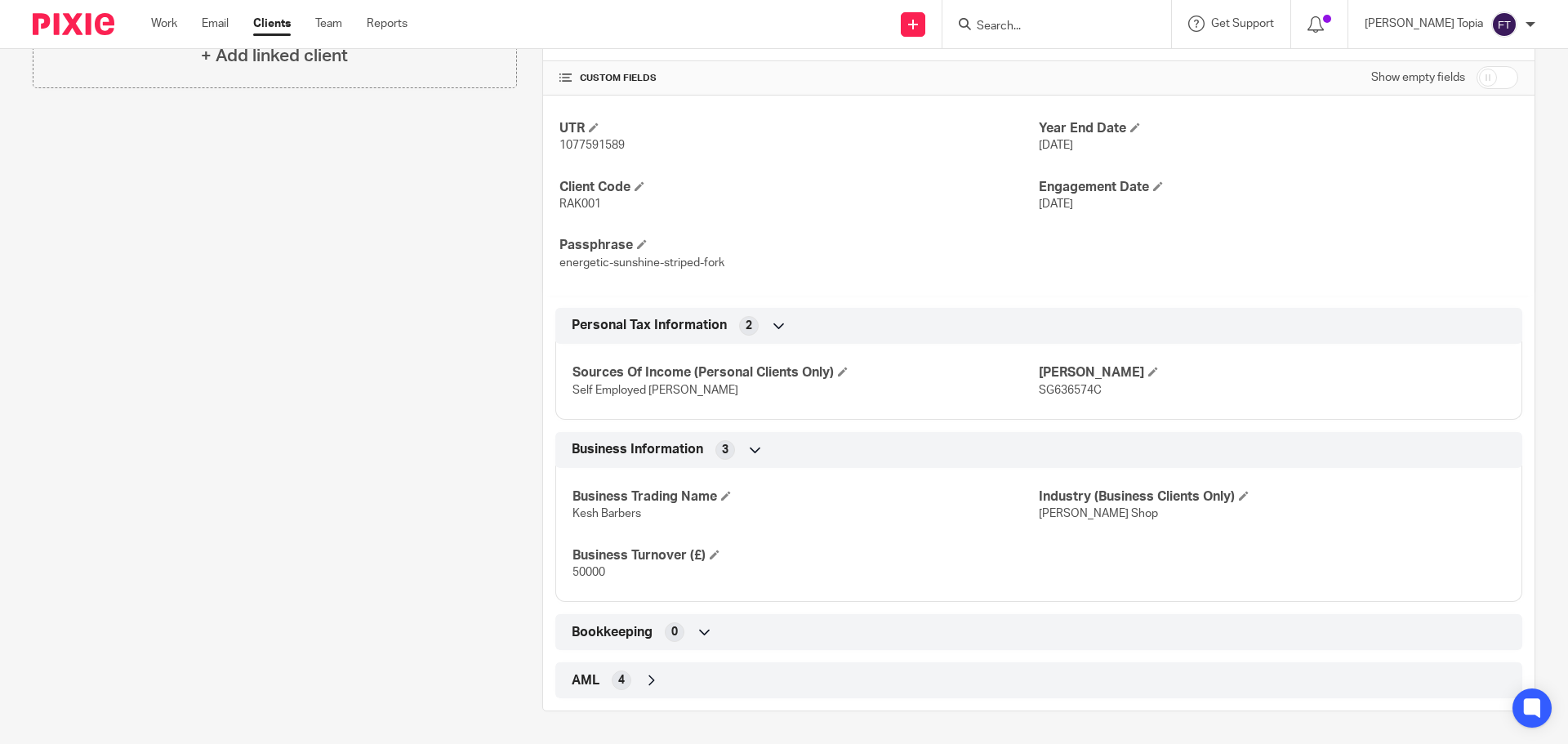
click at [692, 636] on div "Bookkeeping 0" at bounding box center [1038, 633] width 942 height 28
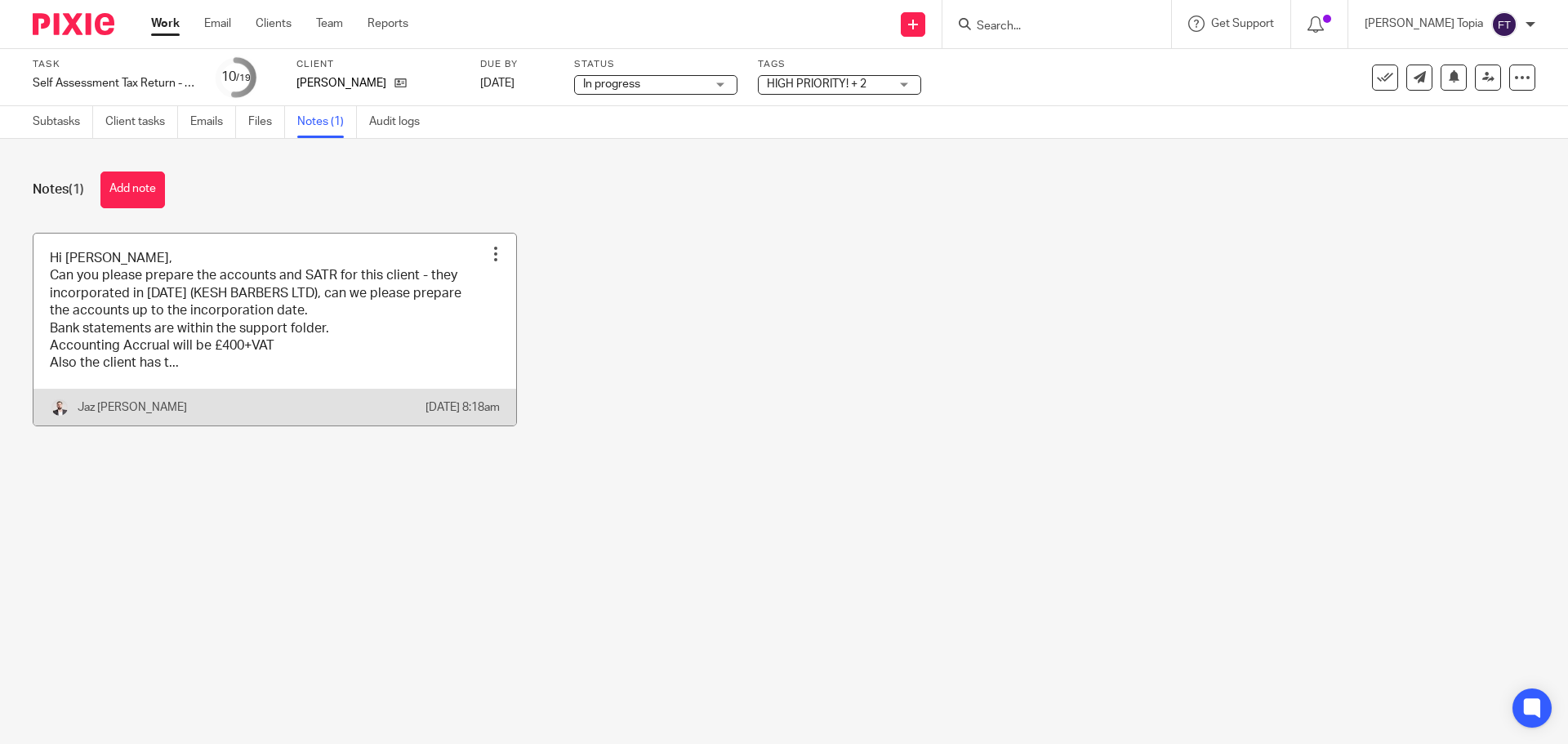
click at [322, 347] on link at bounding box center [275, 329] width 483 height 192
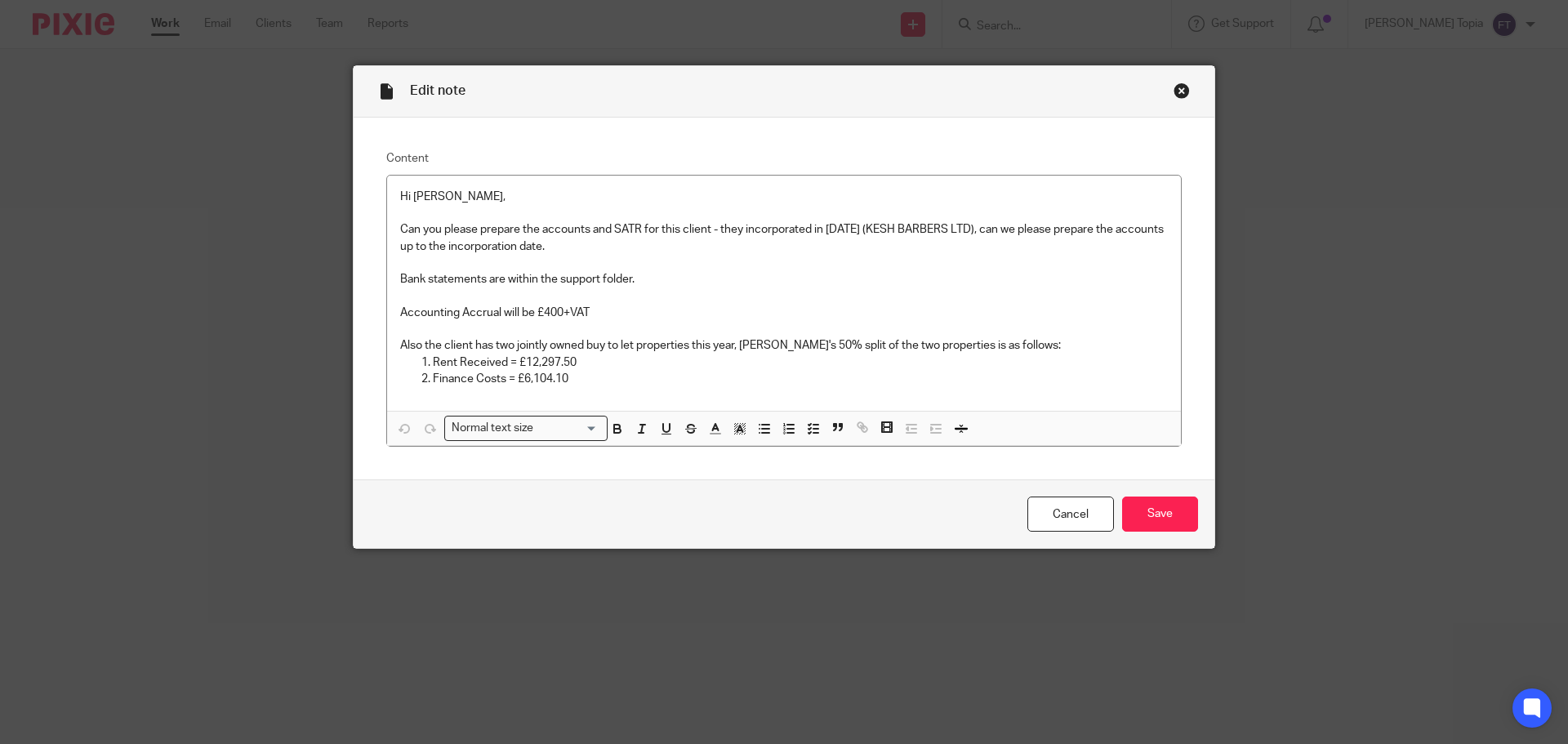
drag, startPoint x: 1179, startPoint y: 90, endPoint x: 1054, endPoint y: 72, distance: 126.3
click at [1179, 90] on div "Close this dialog window" at bounding box center [1181, 90] width 16 height 16
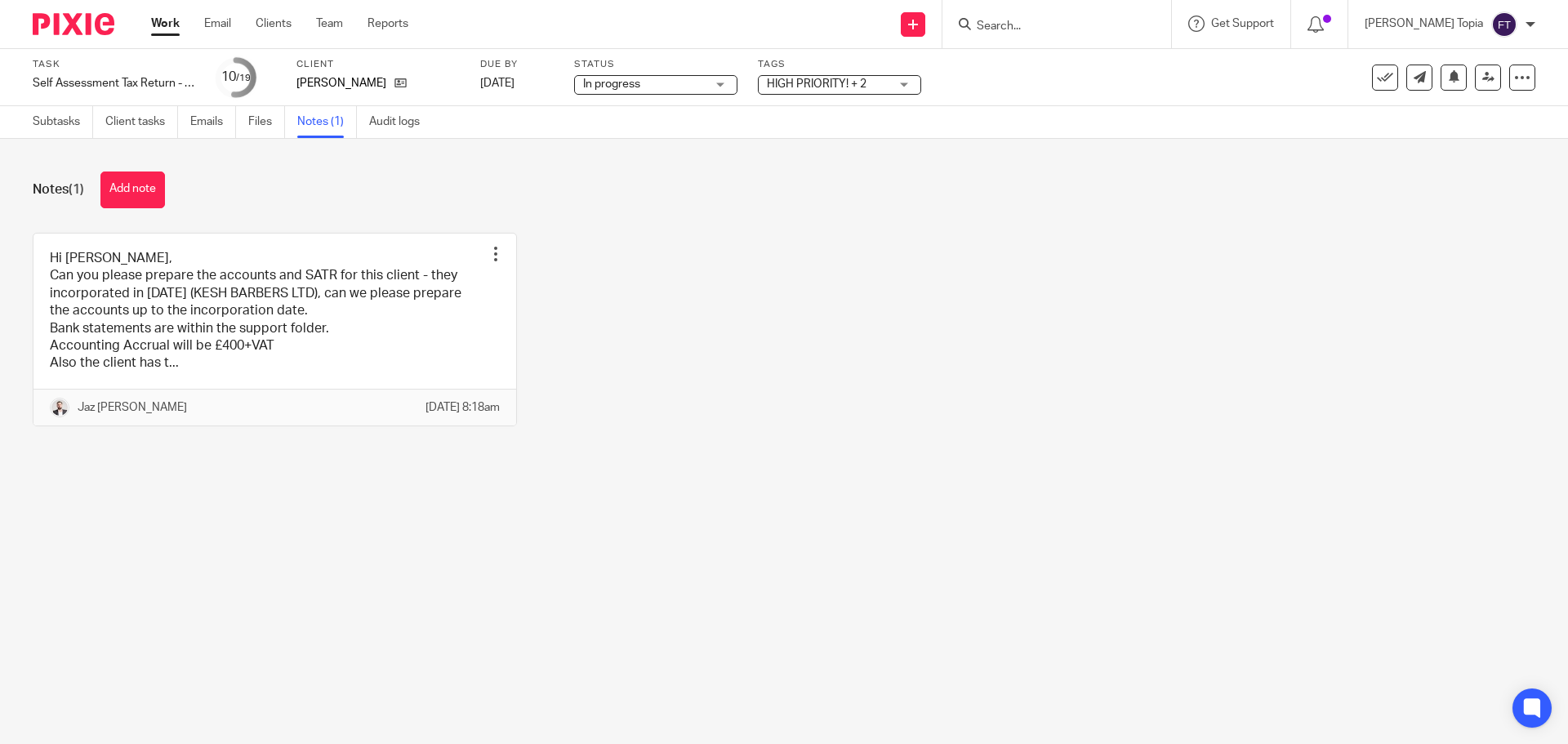
click at [817, 447] on div "Hi [PERSON_NAME], Can you please prepare the accounts and SATR for this client …" at bounding box center [771, 342] width 1528 height 218
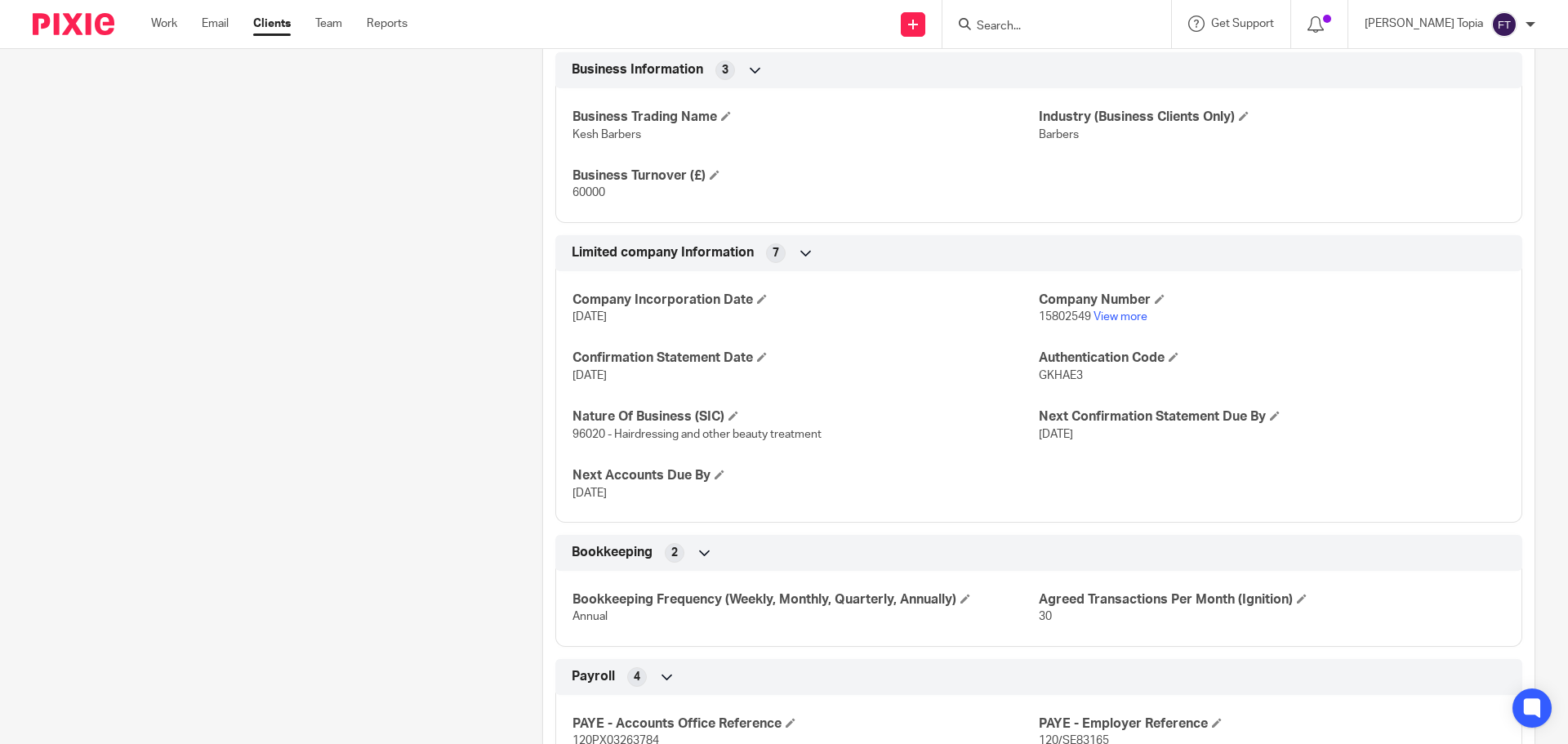
scroll to position [379, 0]
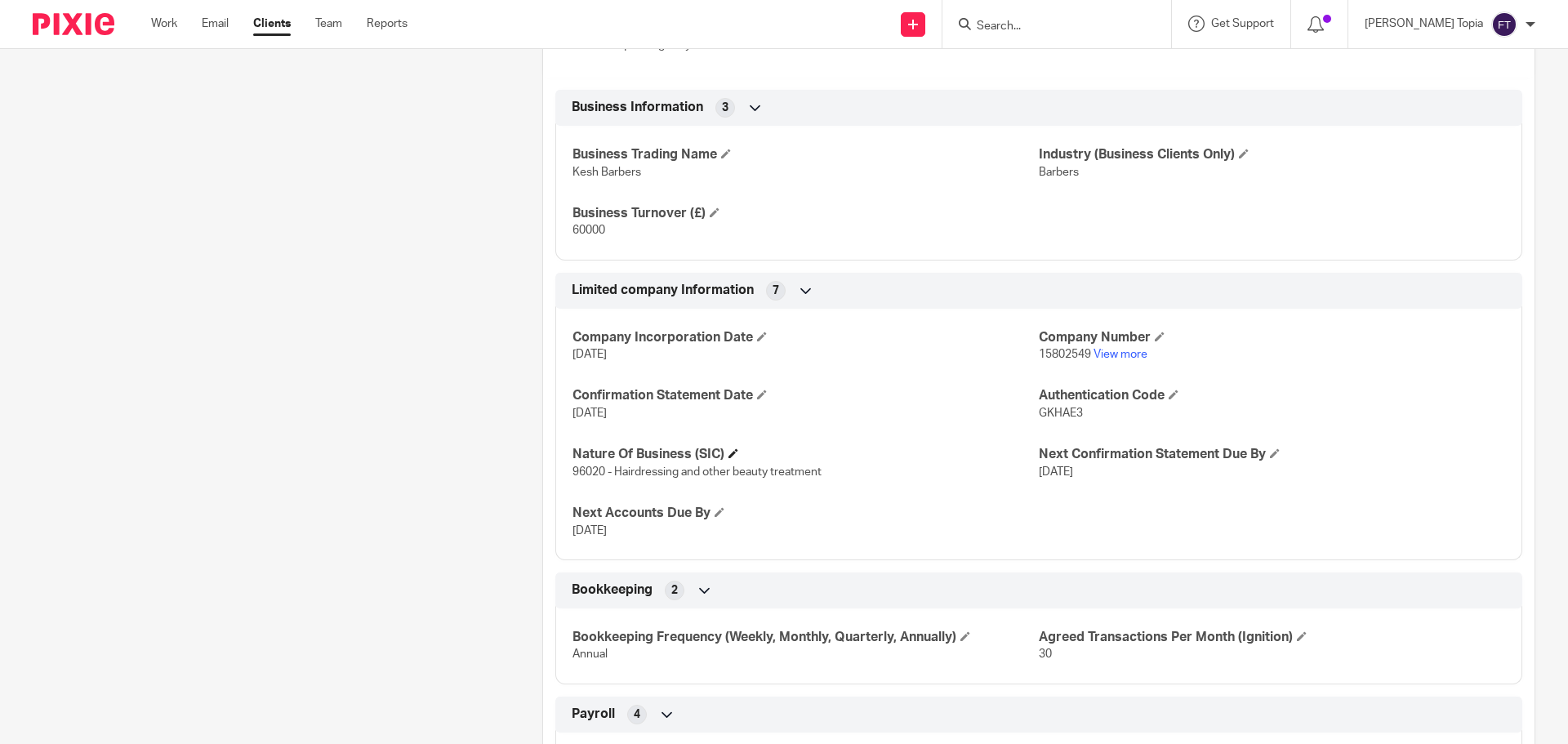
scroll to position [736, 0]
